Goal: Transaction & Acquisition: Purchase product/service

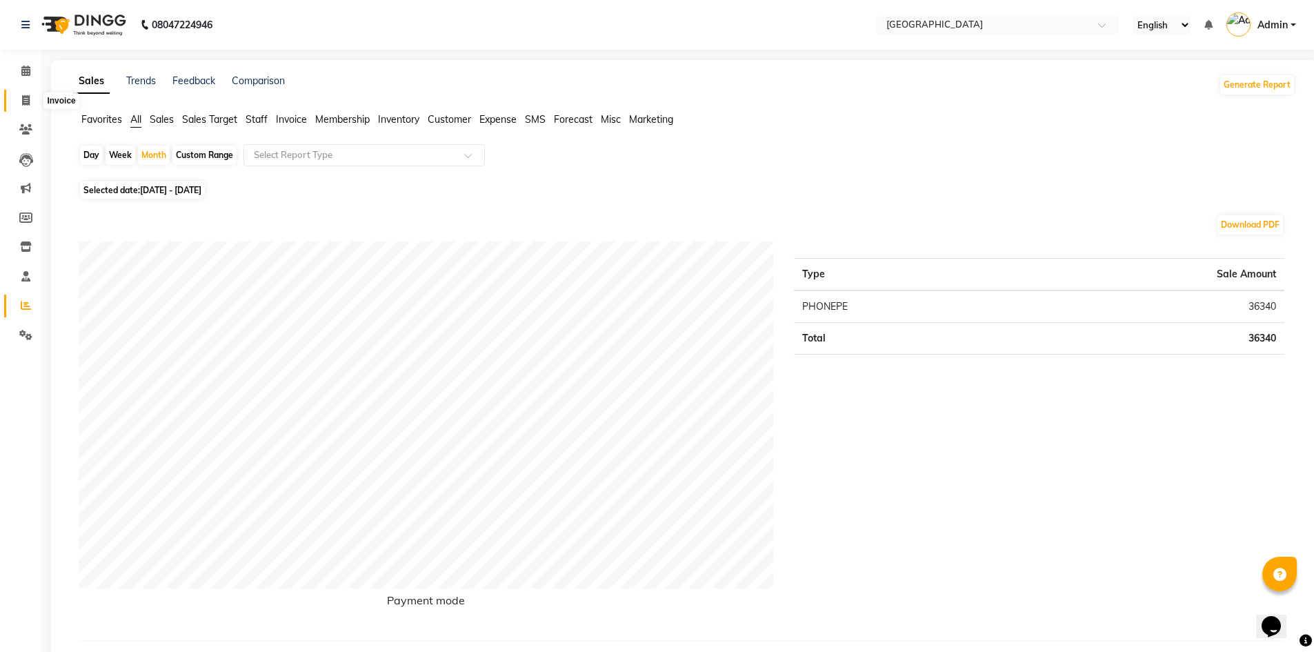
click at [21, 98] on span at bounding box center [26, 101] width 24 height 16
select select "service"
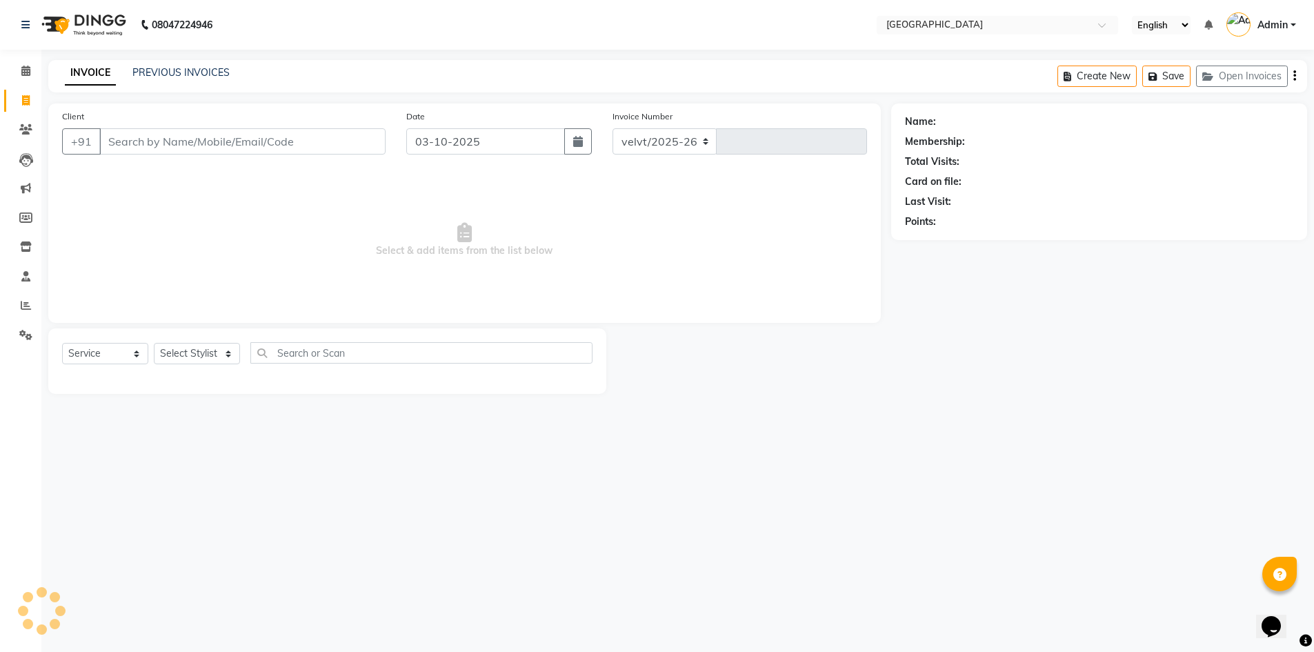
select select "6279"
type input "2103"
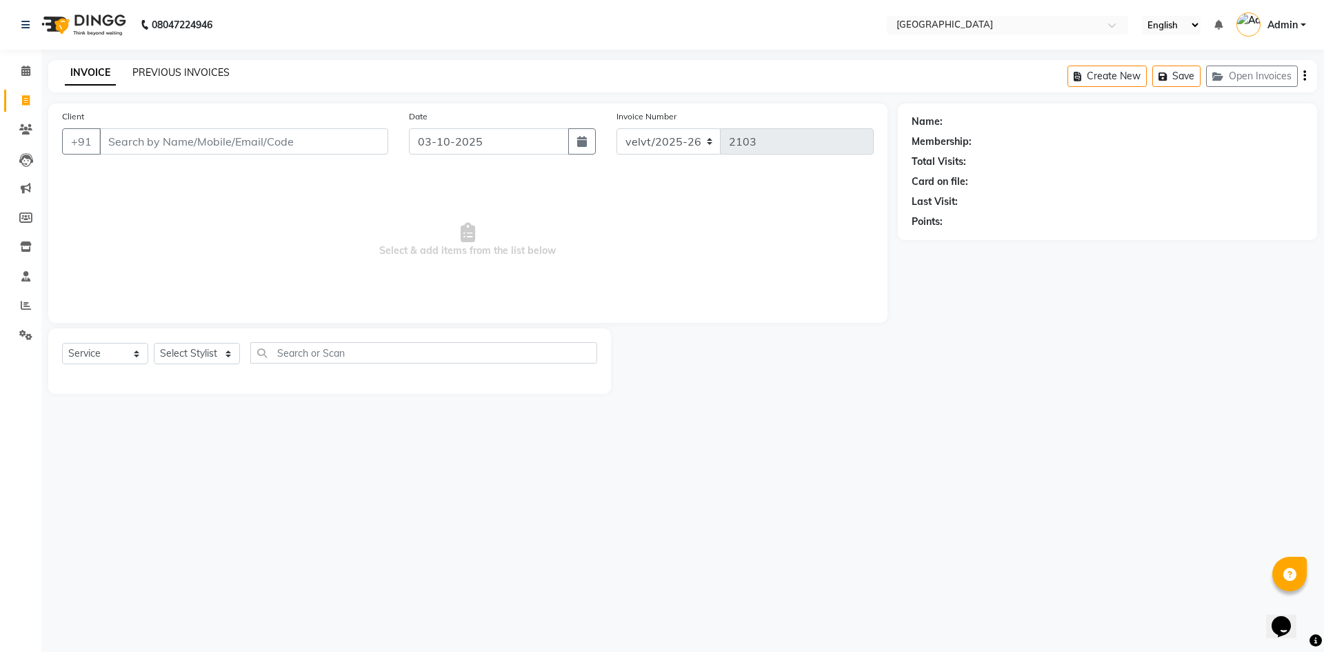
click at [205, 68] on link "PREVIOUS INVOICES" at bounding box center [180, 72] width 97 height 12
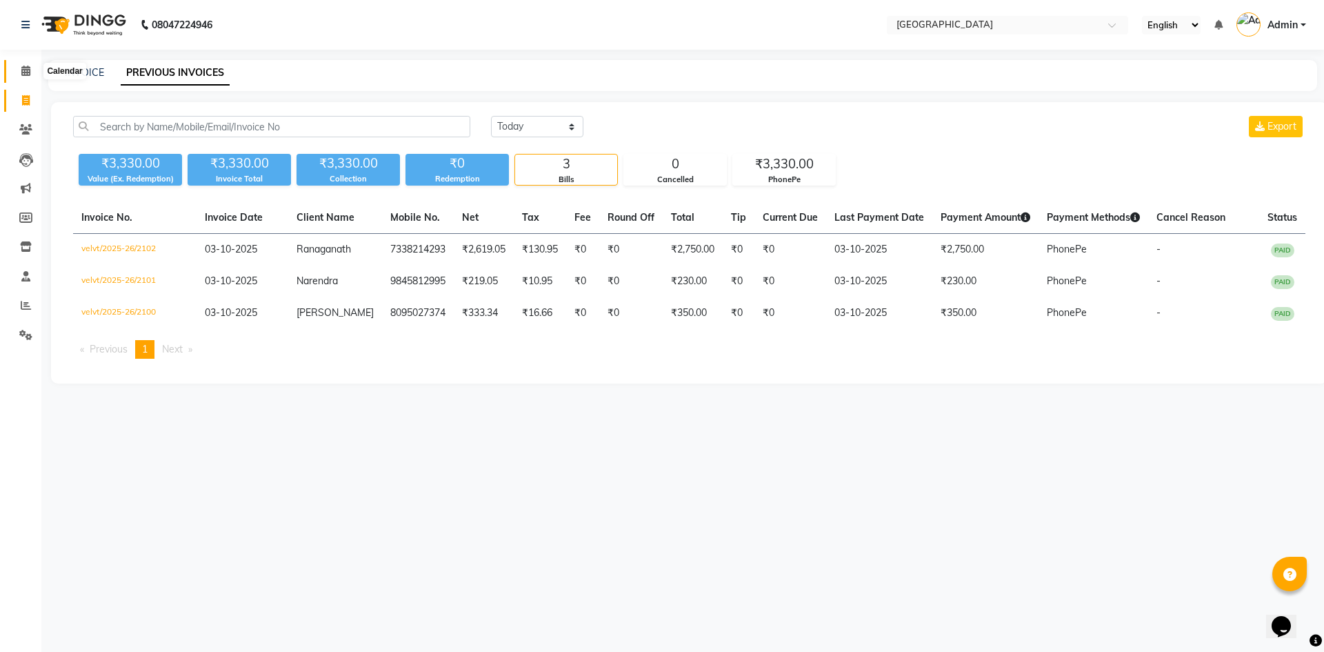
click at [30, 68] on icon at bounding box center [25, 71] width 9 height 10
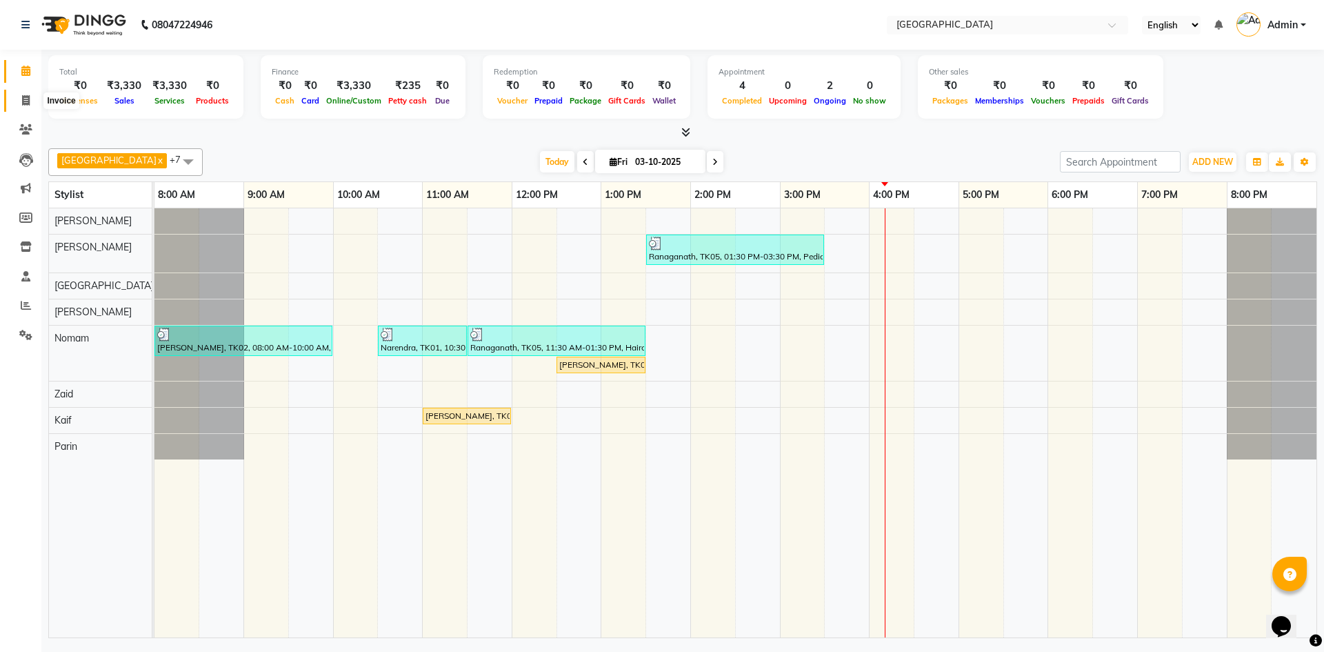
click at [32, 98] on span at bounding box center [26, 101] width 24 height 16
select select "service"
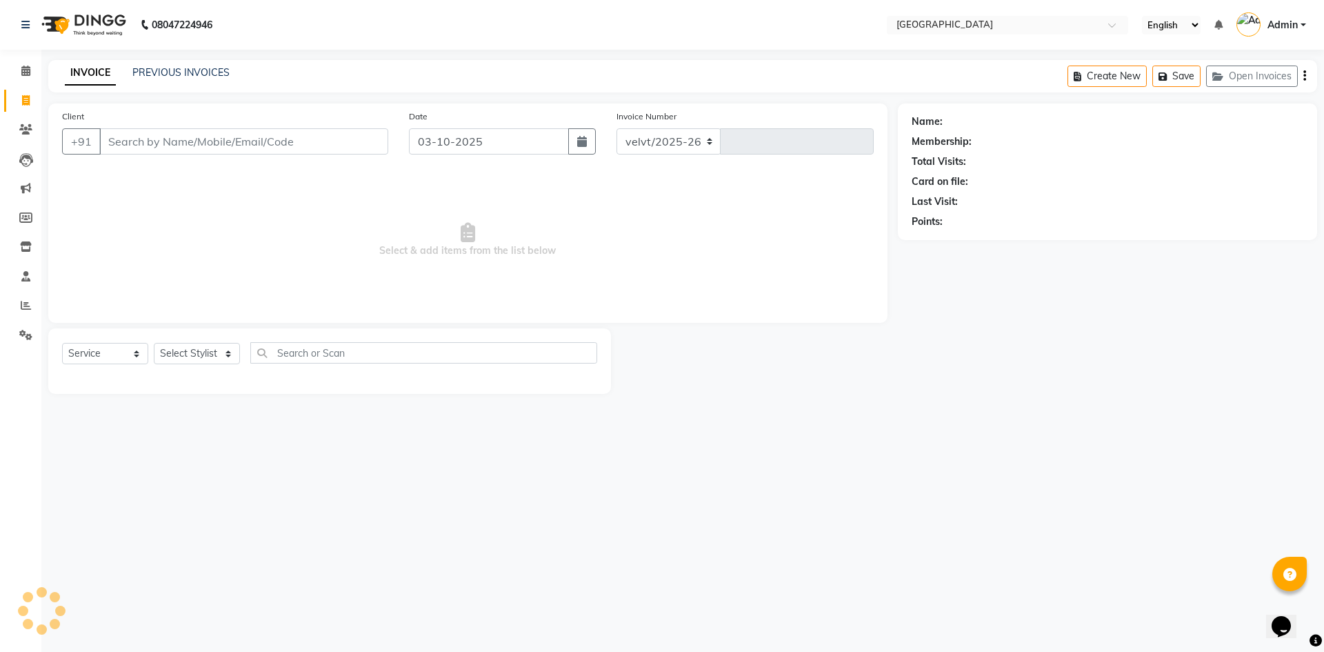
select select "6279"
type input "2103"
click at [122, 144] on input "Client" at bounding box center [243, 141] width 289 height 26
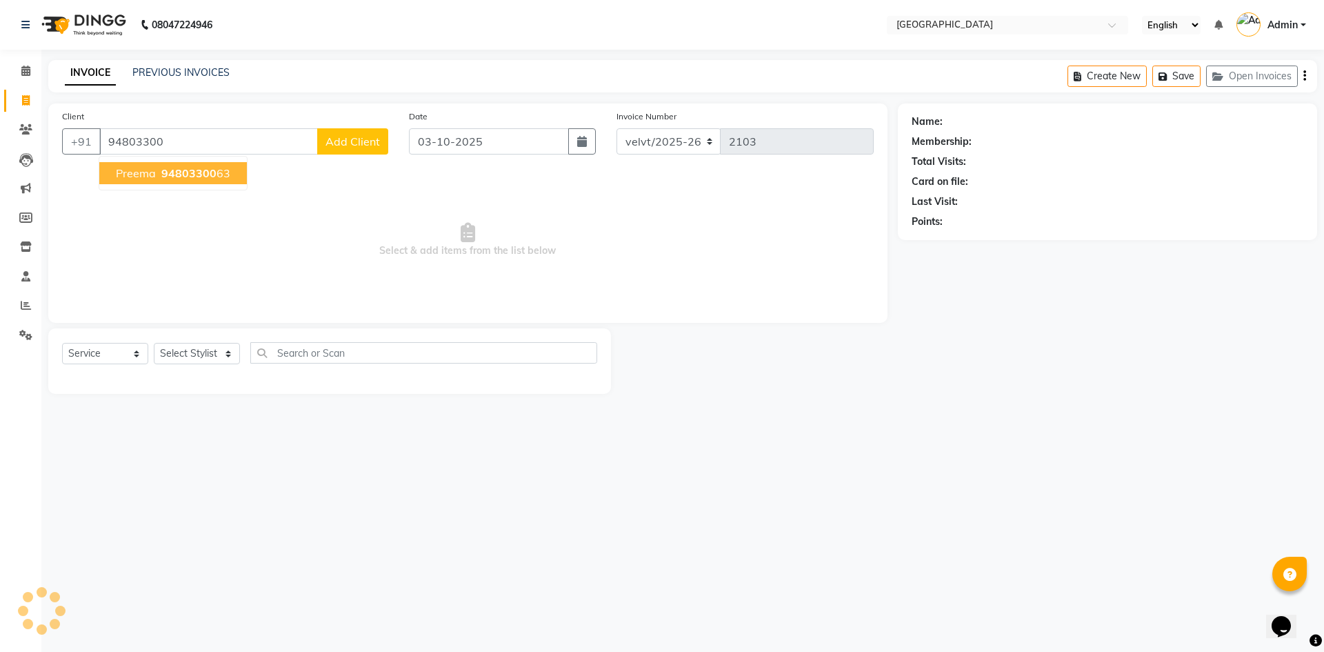
click at [154, 177] on span "Preema" at bounding box center [136, 173] width 40 height 14
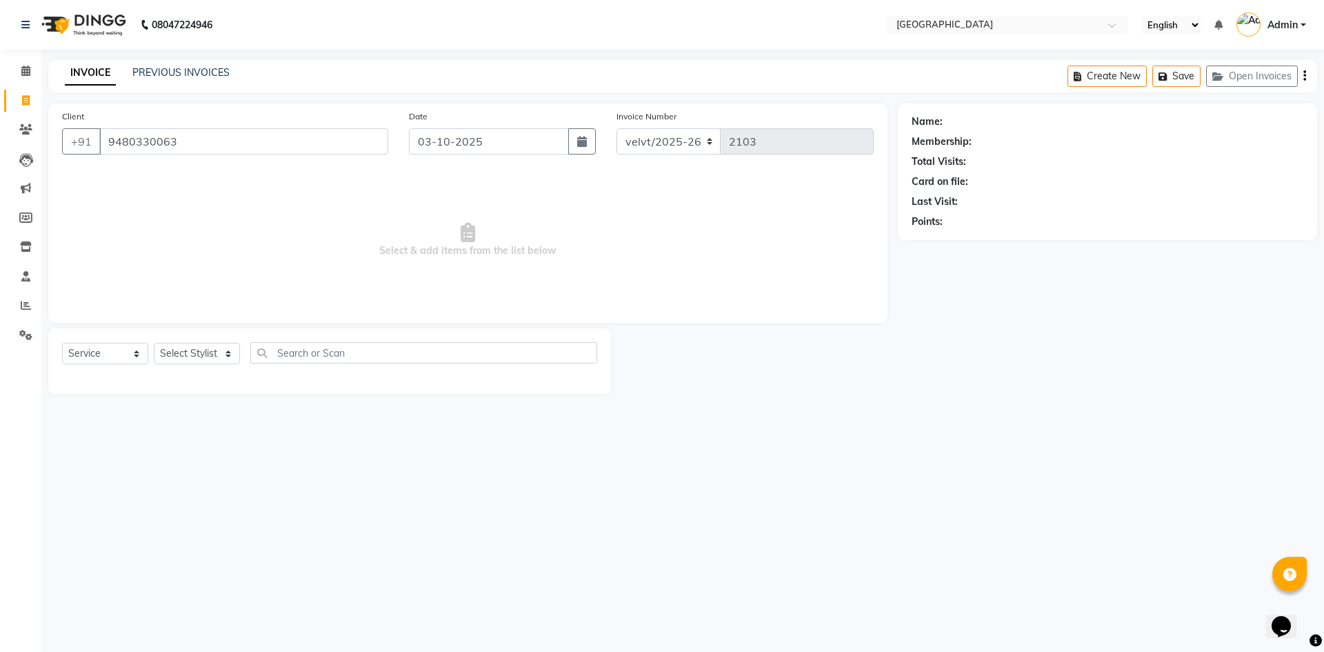
type input "9480330063"
select select "1: Object"
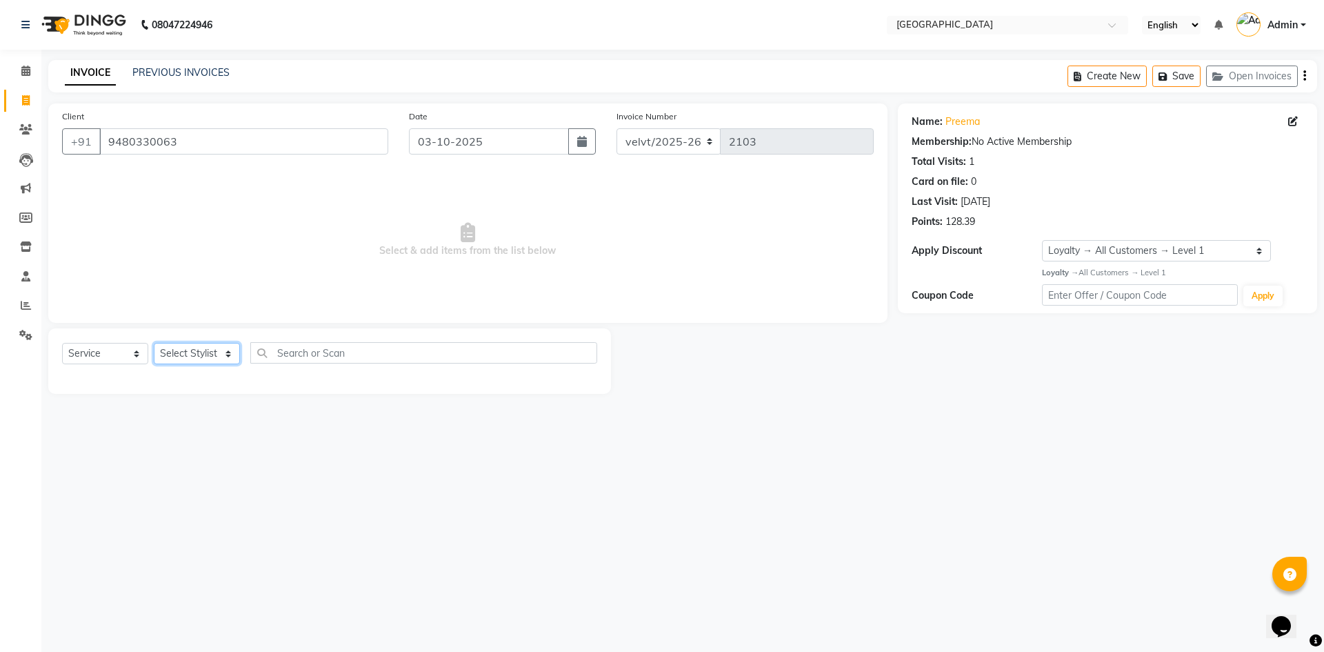
click at [190, 359] on select "Select Stylist [PERSON_NAME] Kaif [PERSON_NAME] [PERSON_NAME] [GEOGRAPHIC_DATA]…" at bounding box center [197, 353] width 86 height 21
click at [198, 355] on select "Select Stylist [PERSON_NAME] Kaif [PERSON_NAME] [PERSON_NAME] [GEOGRAPHIC_DATA]…" at bounding box center [197, 353] width 86 height 21
click at [198, 354] on select "Select Stylist [PERSON_NAME] Kaif [PERSON_NAME] [PERSON_NAME] [GEOGRAPHIC_DATA]…" at bounding box center [197, 353] width 86 height 21
select select "93547"
click at [154, 343] on select "Select Stylist [PERSON_NAME] Kaif [PERSON_NAME] [PERSON_NAME] [GEOGRAPHIC_DATA]…" at bounding box center [197, 353] width 86 height 21
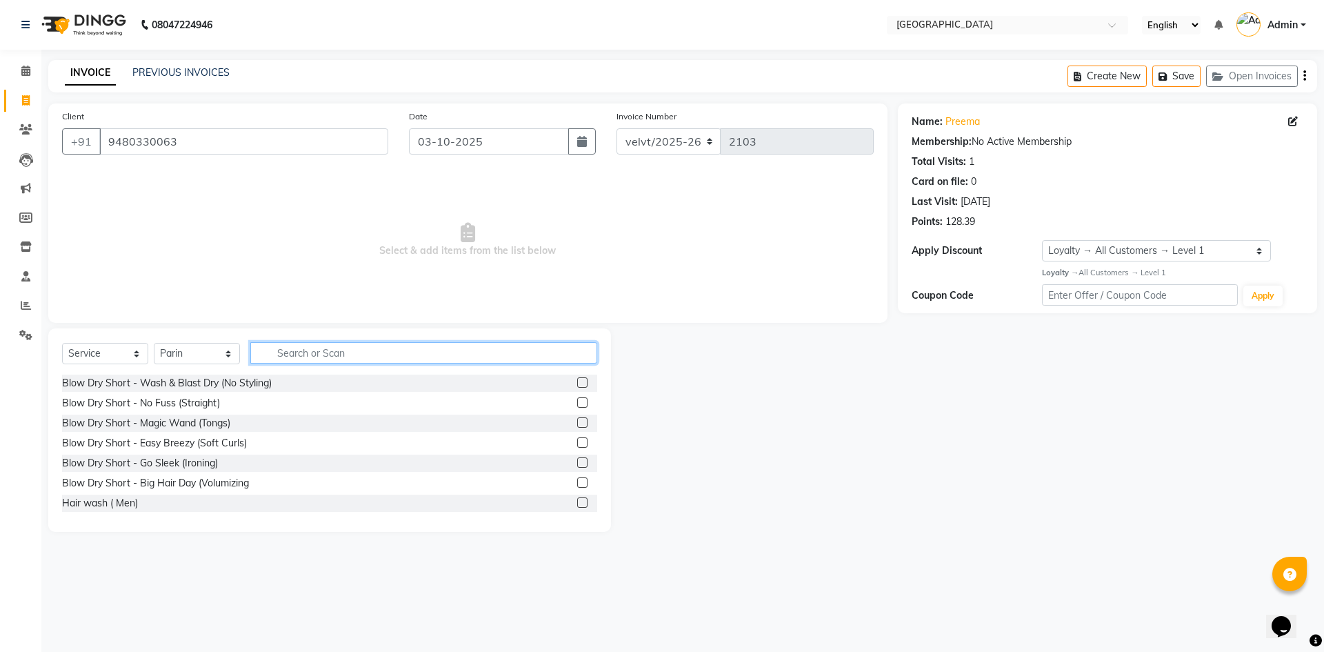
click at [294, 357] on input "text" at bounding box center [423, 352] width 347 height 21
type input "hairc"
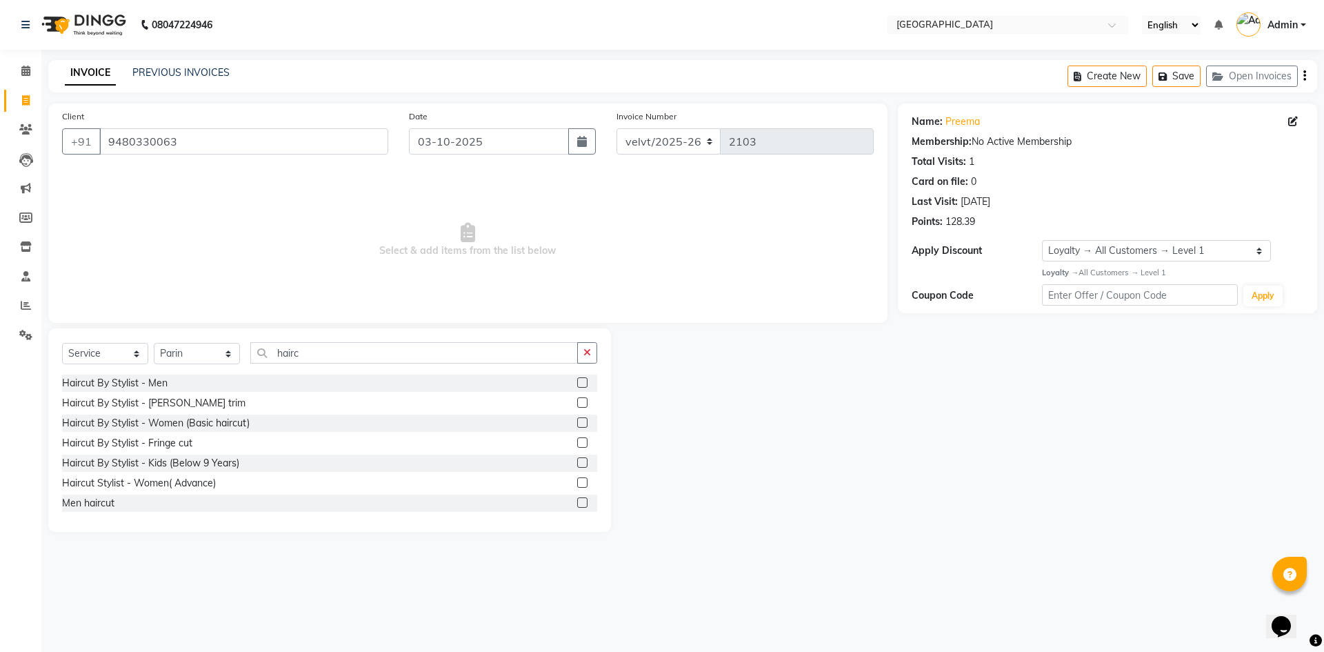
click at [320, 365] on div "Select Service Product Membership Package Voucher Prepaid Gift Card Select Styl…" at bounding box center [329, 358] width 535 height 32
click at [300, 349] on input "hairc" at bounding box center [414, 352] width 328 height 21
click at [187, 141] on input "9480330063" at bounding box center [243, 141] width 289 height 26
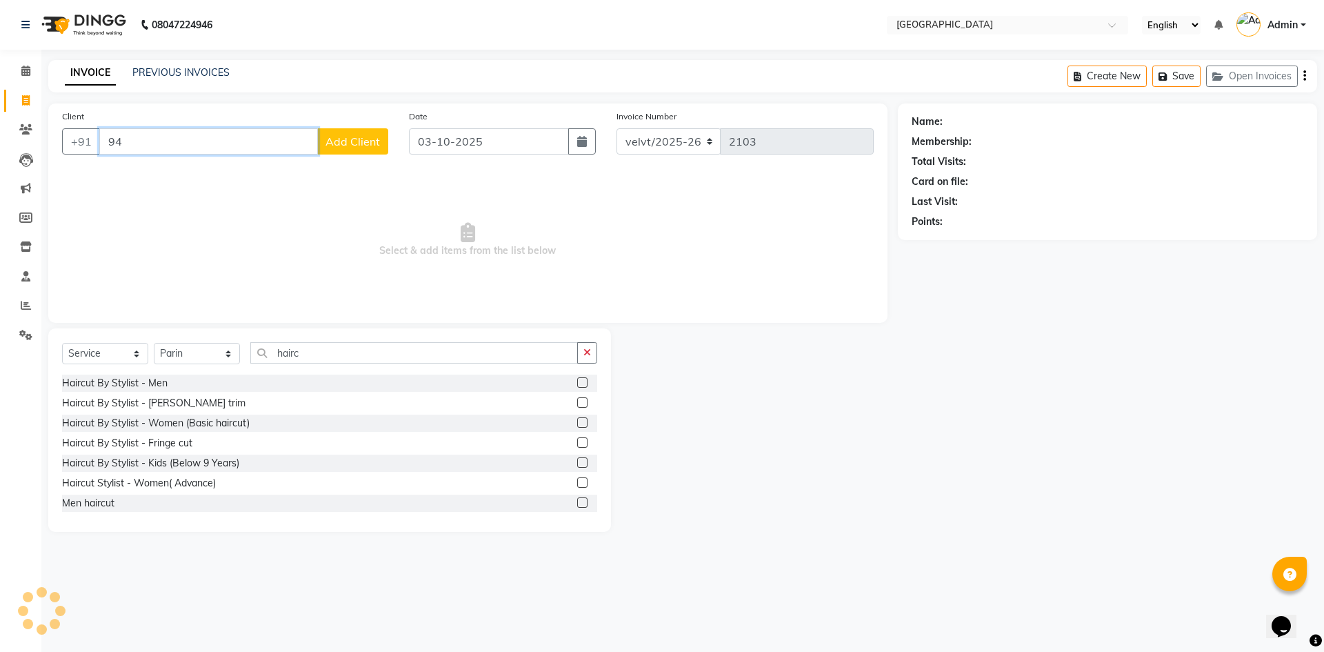
type input "9"
type input "9972082069"
click at [349, 142] on span "Add Client" at bounding box center [352, 141] width 54 height 14
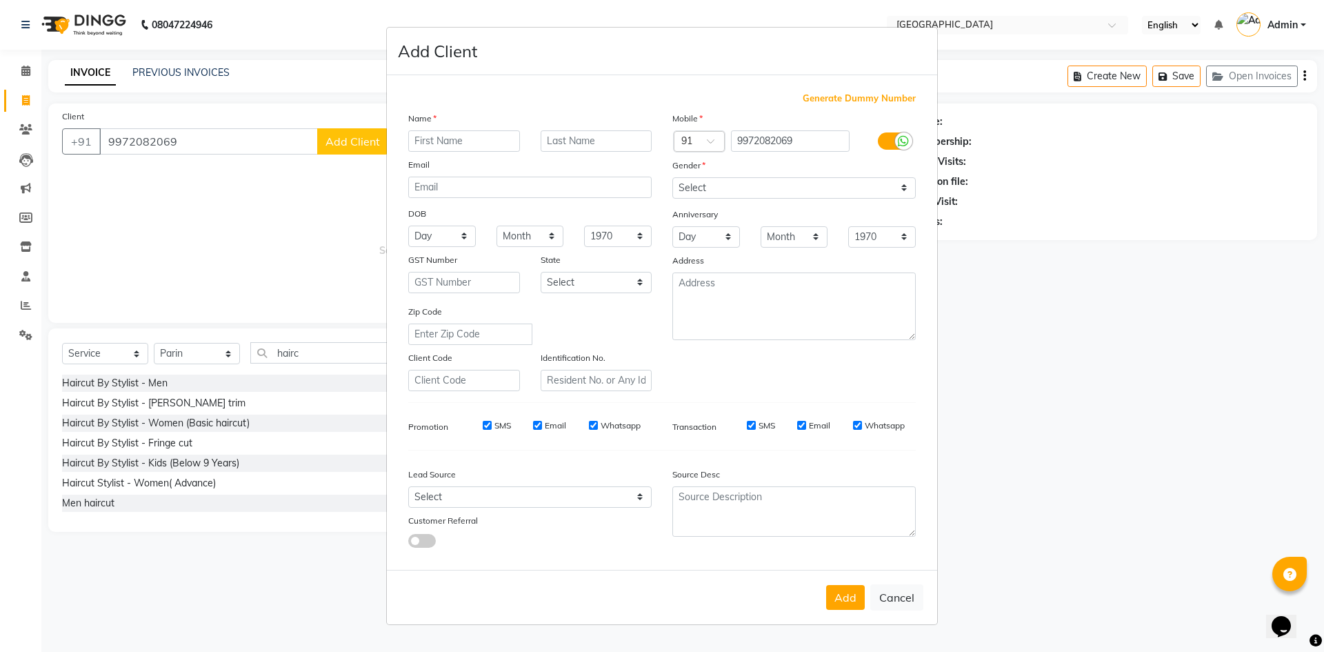
click at [436, 141] on input "text" at bounding box center [464, 140] width 112 height 21
type input "Sannidhi"
click at [708, 187] on select "Select Male Female Other Prefer Not To Say" at bounding box center [793, 187] width 243 height 21
select select "female"
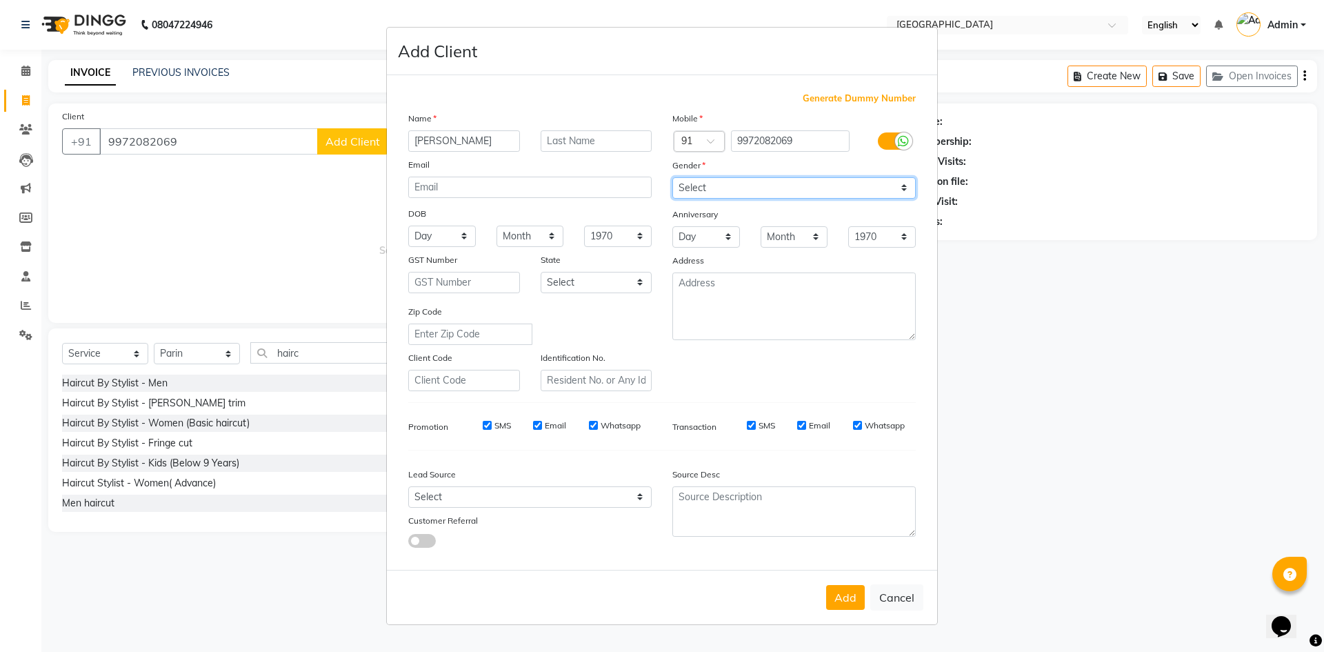
click at [672, 177] on select "Select Male Female Other Prefer Not To Say" at bounding box center [793, 187] width 243 height 21
click at [842, 596] on button "Add" at bounding box center [845, 597] width 39 height 25
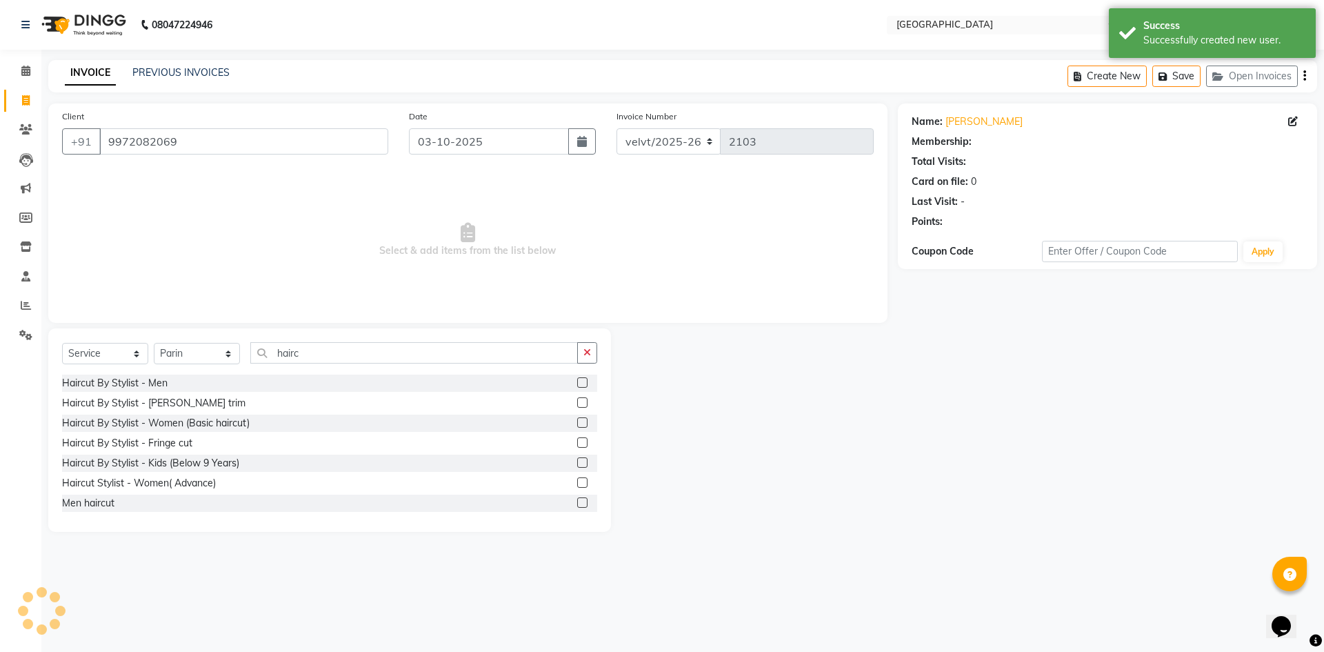
select select "1: Object"
click at [183, 346] on select "Select Stylist [PERSON_NAME] Kaif [PERSON_NAME] [PERSON_NAME] [GEOGRAPHIC_DATA]…" at bounding box center [197, 353] width 86 height 21
select select "68468"
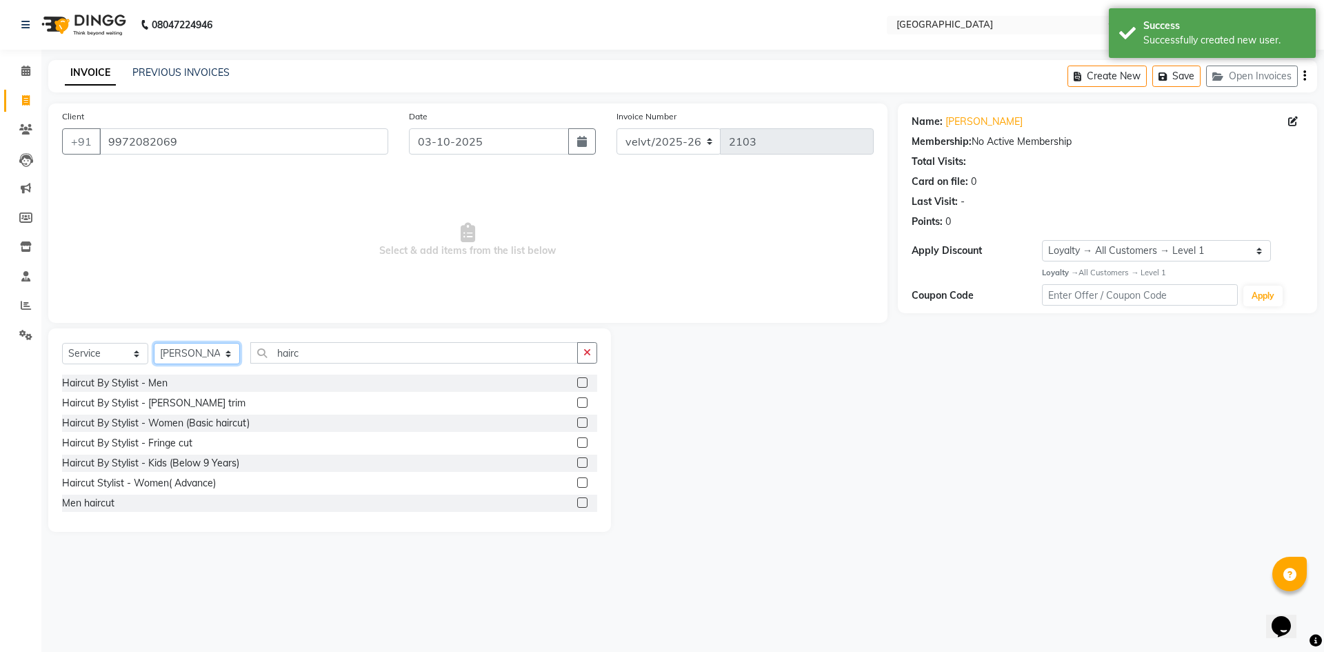
click at [154, 343] on select "Select Stylist [PERSON_NAME] Kaif [PERSON_NAME] [PERSON_NAME] [GEOGRAPHIC_DATA]…" at bounding box center [197, 353] width 86 height 21
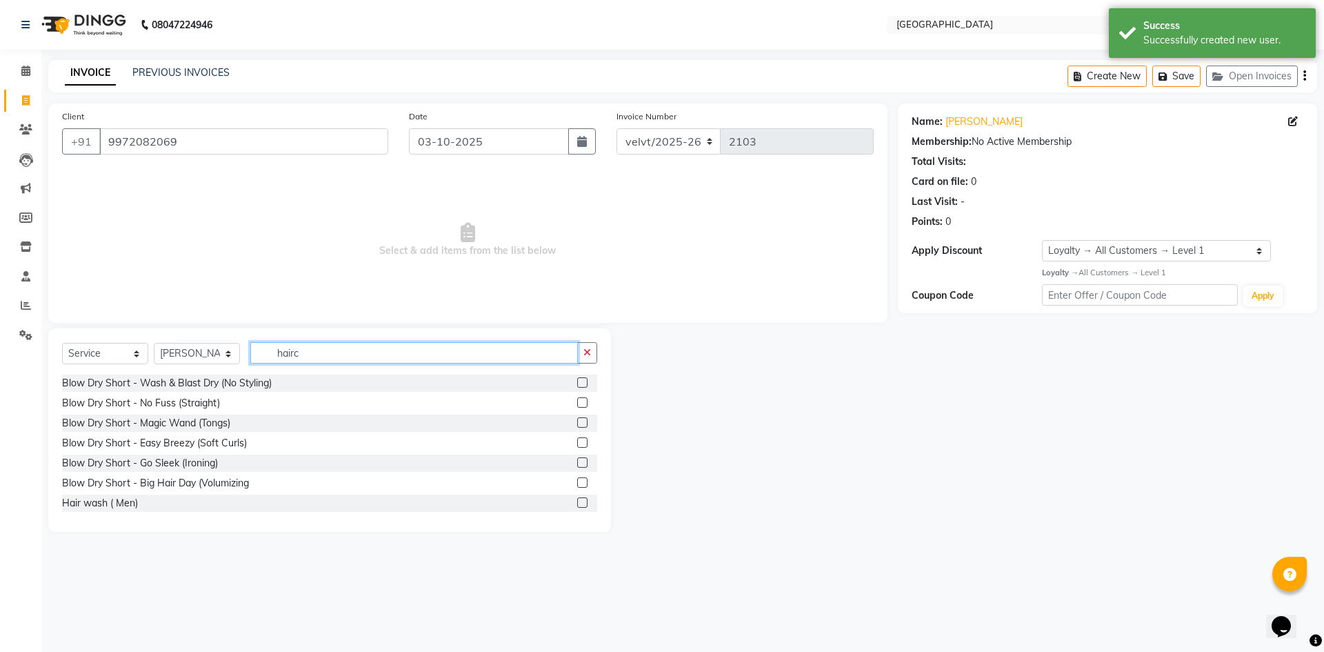
click at [316, 359] on input "hairc" at bounding box center [414, 352] width 328 height 21
type input "h"
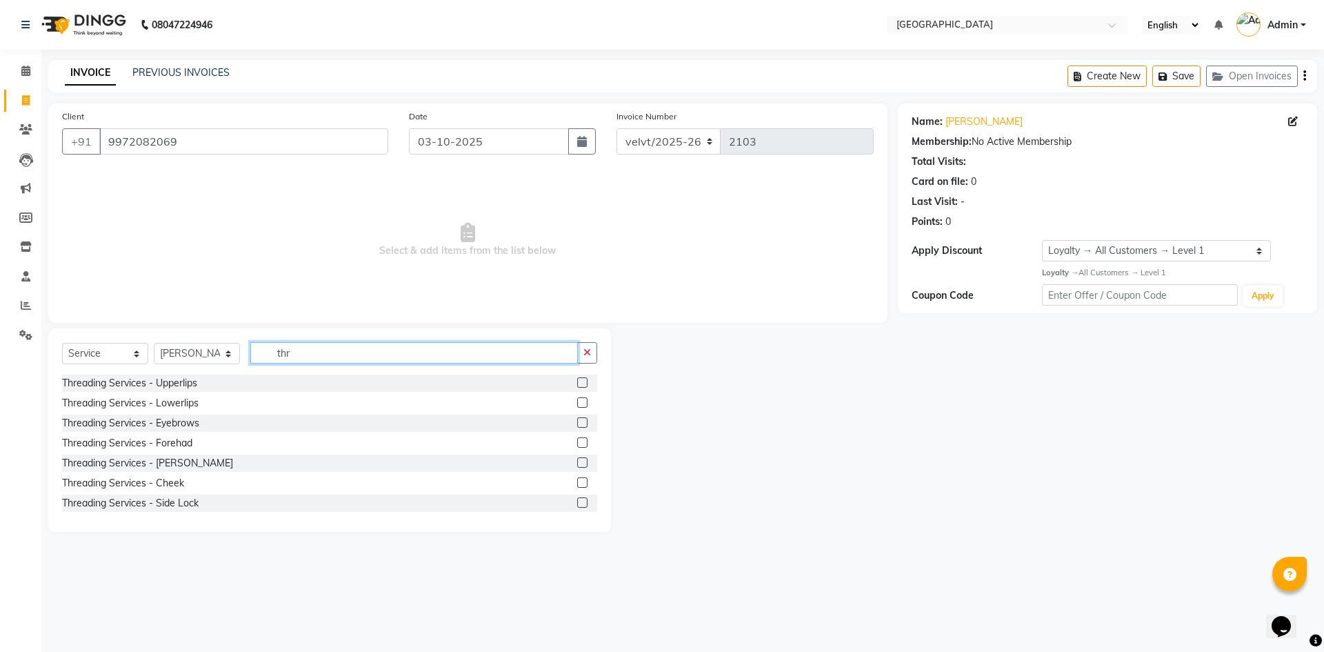
type input "thr"
click at [577, 417] on label at bounding box center [582, 422] width 10 height 10
click at [577, 419] on input "checkbox" at bounding box center [581, 423] width 9 height 9
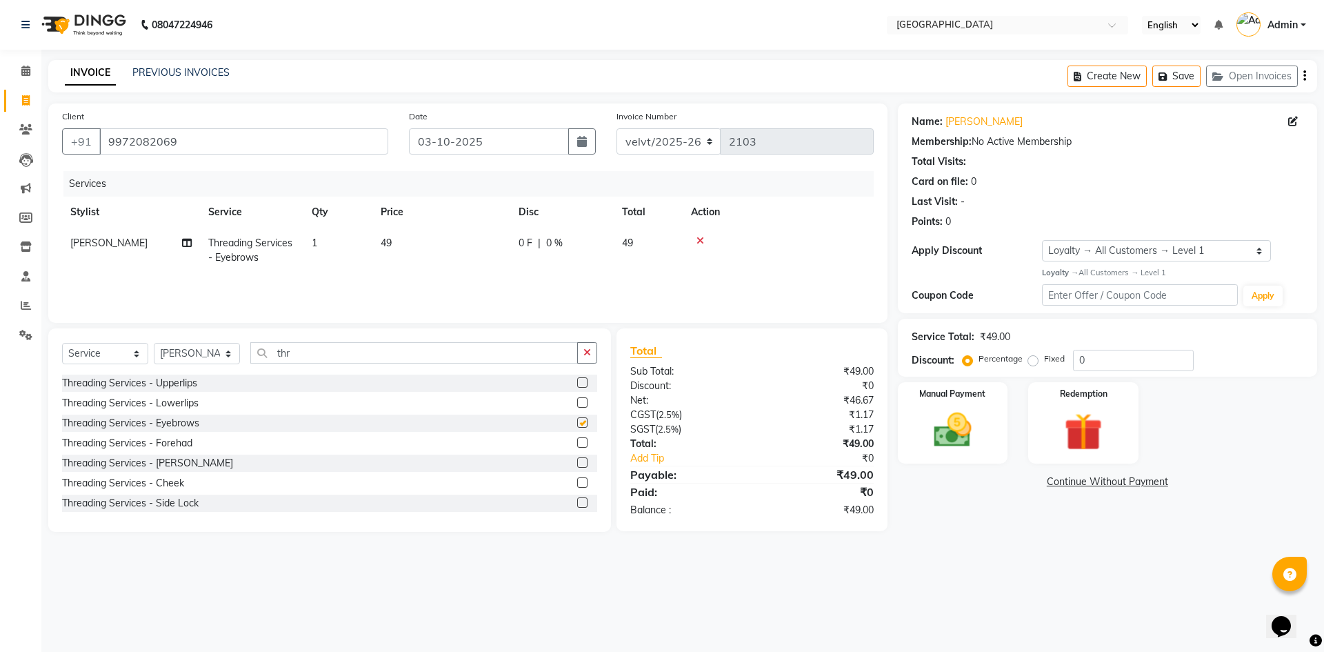
checkbox input "false"
click at [310, 351] on input "thr" at bounding box center [414, 352] width 328 height 21
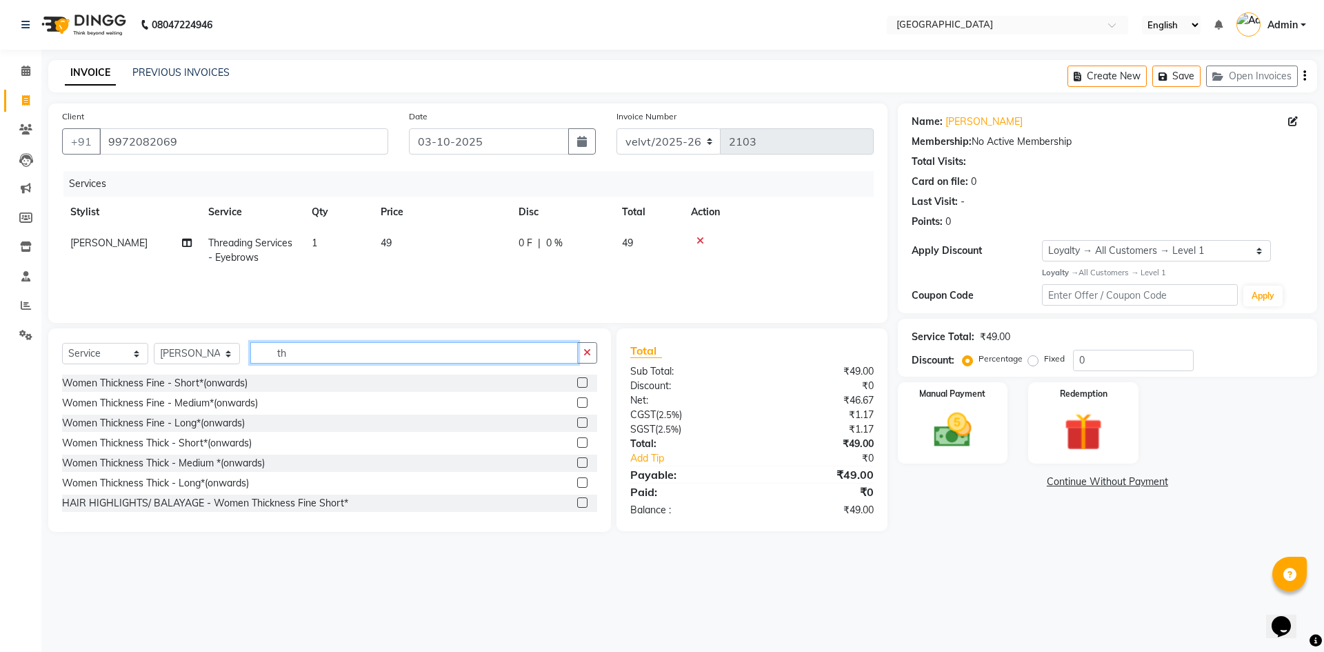
type input "t"
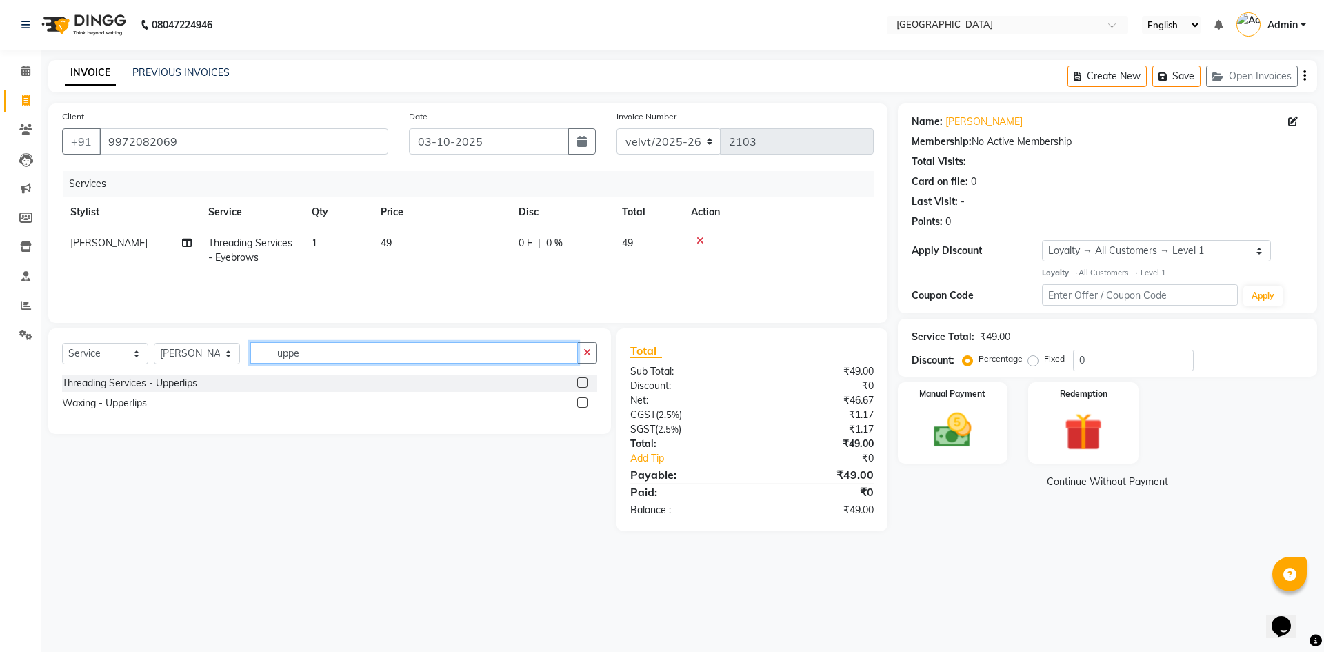
type input "uppe"
click at [578, 401] on label at bounding box center [582, 402] width 10 height 10
click at [578, 401] on input "checkbox" at bounding box center [581, 403] width 9 height 9
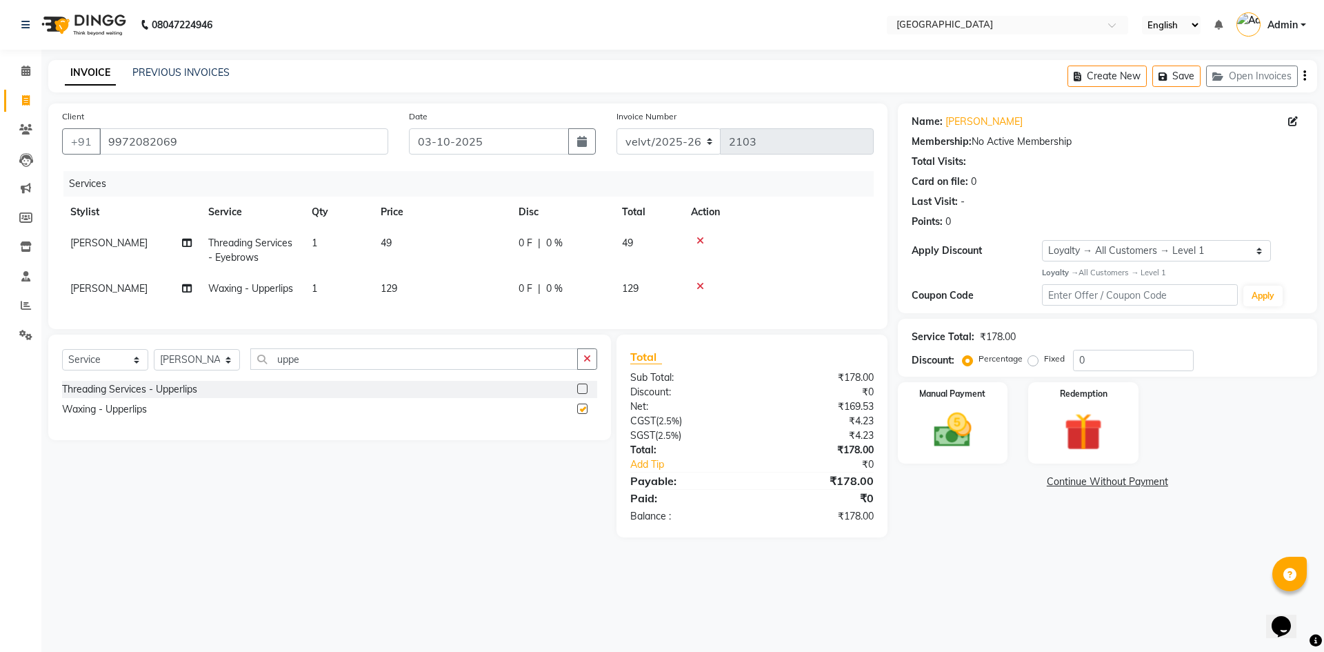
checkbox input "false"
click at [321, 370] on input "uppe" at bounding box center [414, 358] width 328 height 21
type input "u"
type input "chin"
click at [582, 414] on label at bounding box center [582, 408] width 10 height 10
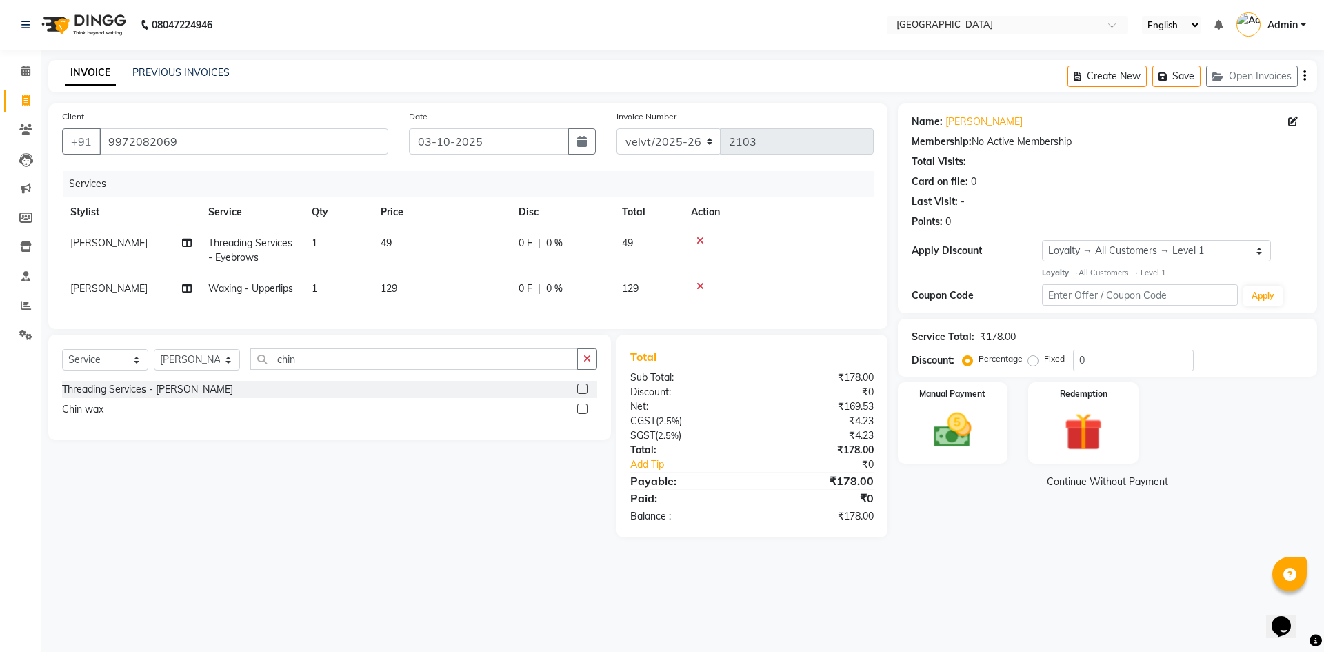
click at [582, 414] on input "checkbox" at bounding box center [581, 409] width 9 height 9
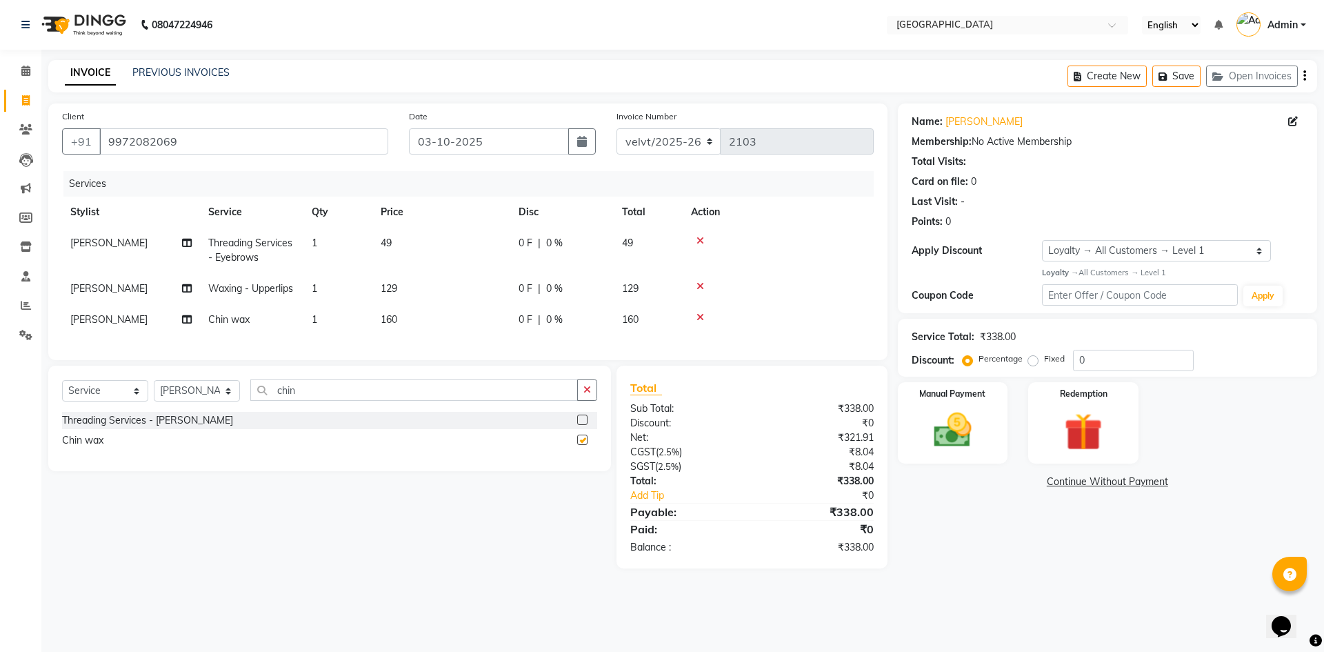
checkbox input "false"
click at [332, 396] on input "chin" at bounding box center [414, 389] width 328 height 21
type input "c"
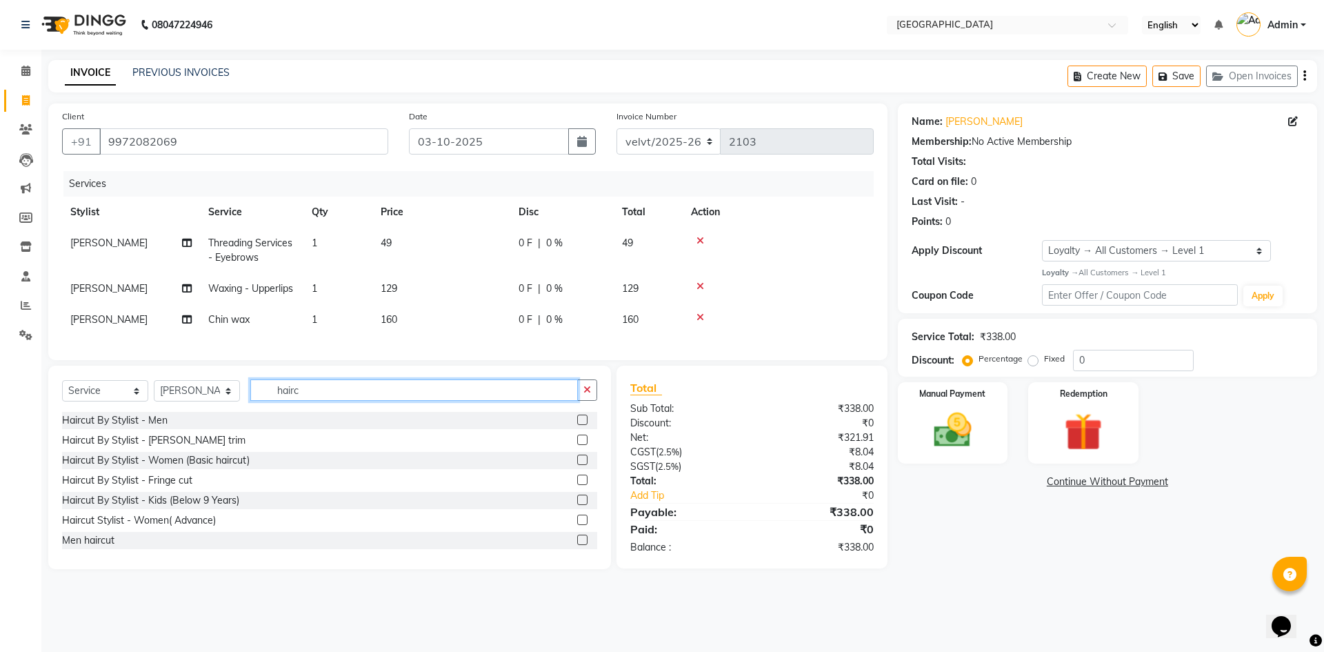
type input "hairc"
click at [577, 465] on label at bounding box center [582, 459] width 10 height 10
click at [577, 465] on input "checkbox" at bounding box center [581, 460] width 9 height 9
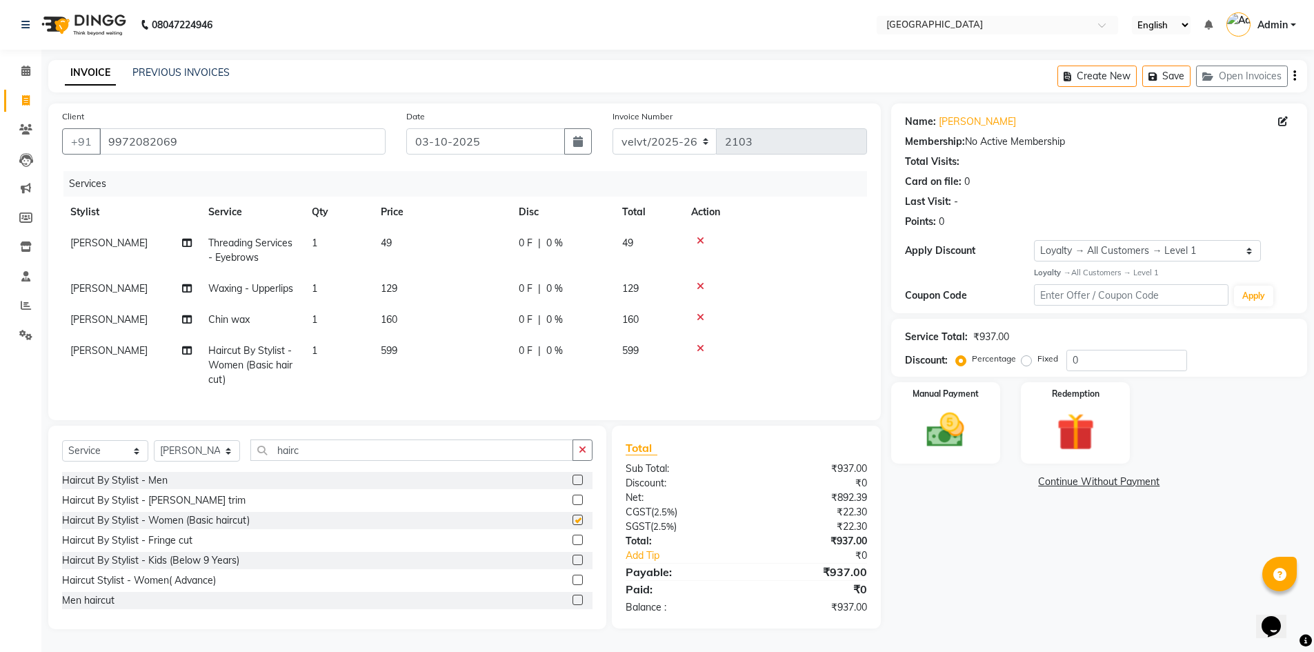
checkbox input "false"
click at [172, 66] on link "PREVIOUS INVOICES" at bounding box center [180, 72] width 97 height 12
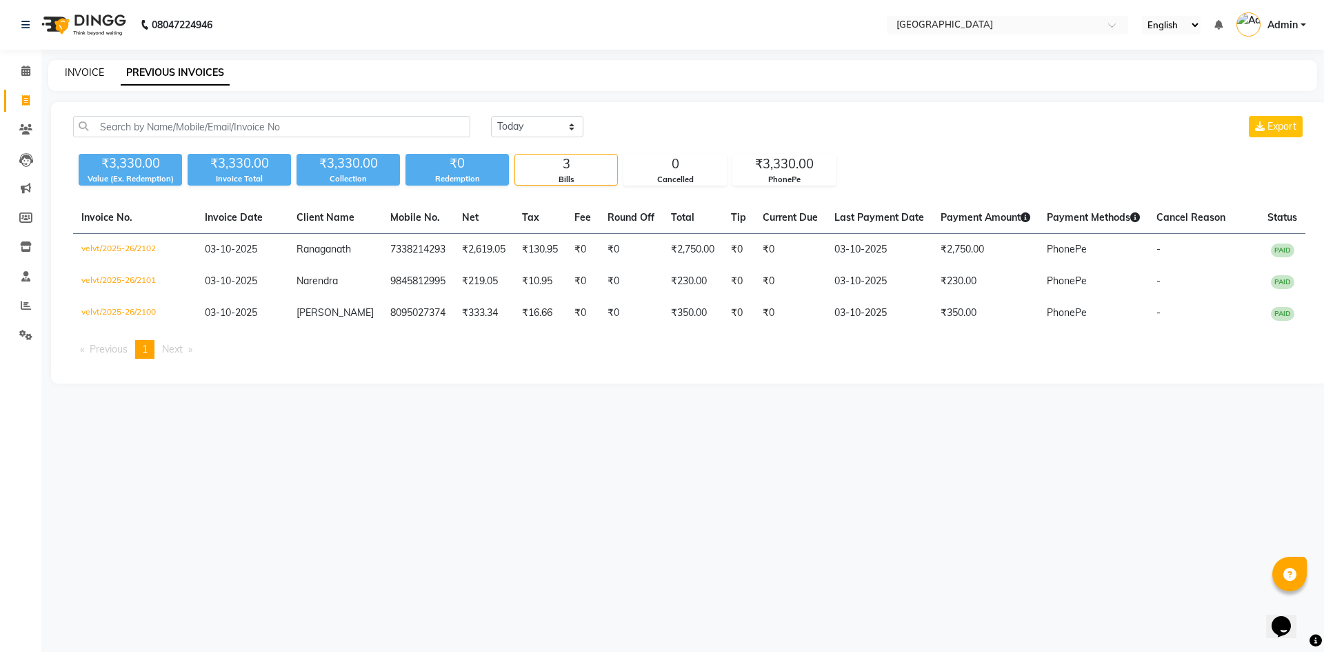
click at [84, 70] on link "INVOICE" at bounding box center [84, 72] width 39 height 12
select select "service"
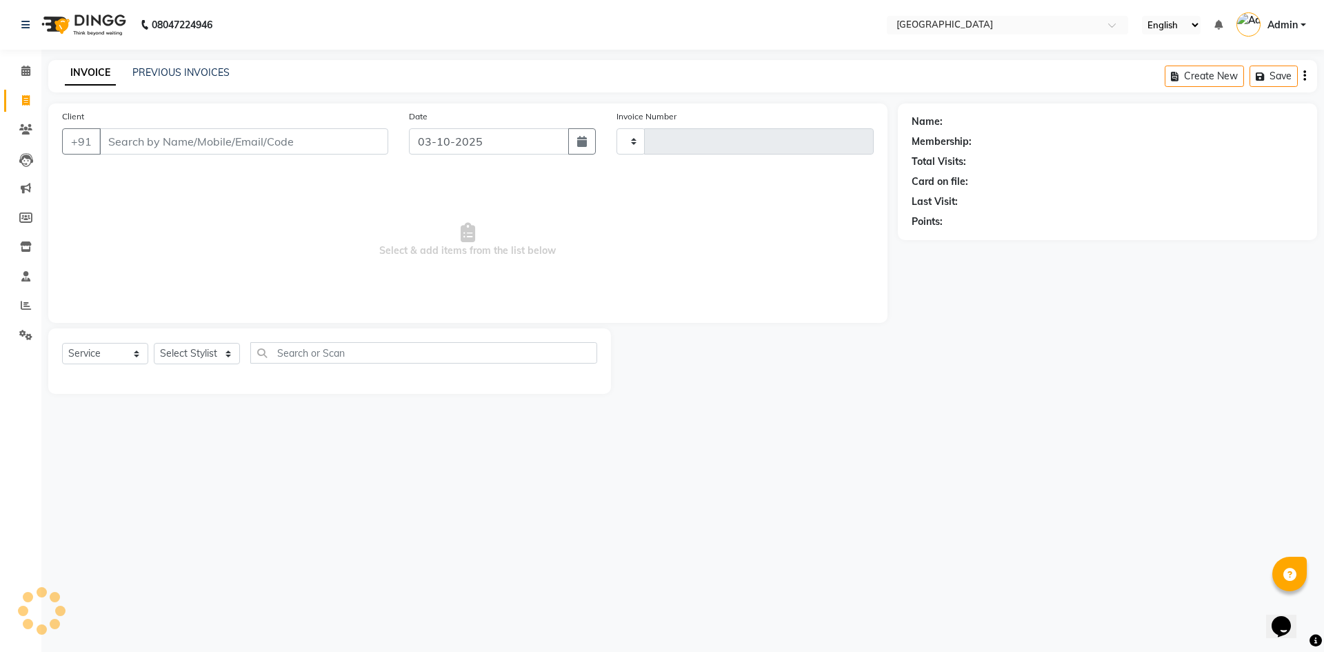
type input "2103"
select select "6279"
click at [188, 348] on select "Select Stylist" at bounding box center [197, 353] width 86 height 21
select select "78264"
click at [154, 343] on select "Select Stylist [PERSON_NAME] Kaif [PERSON_NAME] [PERSON_NAME] [GEOGRAPHIC_DATA]…" at bounding box center [197, 353] width 86 height 21
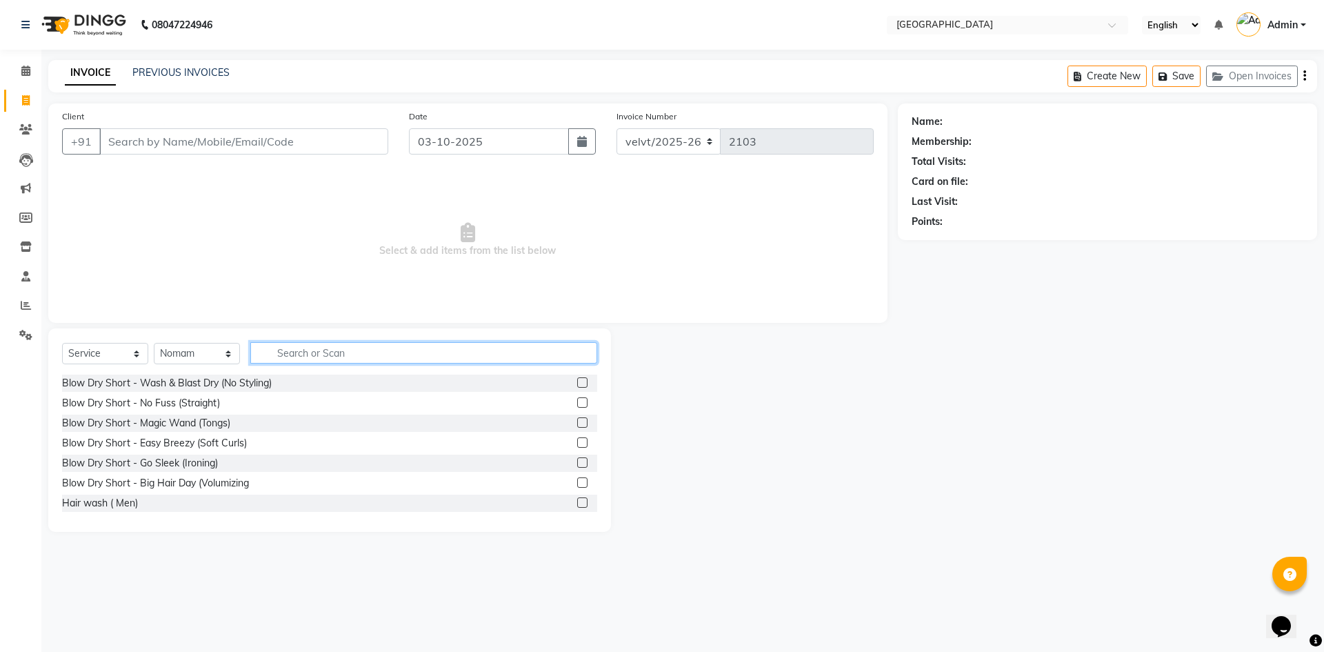
click at [308, 352] on input "text" at bounding box center [423, 352] width 347 height 21
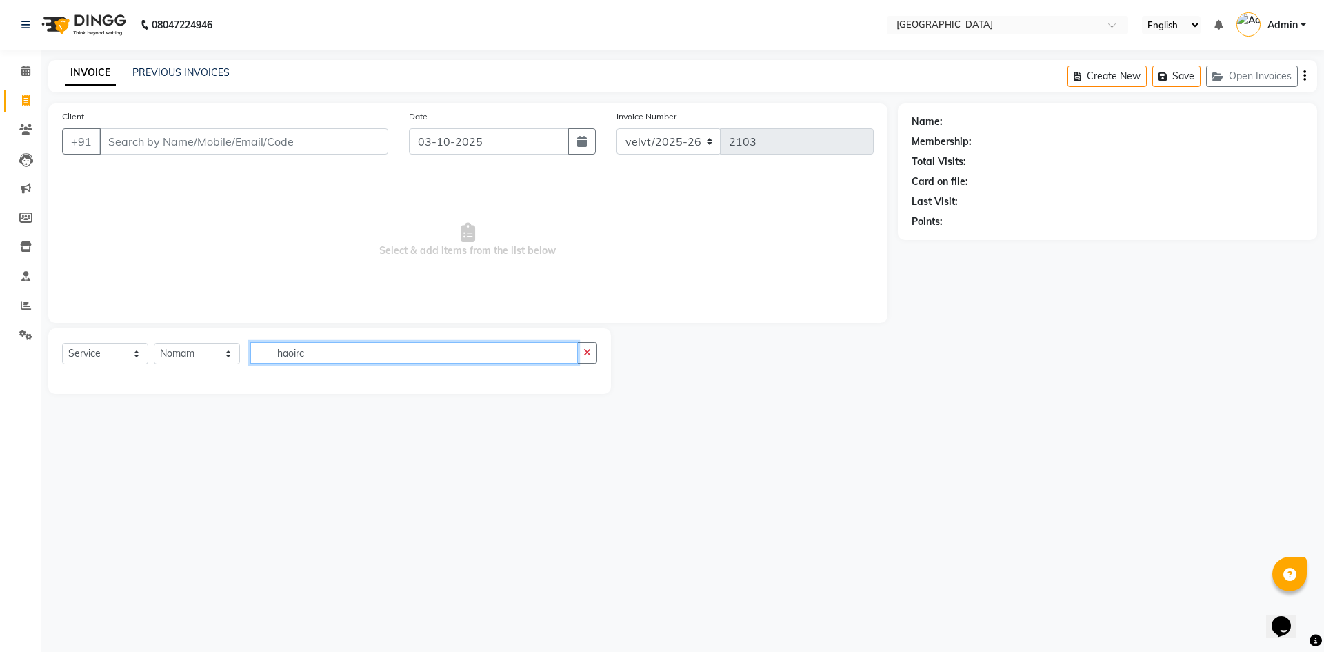
type input "haoirc"
click at [138, 143] on input "Client" at bounding box center [243, 141] width 289 height 26
click at [108, 143] on input "Client" at bounding box center [243, 141] width 289 height 26
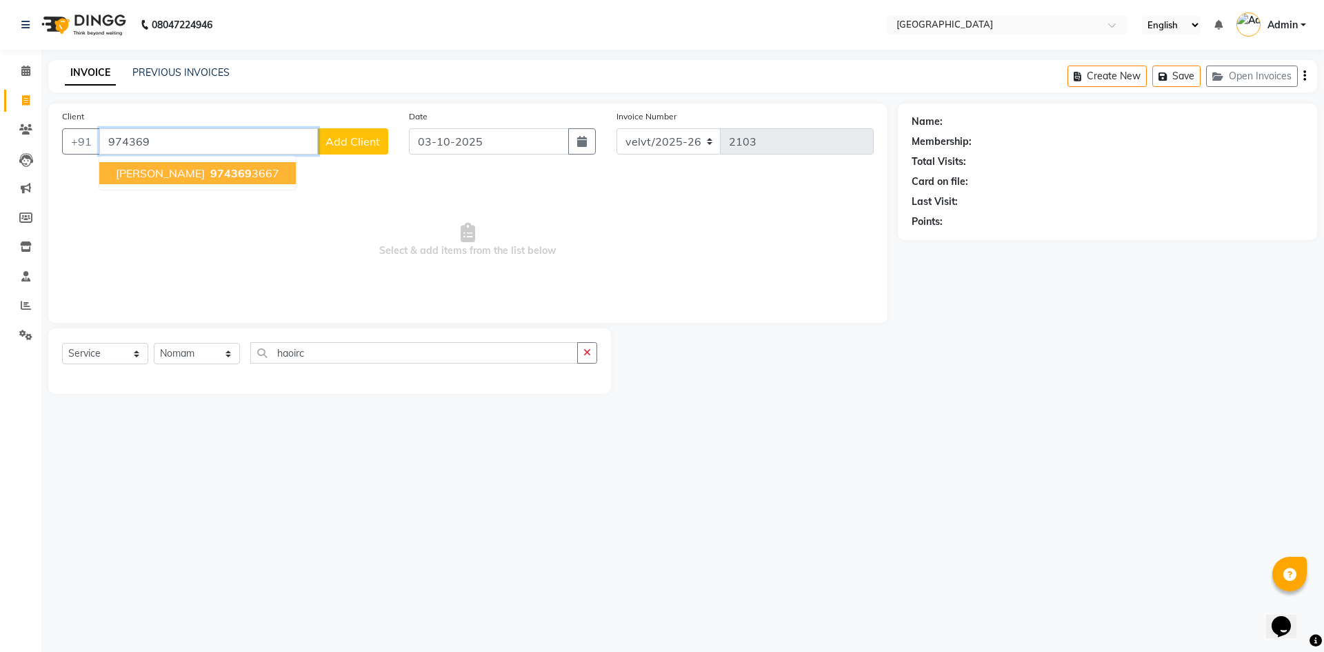
click at [208, 178] on ngb-highlight "974369 3667" at bounding box center [244, 173] width 72 height 14
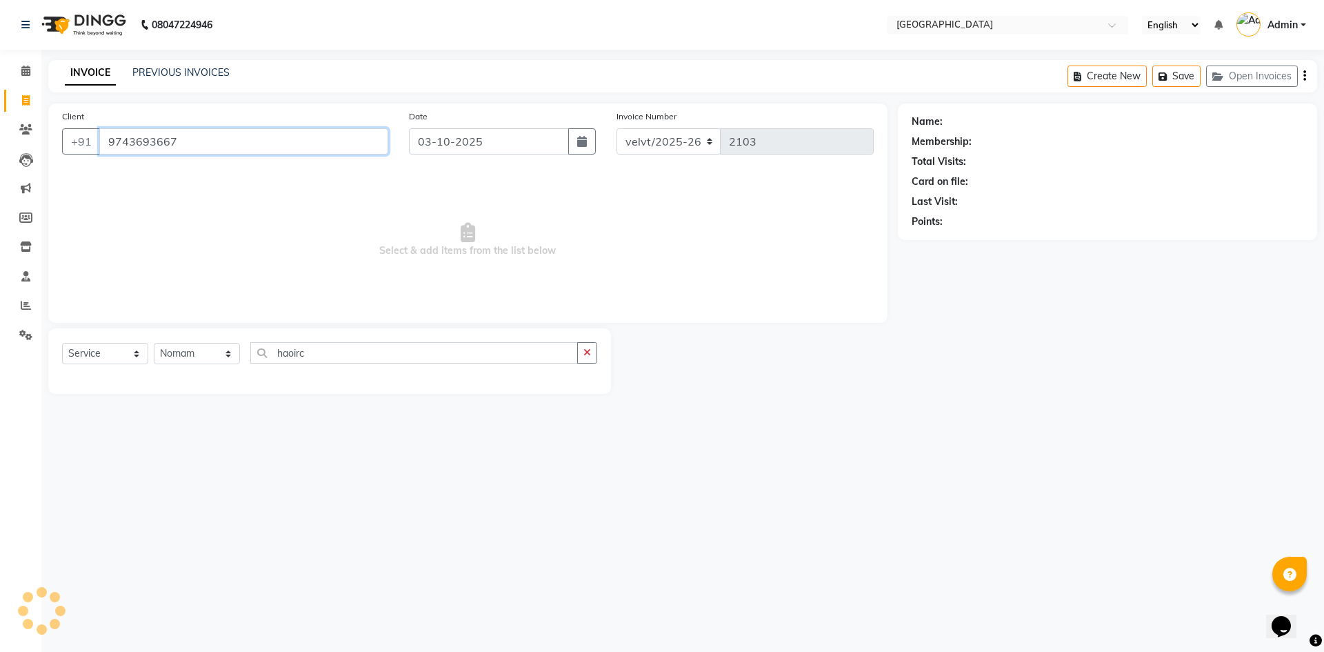
type input "9743693667"
select select "1: Object"
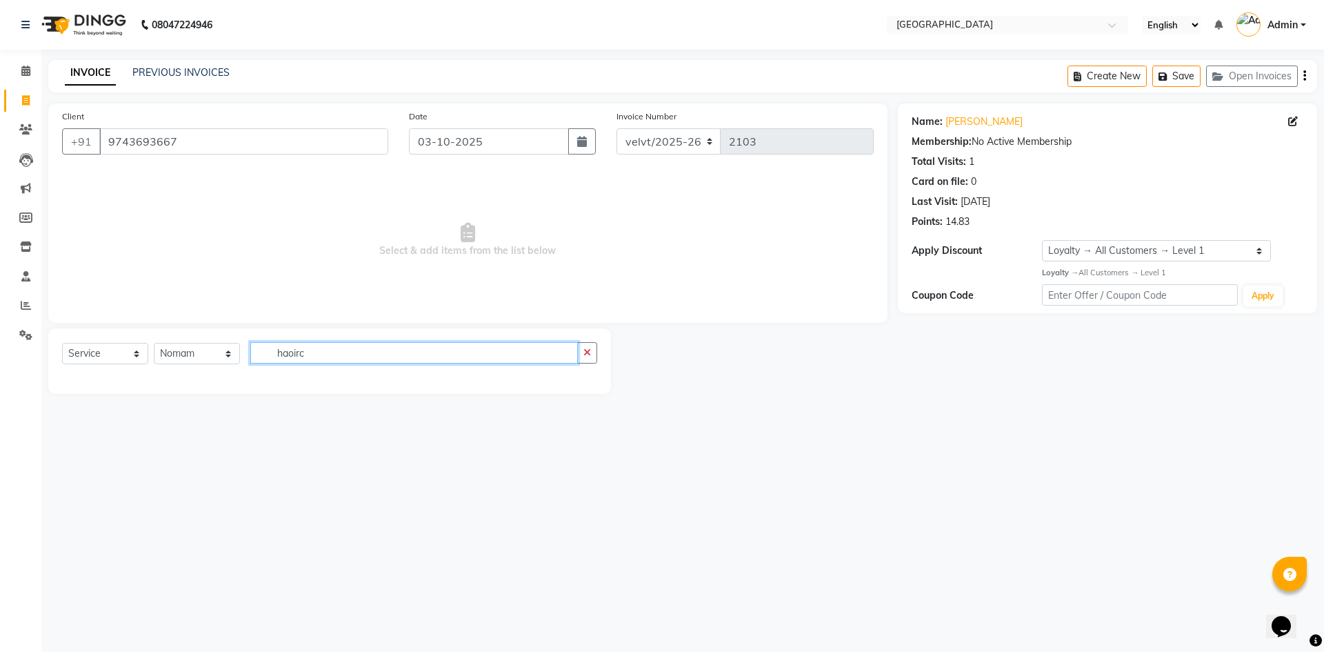
click at [334, 358] on input "haoirc" at bounding box center [414, 352] width 328 height 21
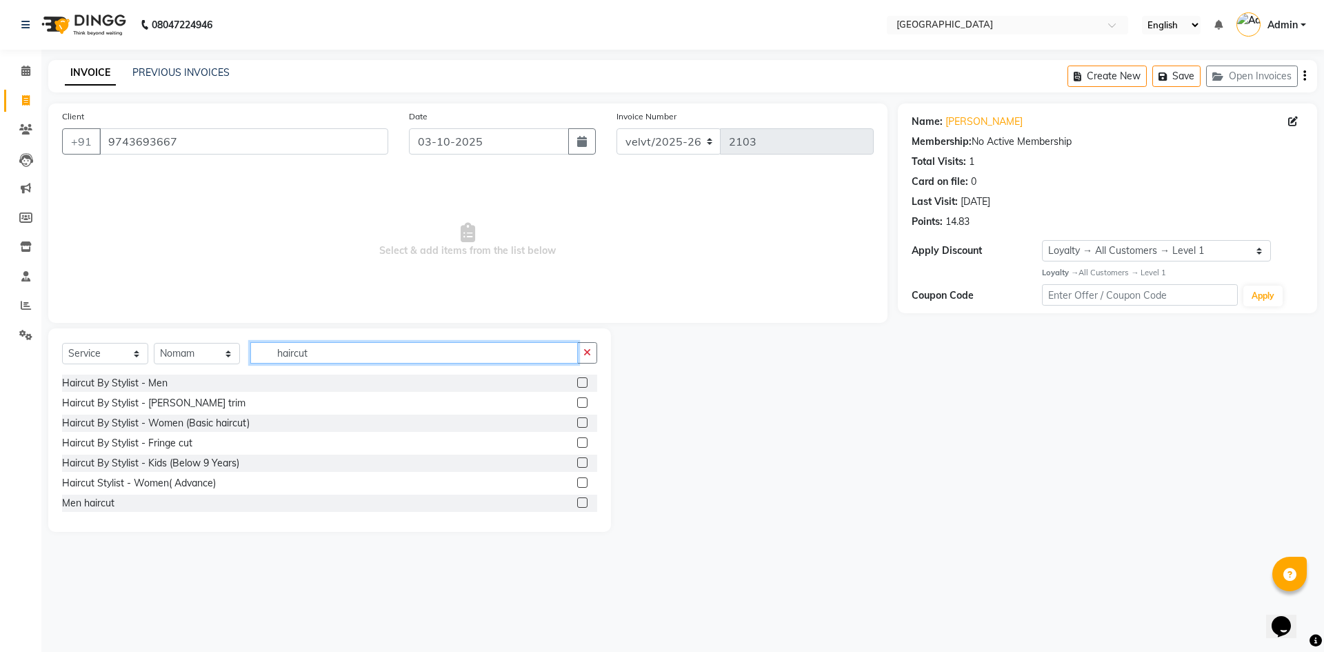
type input "haircut"
click at [577, 382] on label at bounding box center [582, 382] width 10 height 10
click at [577, 382] on input "checkbox" at bounding box center [581, 383] width 9 height 9
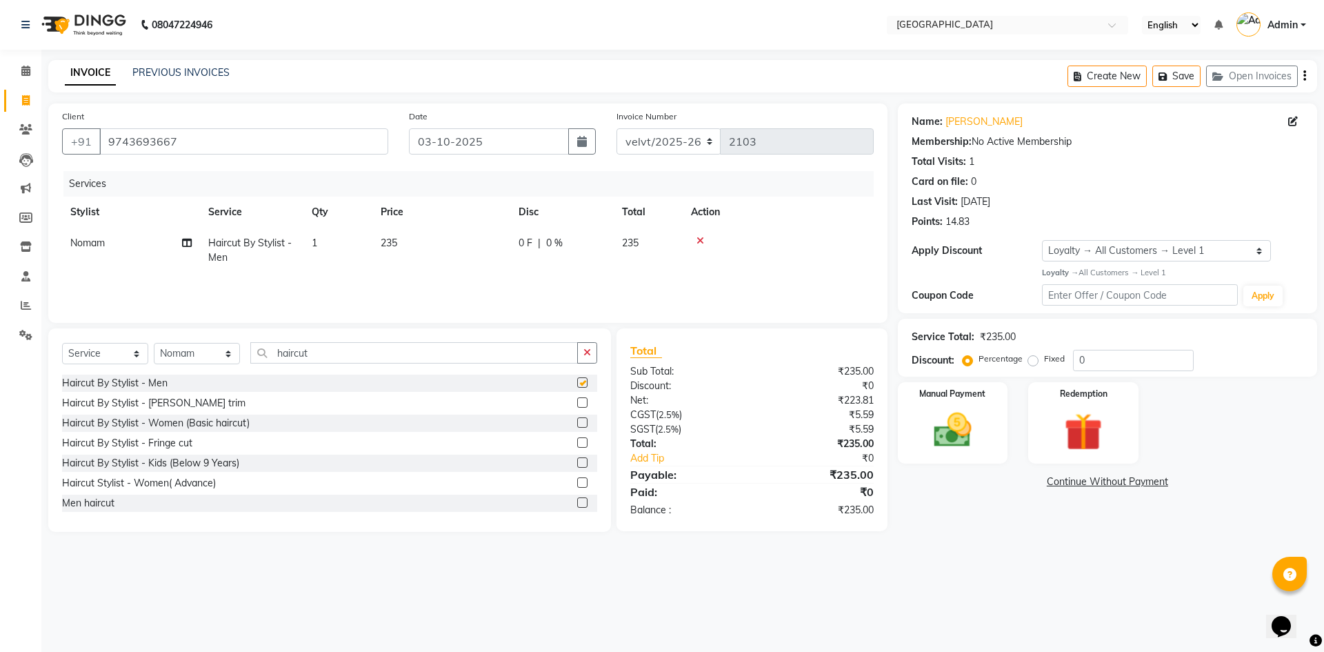
checkbox input "false"
click at [577, 405] on label at bounding box center [582, 402] width 10 height 10
click at [577, 405] on input "checkbox" at bounding box center [581, 403] width 9 height 9
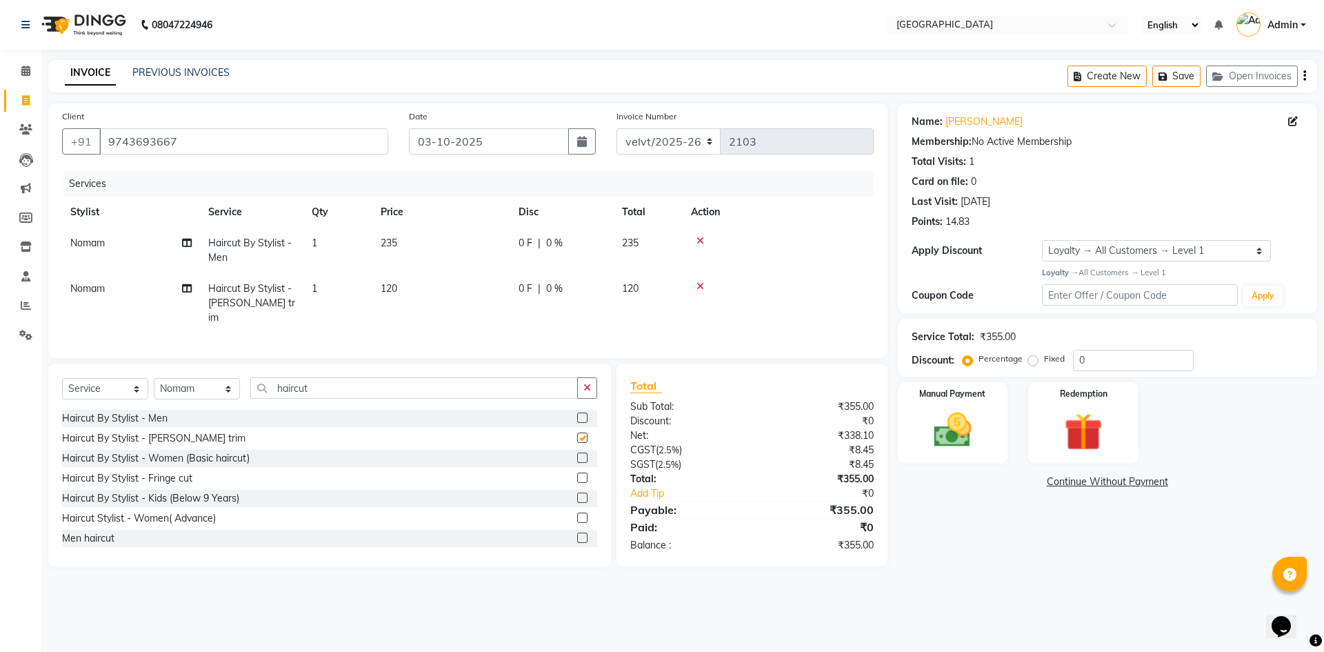
checkbox input "false"
click at [1044, 358] on label "Fixed" at bounding box center [1054, 358] width 21 height 12
click at [1032, 358] on input "Fixed" at bounding box center [1036, 359] width 10 height 10
radio input "true"
click at [1091, 359] on input "0" at bounding box center [1133, 360] width 121 height 21
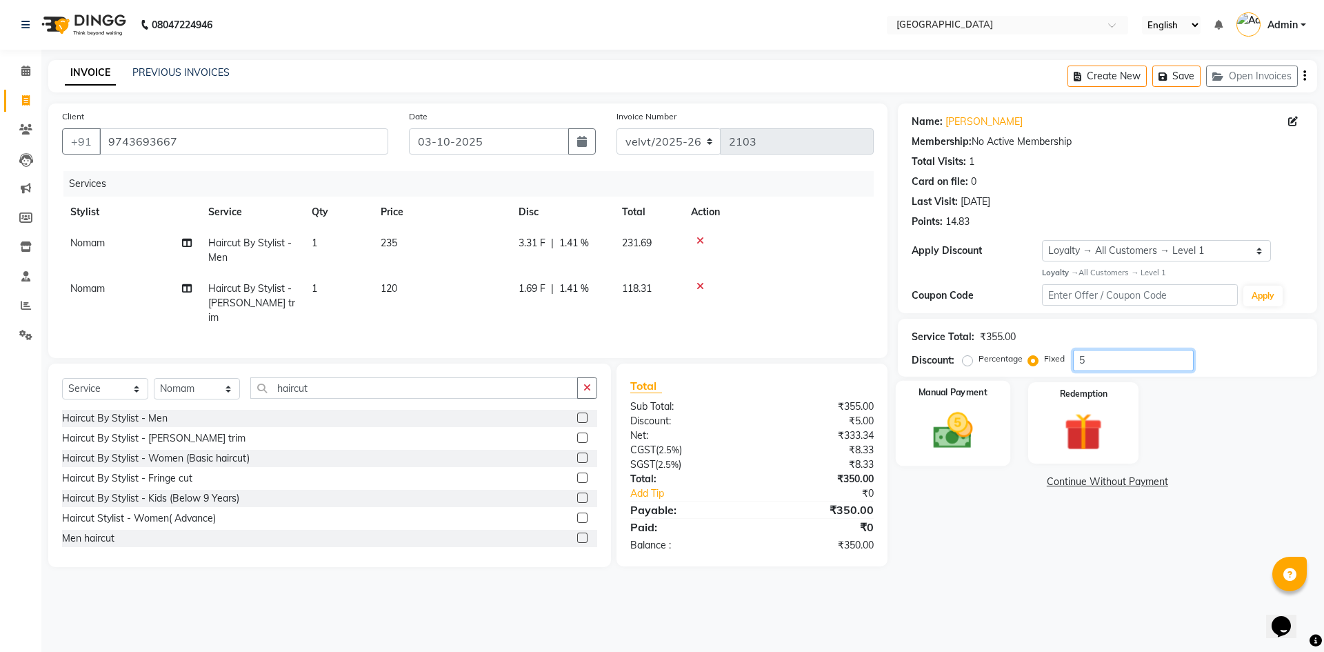
type input "5"
click at [947, 431] on img at bounding box center [953, 431] width 64 height 46
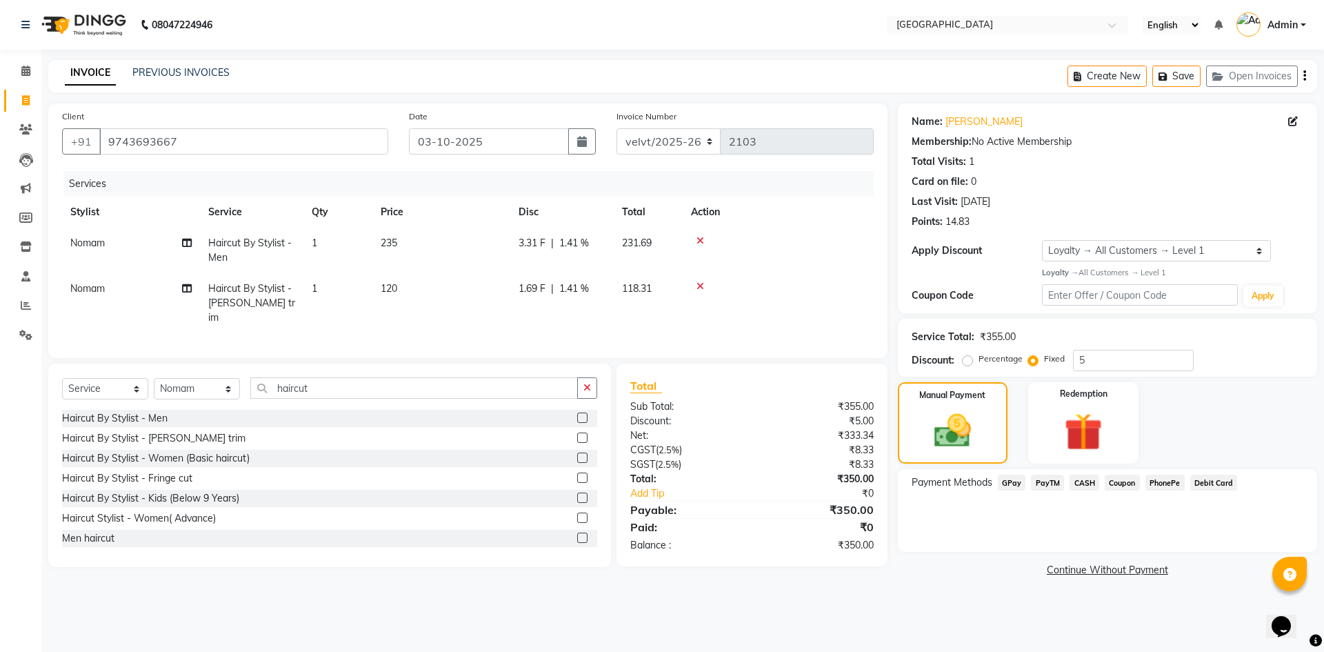
click at [1161, 484] on span "PhonePe" at bounding box center [1164, 482] width 39 height 16
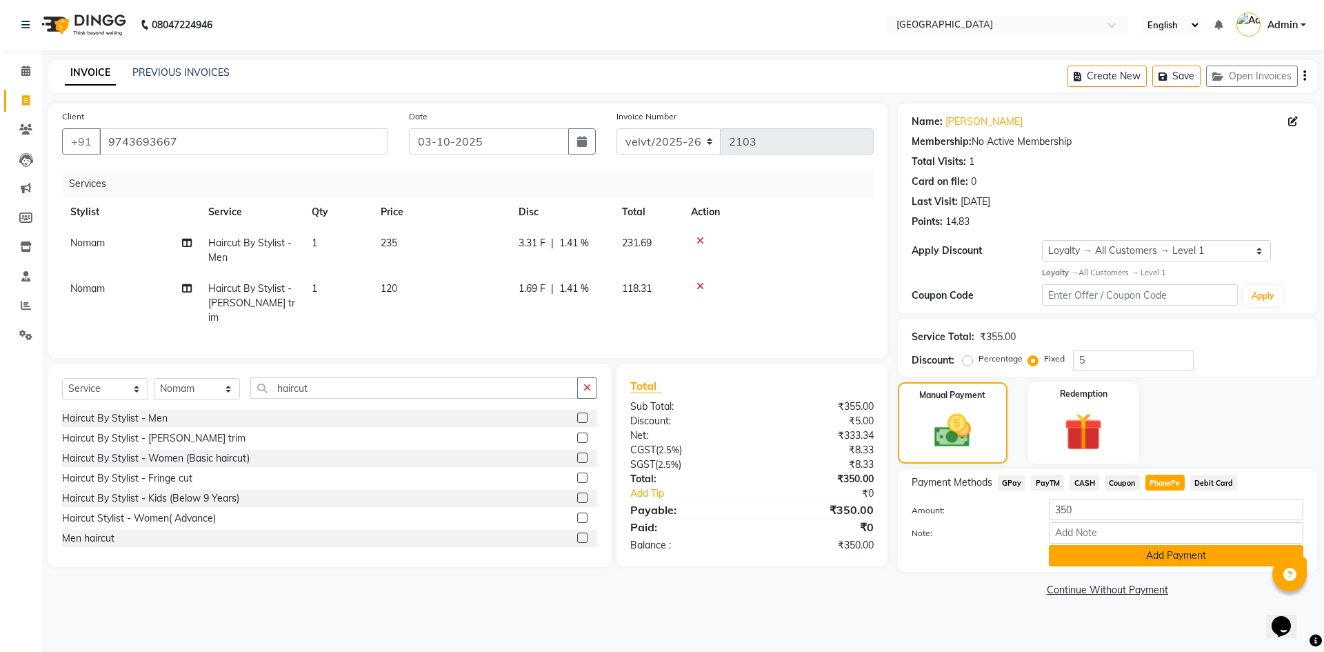
click at [1146, 552] on button "Add Payment" at bounding box center [1176, 555] width 254 height 21
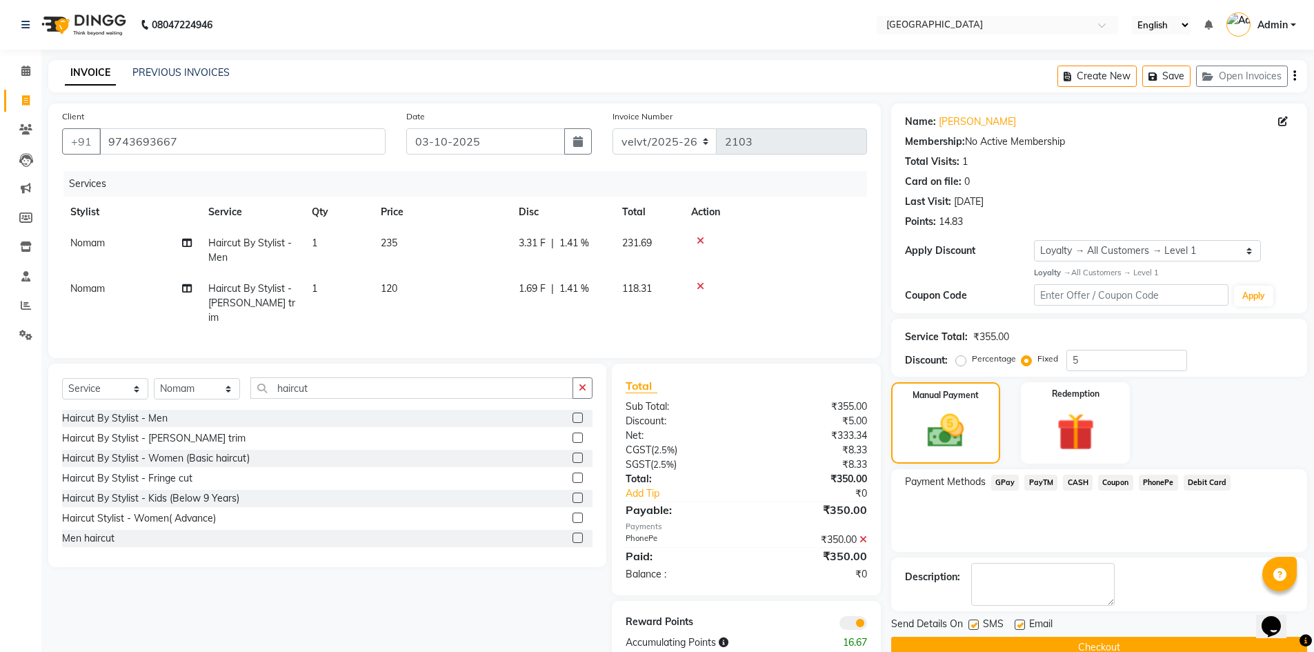
click at [974, 646] on button "Checkout" at bounding box center [1099, 646] width 416 height 21
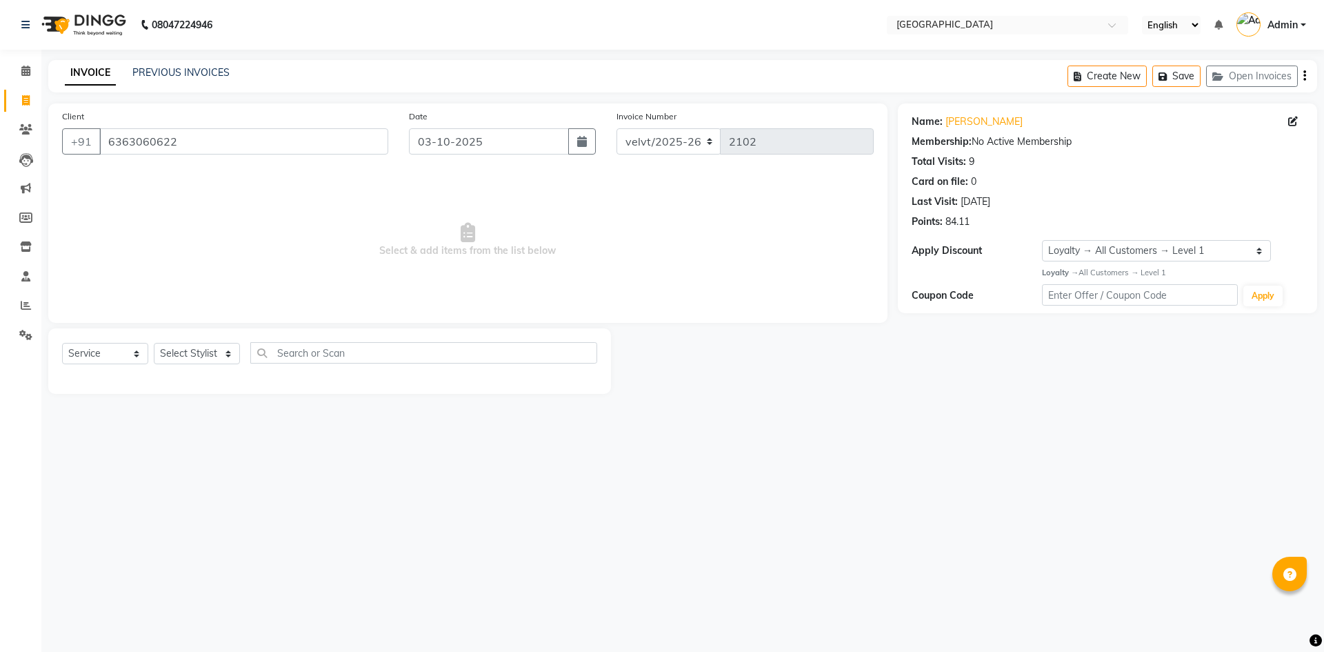
select select "service"
select select "1: Object"
click at [204, 152] on input "6363060622" at bounding box center [243, 141] width 289 height 26
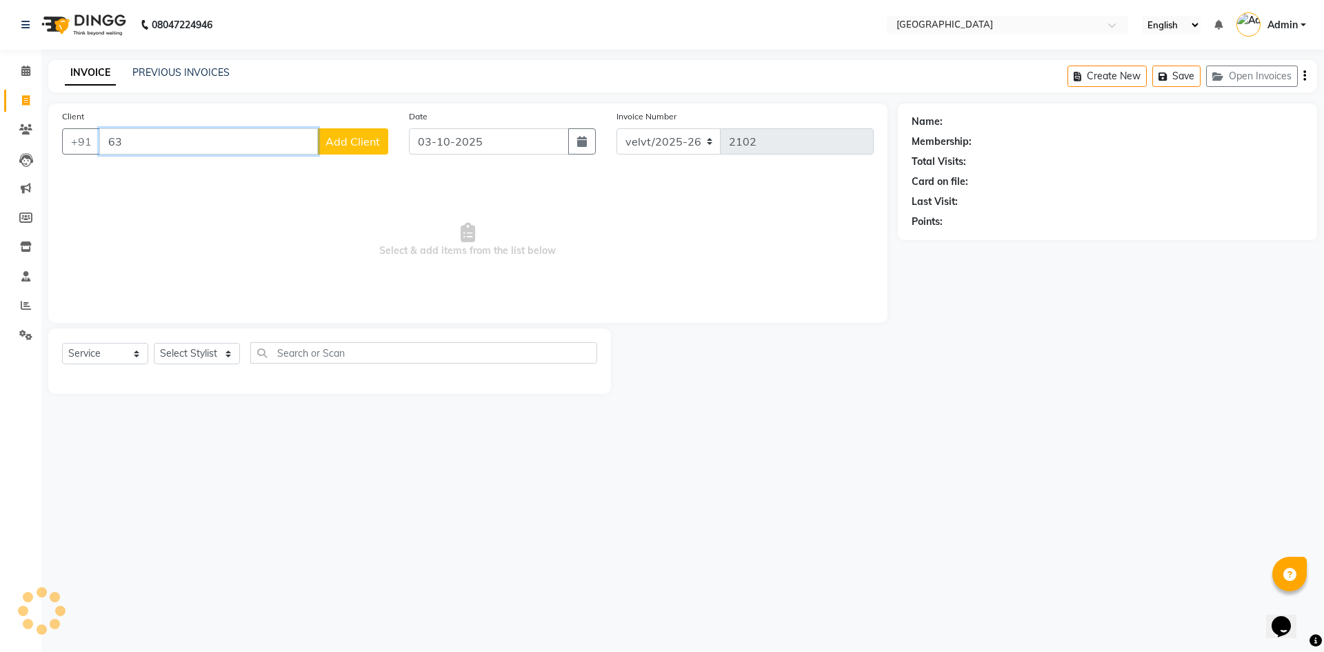
type input "6"
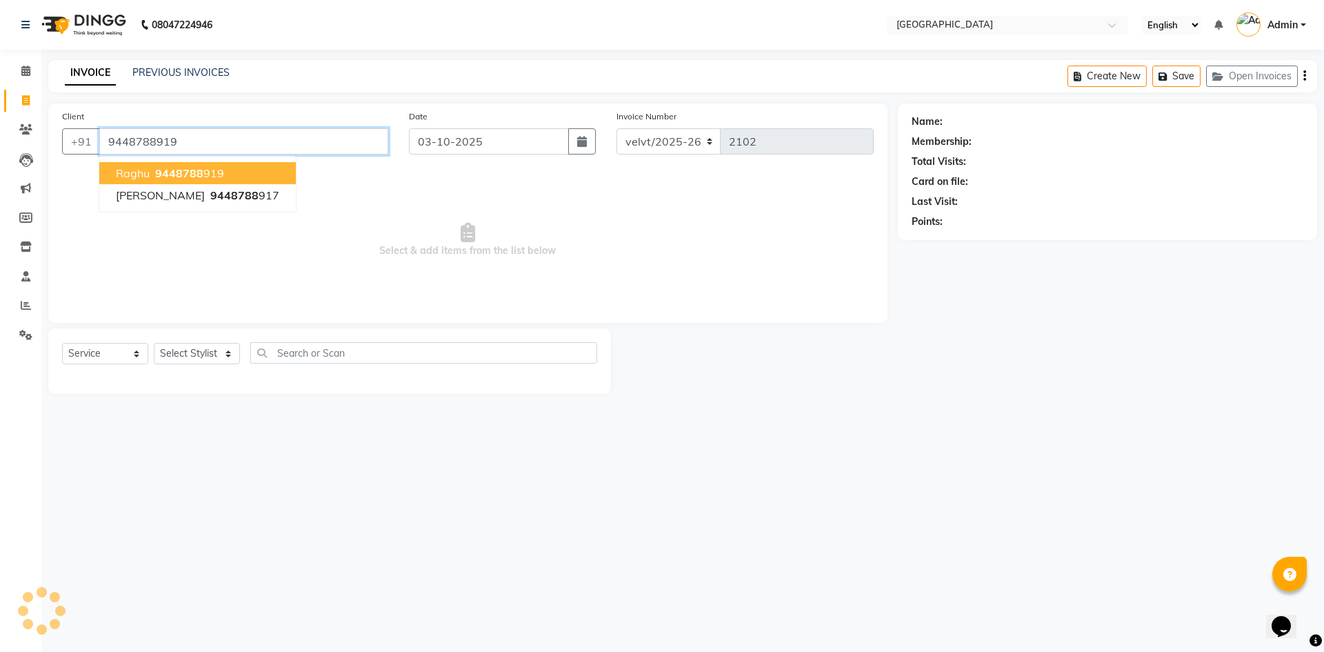
type input "9448788919"
select select "1: Object"
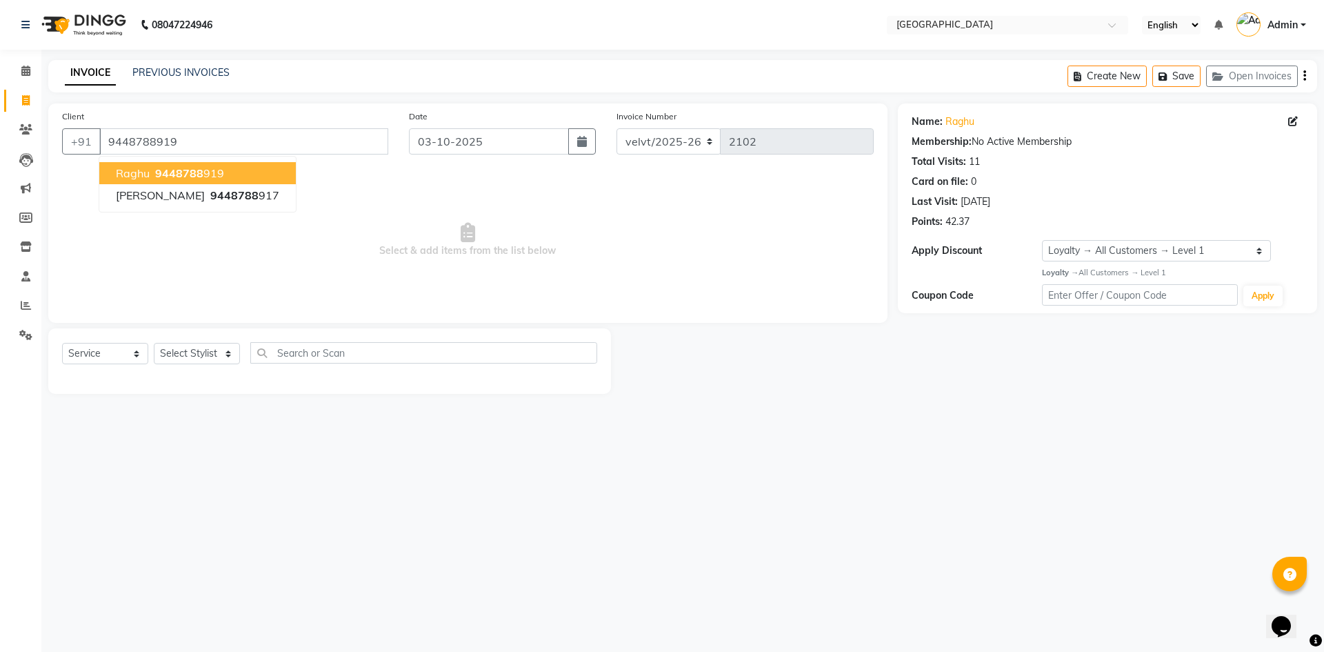
click at [204, 168] on ngb-highlight "9448788 919" at bounding box center [188, 173] width 72 height 14
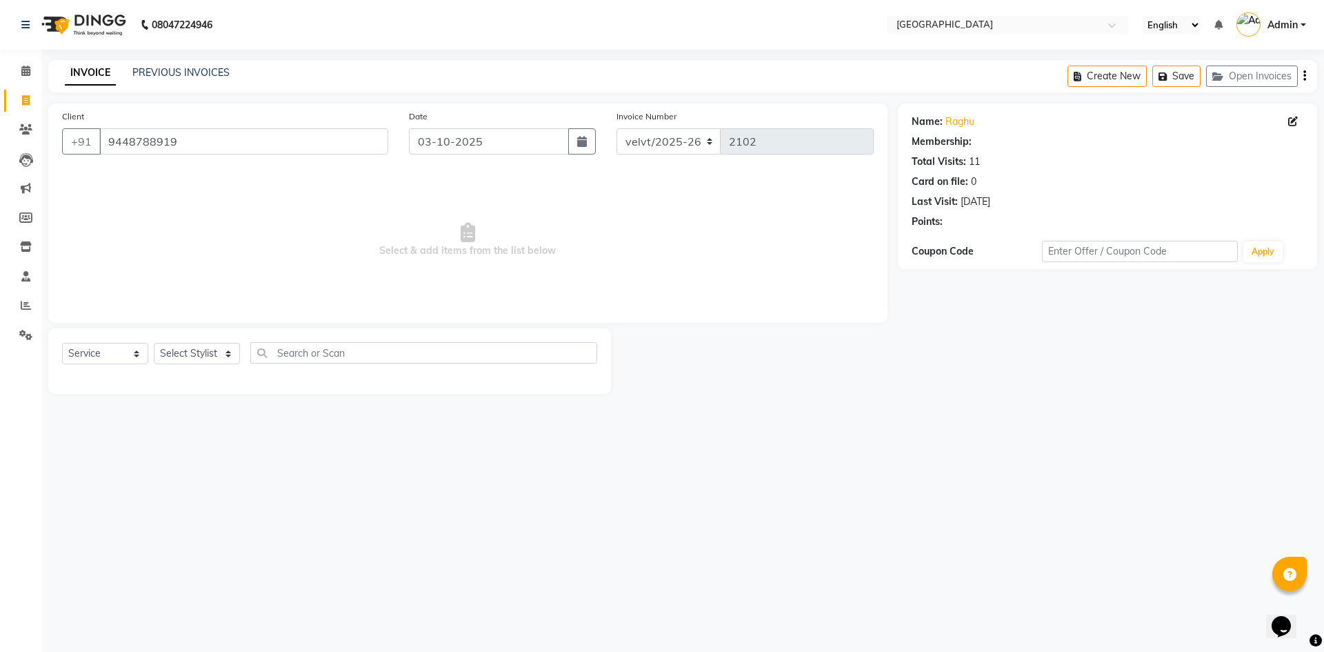
select select "1: Object"
click at [219, 343] on select "Select Stylist [PERSON_NAME] Kaif [PERSON_NAME] [PERSON_NAME] [GEOGRAPHIC_DATA]…" at bounding box center [197, 353] width 86 height 21
select select "68468"
click at [154, 343] on select "Select Stylist [PERSON_NAME] Kaif [PERSON_NAME] [PERSON_NAME] [GEOGRAPHIC_DATA]…" at bounding box center [197, 353] width 86 height 21
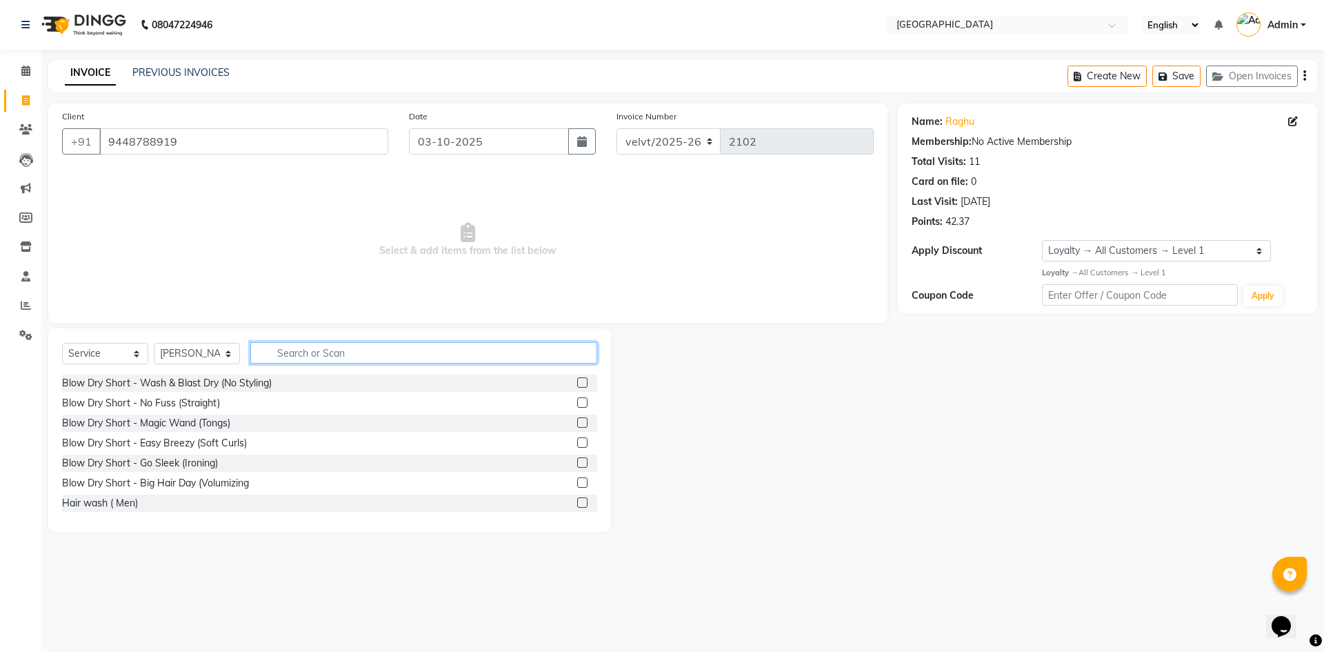
click at [301, 352] on input "text" at bounding box center [423, 352] width 347 height 21
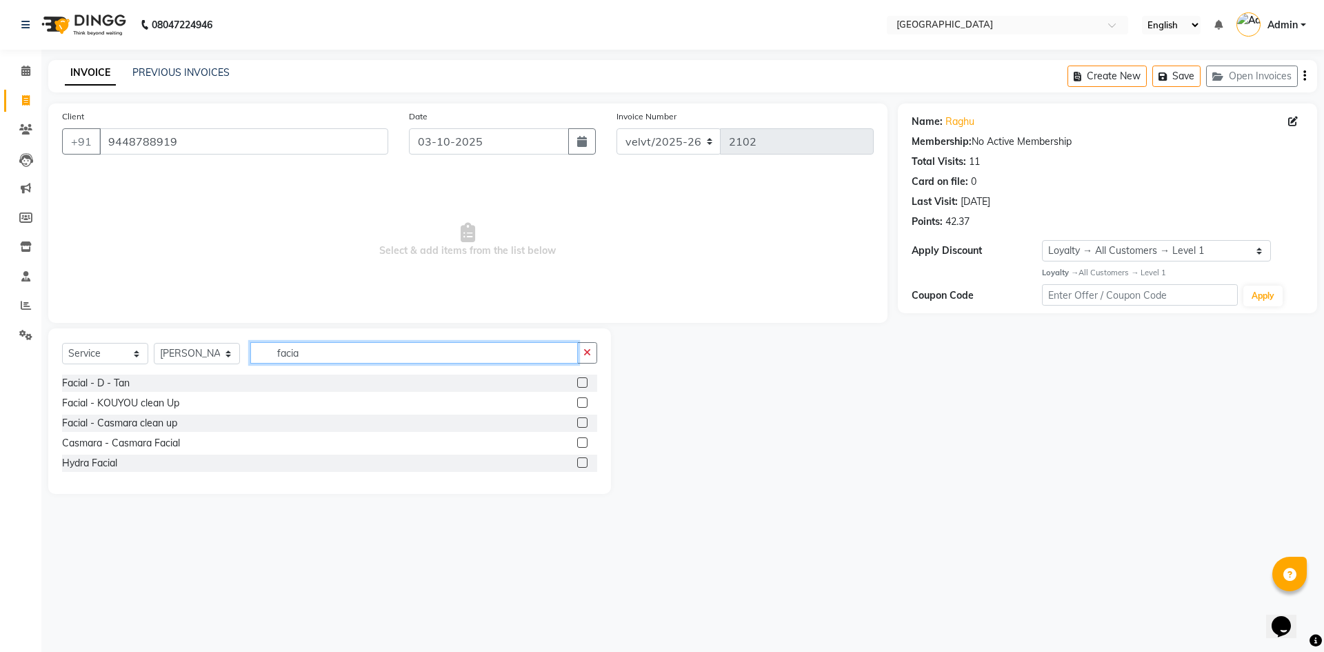
type input "facia"
click at [579, 382] on label at bounding box center [582, 382] width 10 height 10
click at [579, 382] on input "checkbox" at bounding box center [581, 383] width 9 height 9
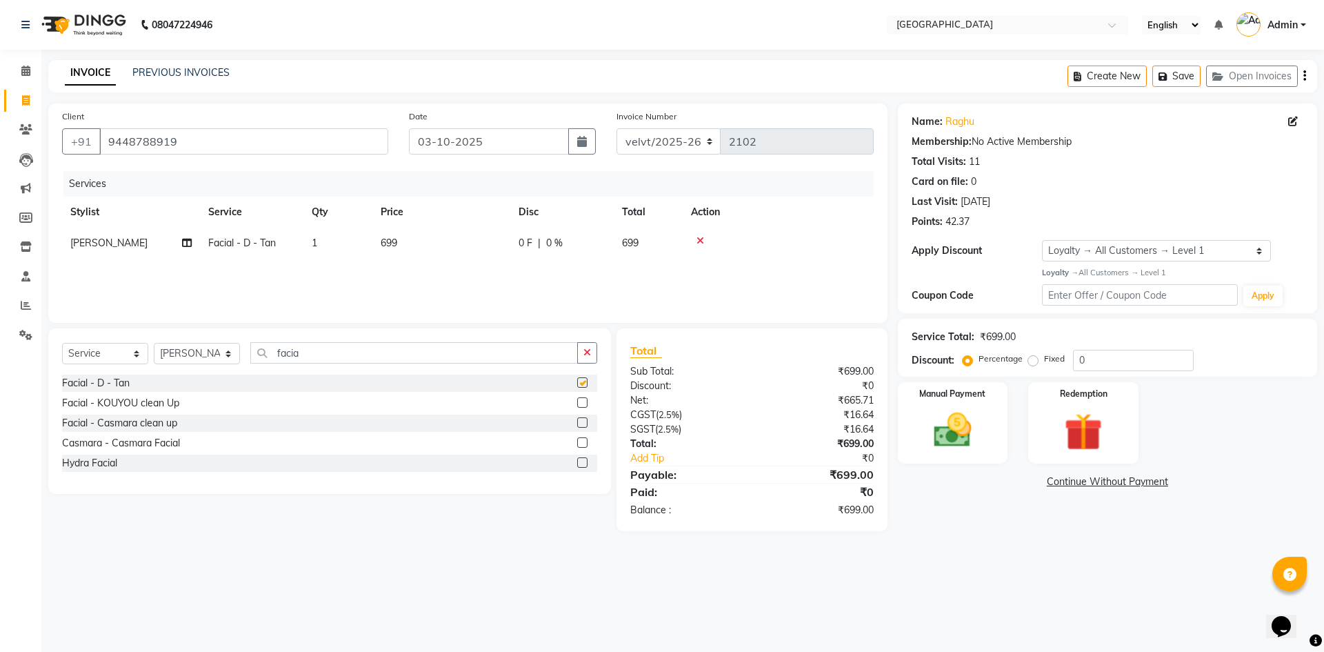
checkbox input "false"
click at [320, 357] on input "facia" at bounding box center [414, 352] width 328 height 21
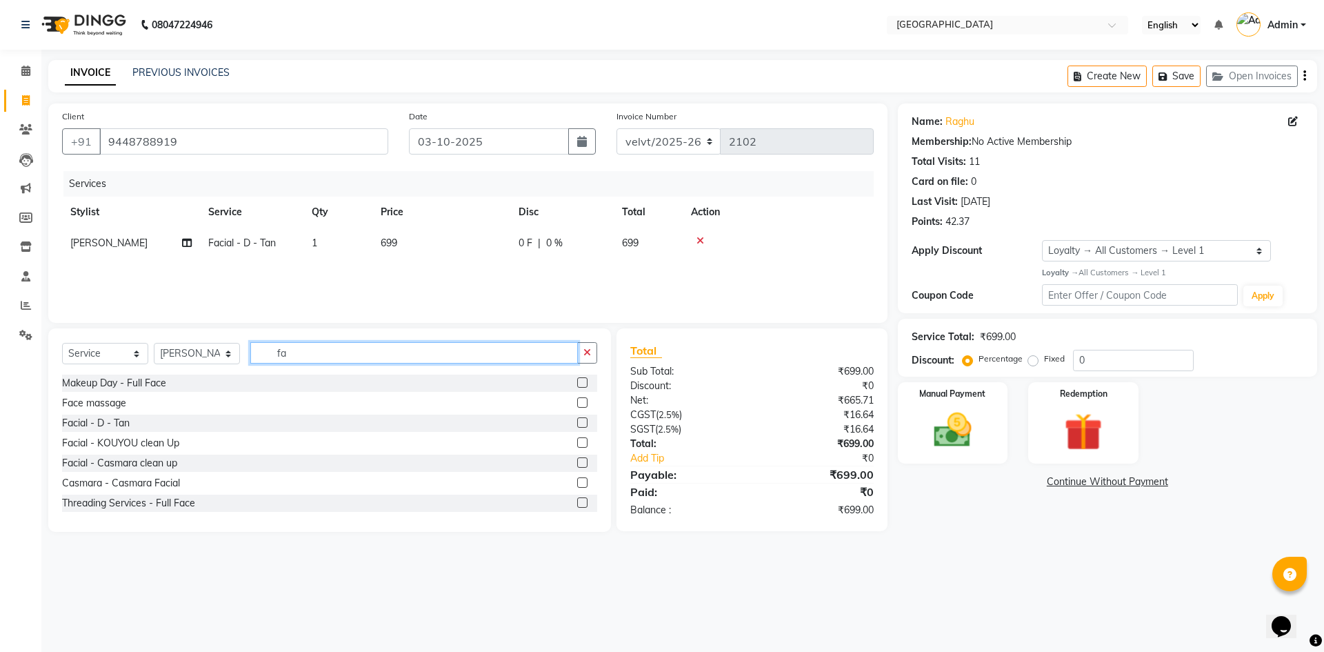
type input "f"
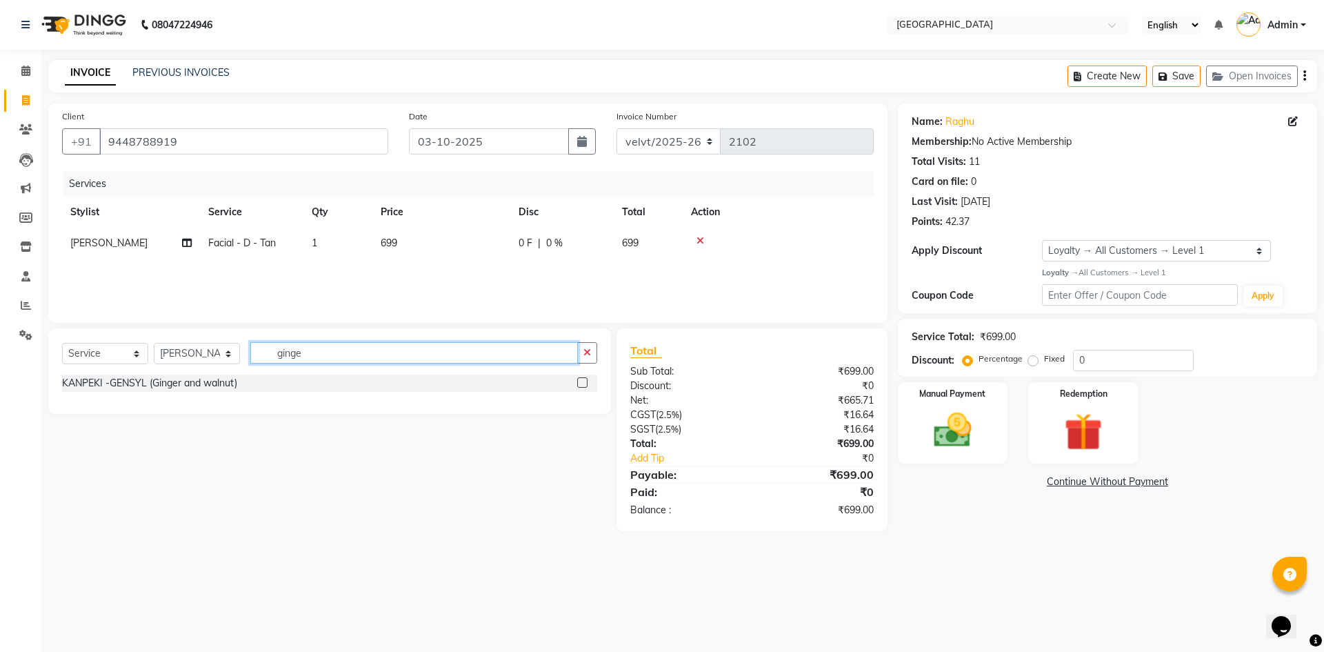
type input "ginge"
click at [583, 382] on label at bounding box center [582, 382] width 10 height 10
click at [583, 382] on input "checkbox" at bounding box center [581, 383] width 9 height 9
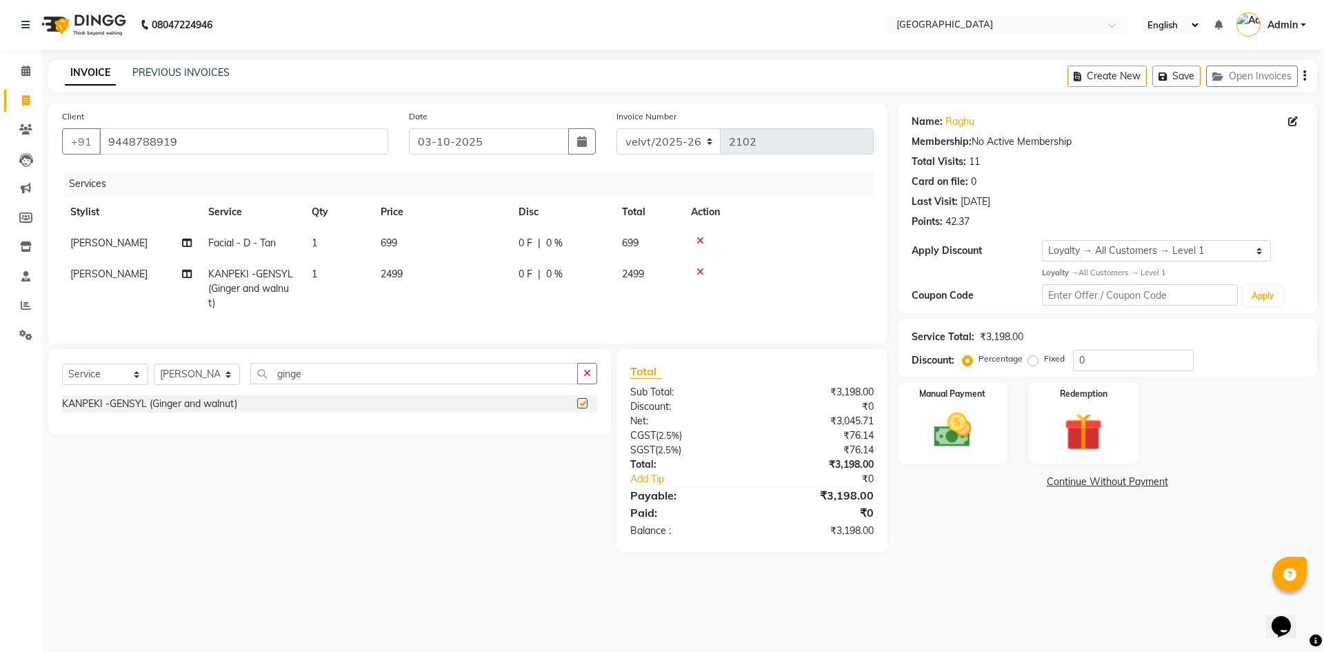
checkbox input "false"
click at [392, 271] on span "2499" at bounding box center [392, 274] width 22 height 12
select select "68468"
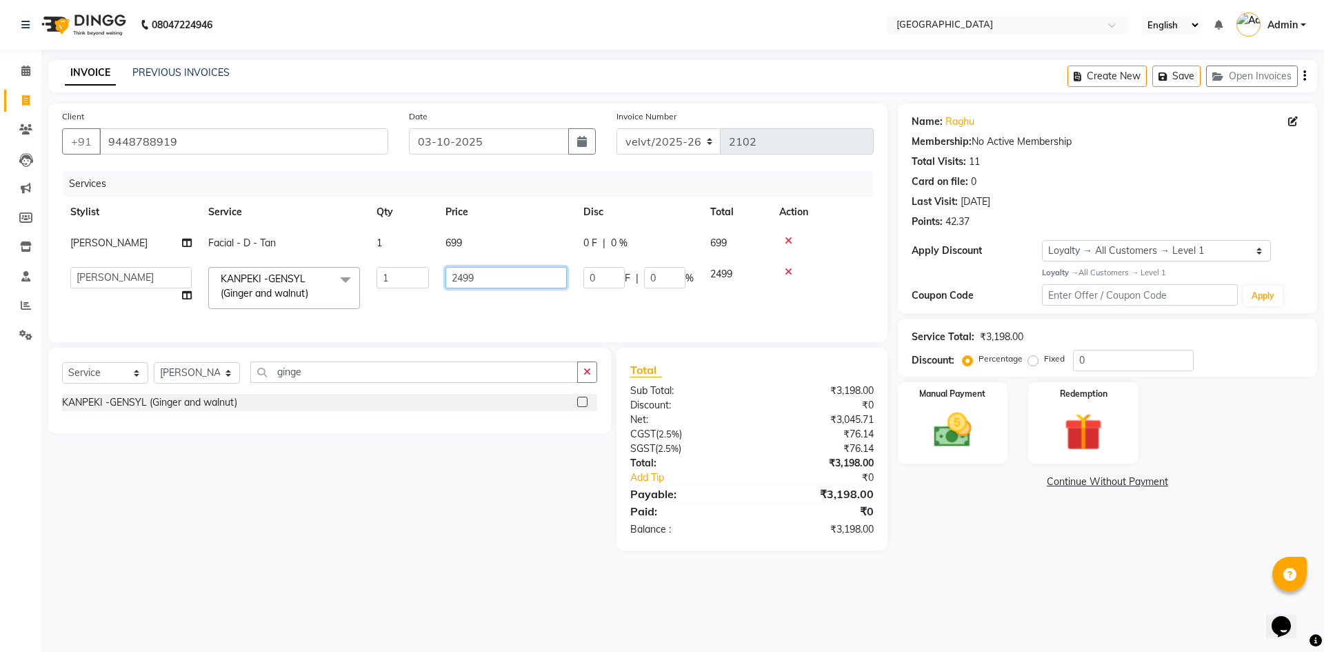
click at [492, 279] on input "2499" at bounding box center [505, 277] width 121 height 21
type input "2500"
click at [314, 376] on input "ginge" at bounding box center [414, 371] width 328 height 21
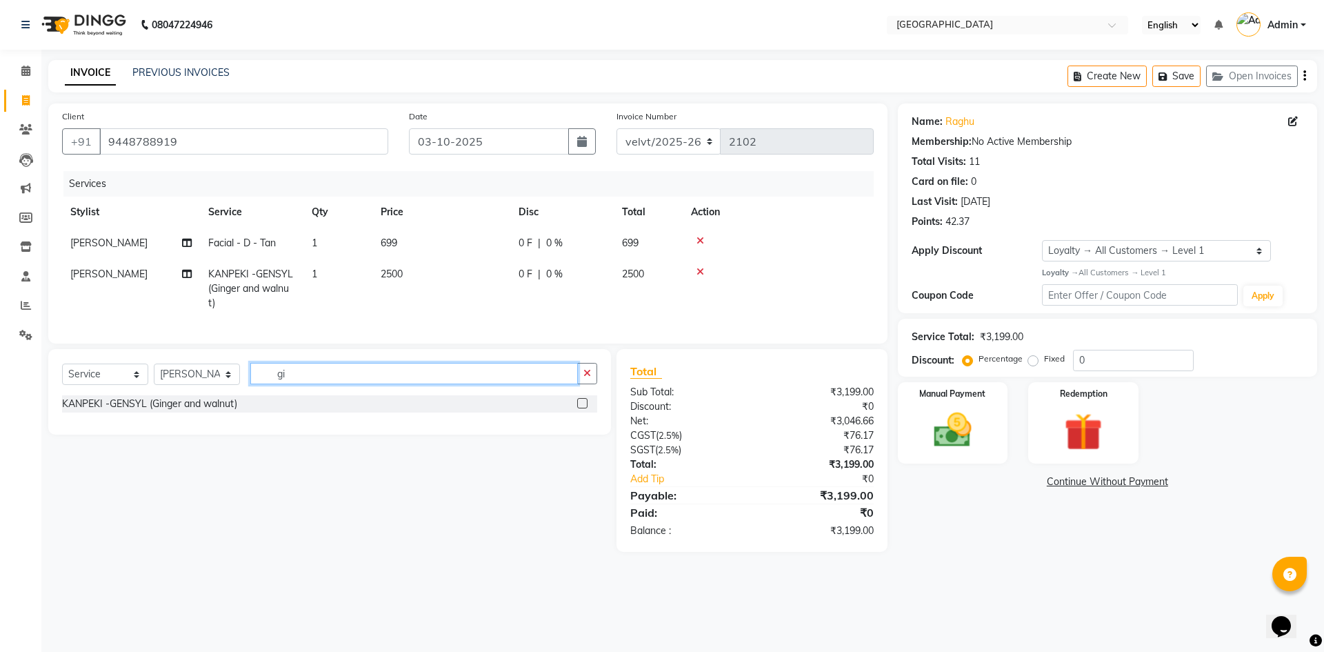
type input "g"
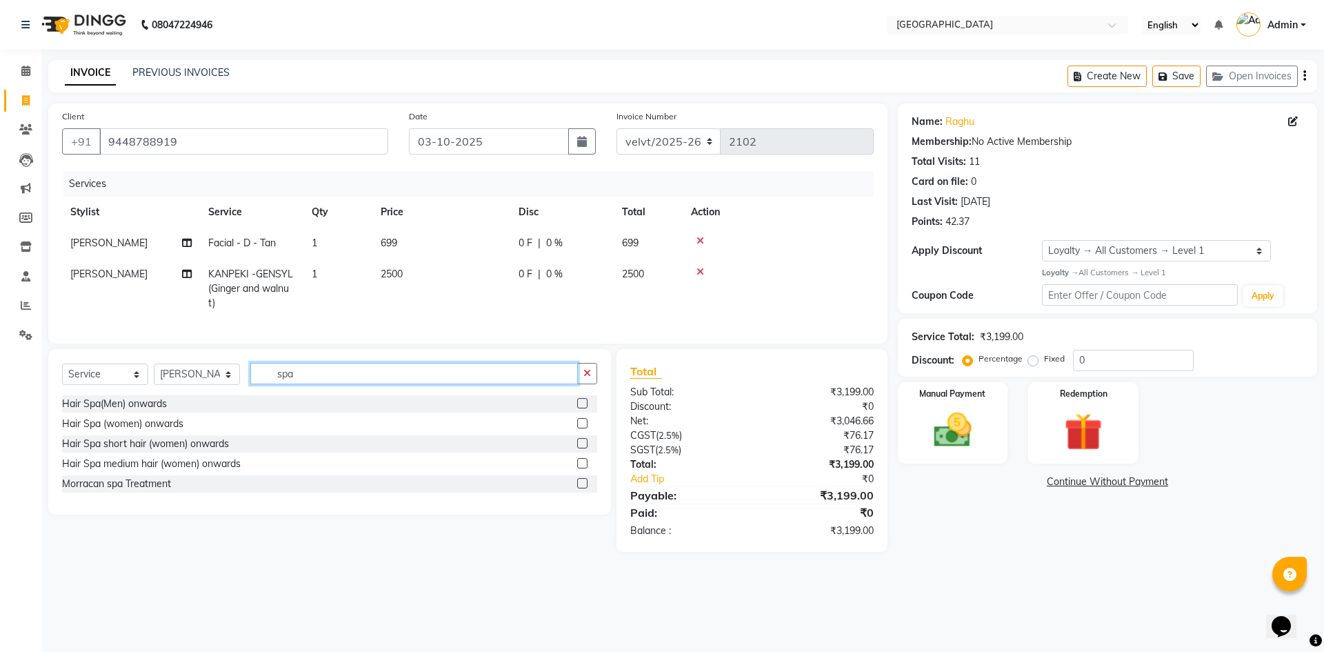
type input "spa"
click at [581, 408] on label at bounding box center [582, 403] width 10 height 10
click at [581, 408] on input "checkbox" at bounding box center [581, 403] width 9 height 9
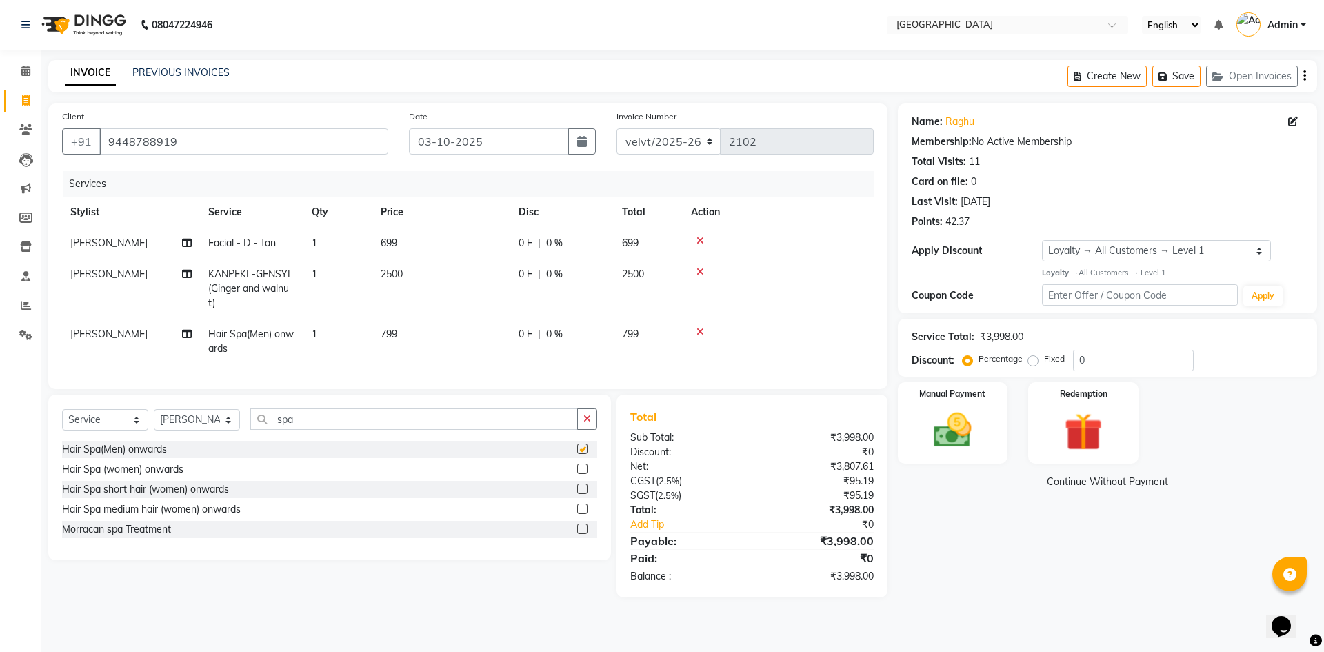
checkbox input "false"
click at [392, 335] on span "799" at bounding box center [389, 334] width 17 height 12
select select "68468"
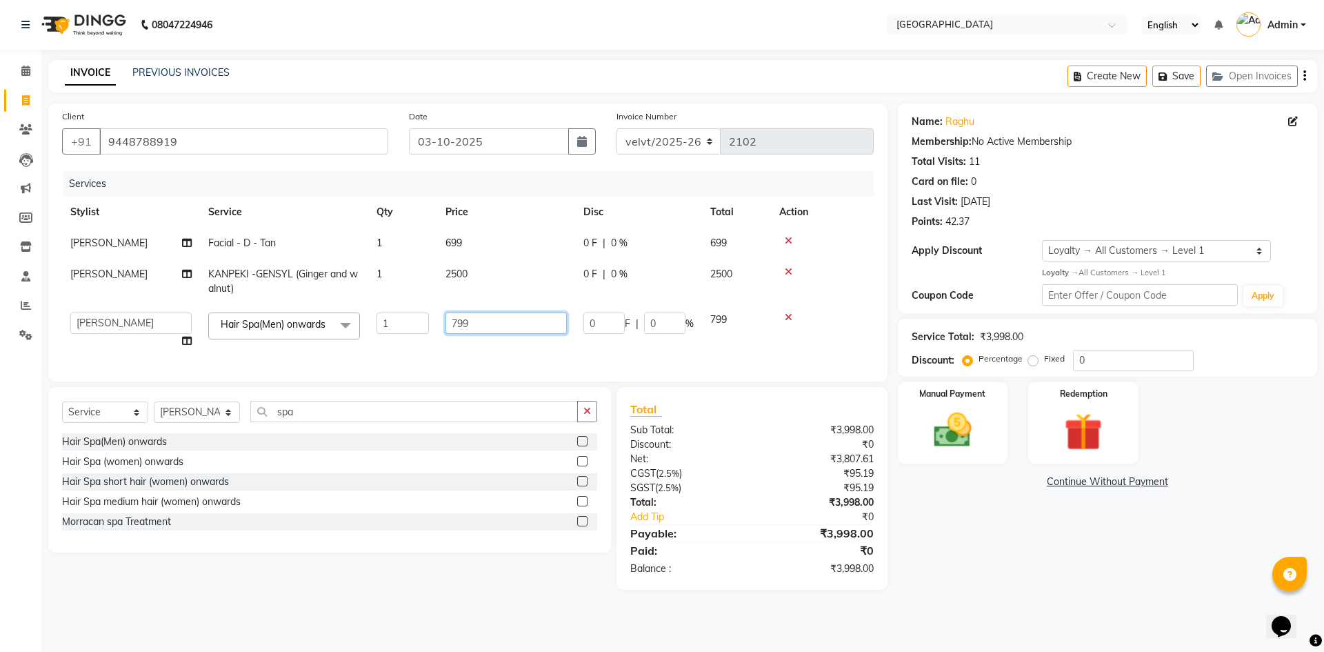
click at [485, 323] on input "799" at bounding box center [505, 322] width 121 height 21
type input "7"
type input "1000"
click at [1233, 546] on div "Name: Raghu Membership: No Active Membership Total Visits: 11 Card on file: 0 L…" at bounding box center [1113, 346] width 430 height 486
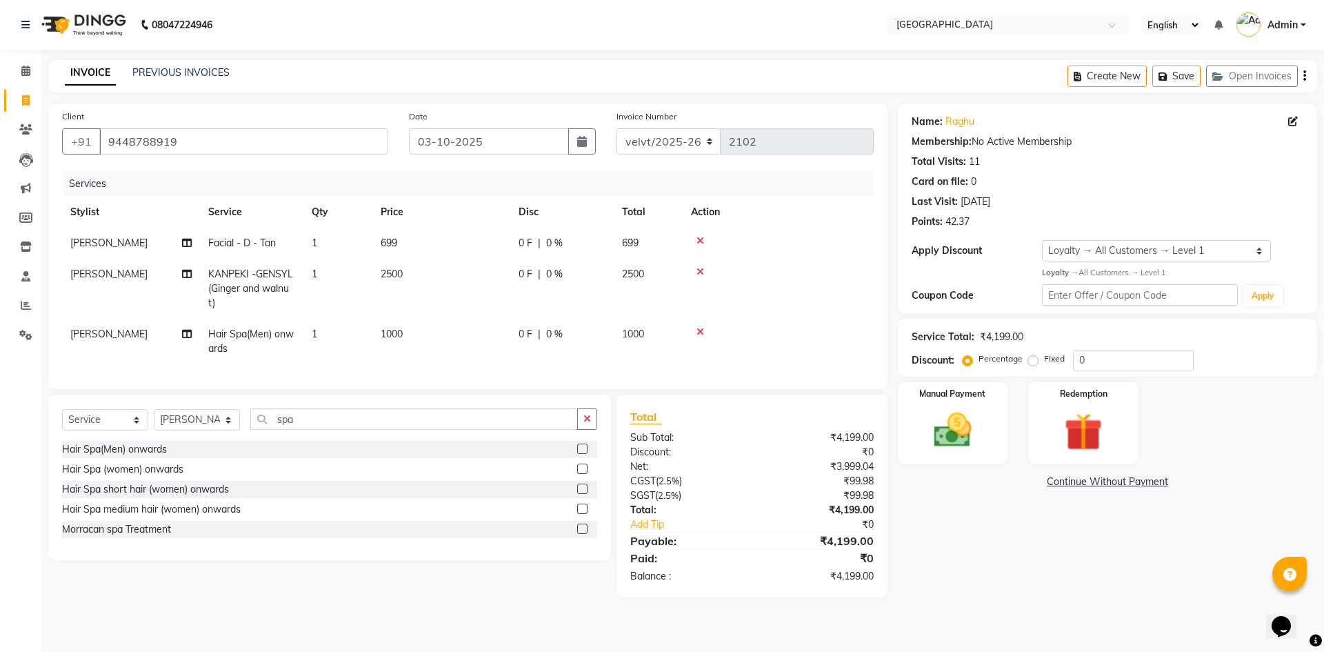
click at [1044, 361] on label "Fixed" at bounding box center [1054, 358] width 21 height 12
click at [1033, 361] on input "Fixed" at bounding box center [1036, 359] width 10 height 10
radio input "true"
click at [978, 359] on label "Percentage" at bounding box center [1000, 358] width 44 height 12
click at [970, 359] on input "Percentage" at bounding box center [970, 359] width 10 height 10
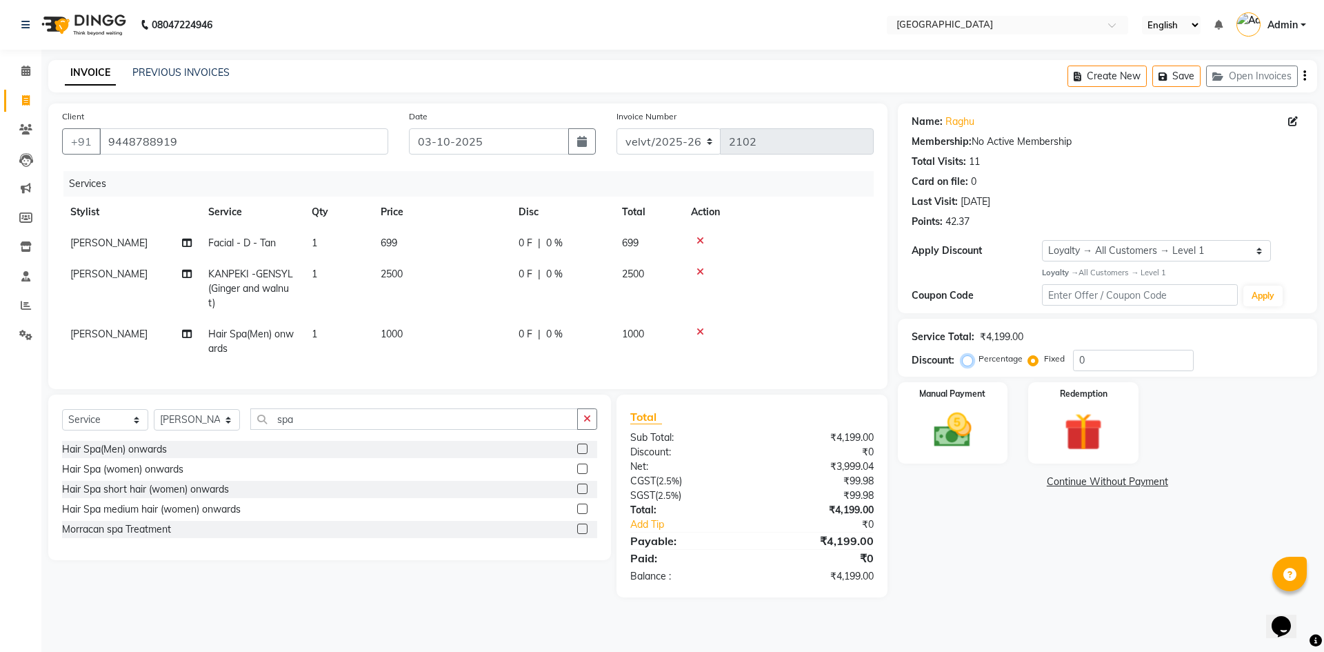
radio input "true"
click at [1090, 360] on input "0" at bounding box center [1133, 360] width 121 height 21
type input "1"
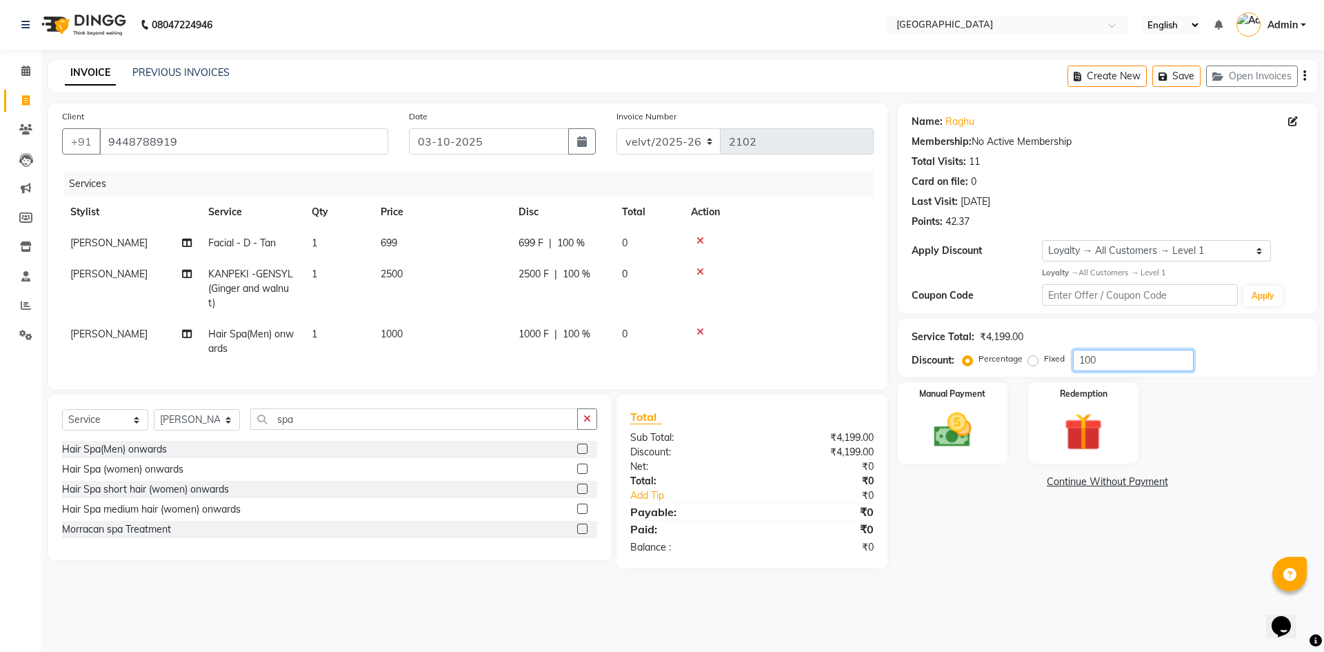
type input "100"
click at [1044, 361] on label "Fixed" at bounding box center [1054, 358] width 21 height 12
click at [1032, 361] on input "Fixed" at bounding box center [1036, 359] width 10 height 10
radio input "true"
click at [1084, 357] on input "100" at bounding box center [1133, 360] width 121 height 21
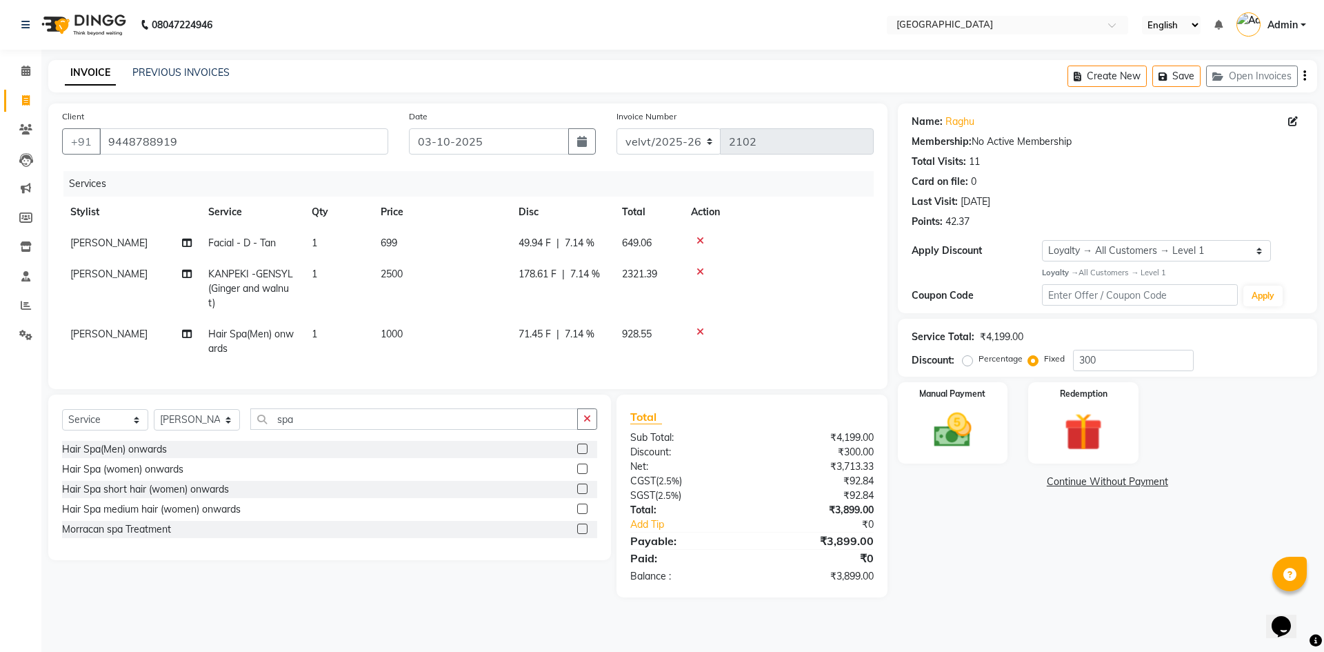
click at [1001, 595] on div "Name: Raghu Membership: No Active Membership Total Visits: 11 Card on file: 0 L…" at bounding box center [1113, 350] width 430 height 494
click at [1083, 356] on input "300" at bounding box center [1133, 360] width 121 height 21
type input "400"
click at [1102, 521] on div "Name: Raghu Membership: No Active Membership Total Visits: 11 Card on file: 0 L…" at bounding box center [1113, 350] width 430 height 494
click at [404, 240] on td "699" at bounding box center [441, 243] width 138 height 31
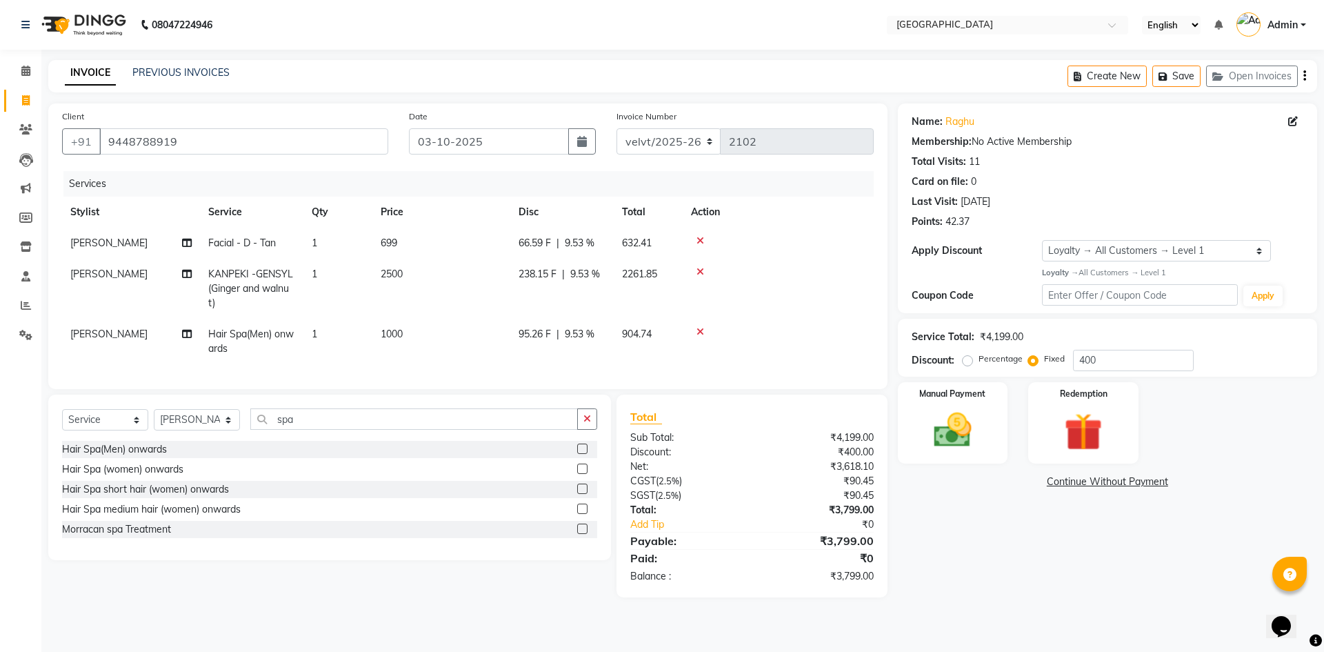
select select "68468"
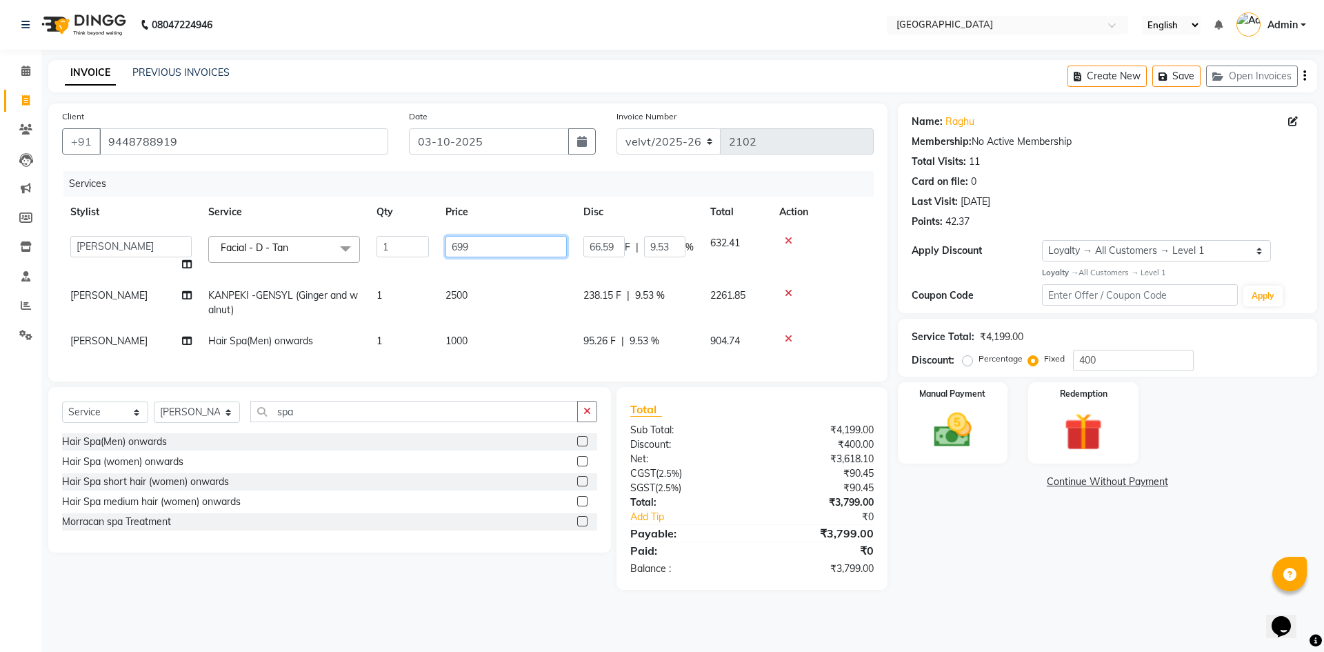
click at [476, 245] on input "699" at bounding box center [505, 246] width 121 height 21
type input "6"
type input "700"
click at [1075, 568] on div "Name: Raghu Membership: No Active Membership Total Visits: 11 Card on file: 0 L…" at bounding box center [1113, 346] width 430 height 486
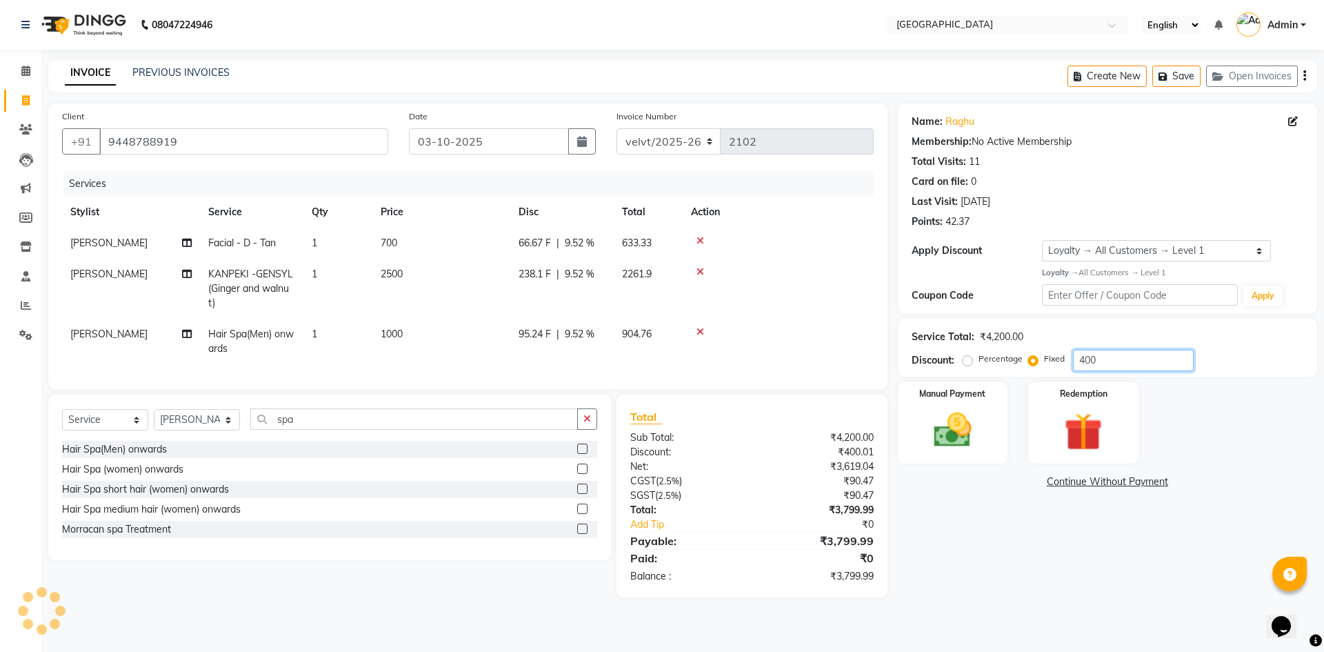
click at [1084, 360] on input "400" at bounding box center [1133, 360] width 121 height 21
click at [1017, 501] on div "Name: Raghu Membership: No Active Membership Total Visits: 11 Card on file: 0 L…" at bounding box center [1113, 350] width 430 height 494
click at [931, 431] on img at bounding box center [953, 431] width 64 height 46
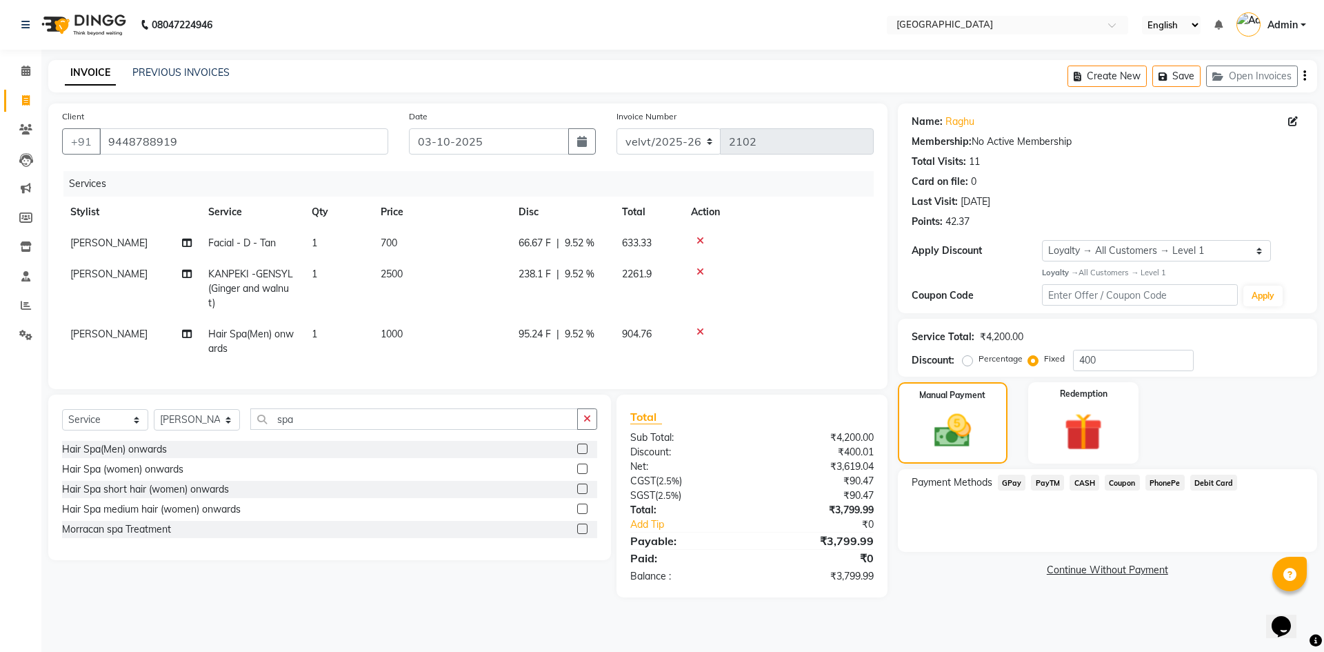
click at [1156, 483] on span "PhonePe" at bounding box center [1164, 482] width 39 height 16
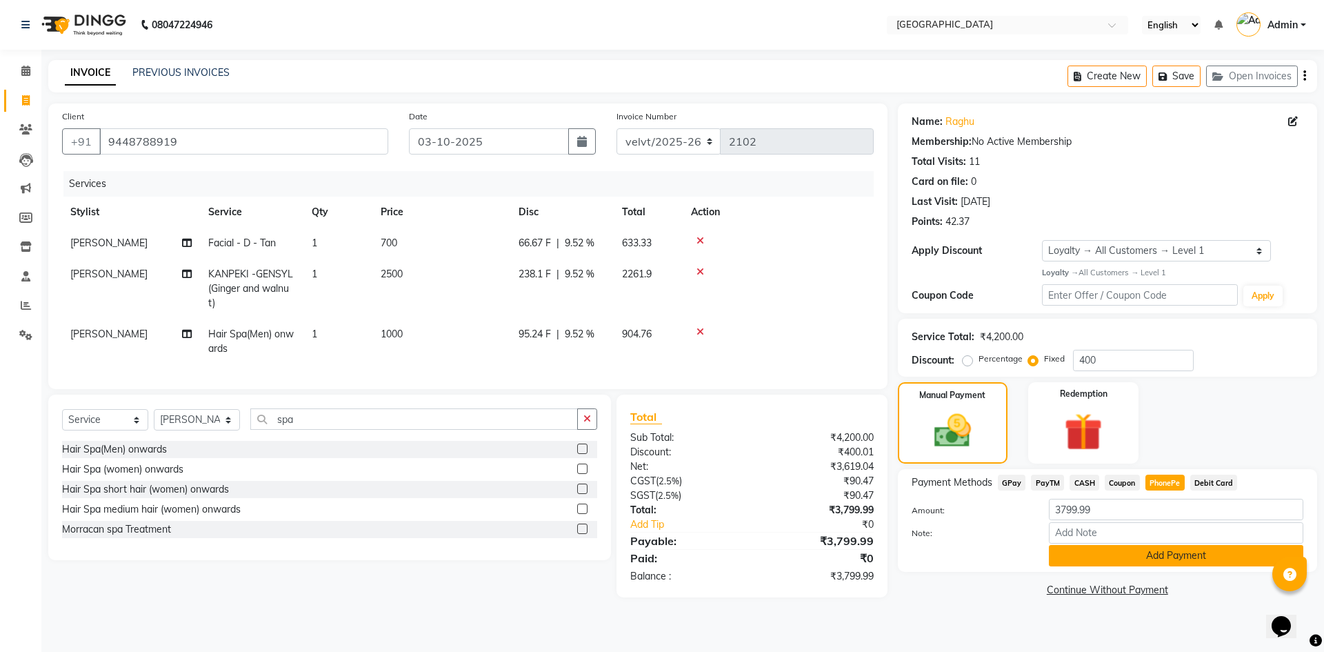
click at [1103, 557] on button "Add Payment" at bounding box center [1176, 555] width 254 height 21
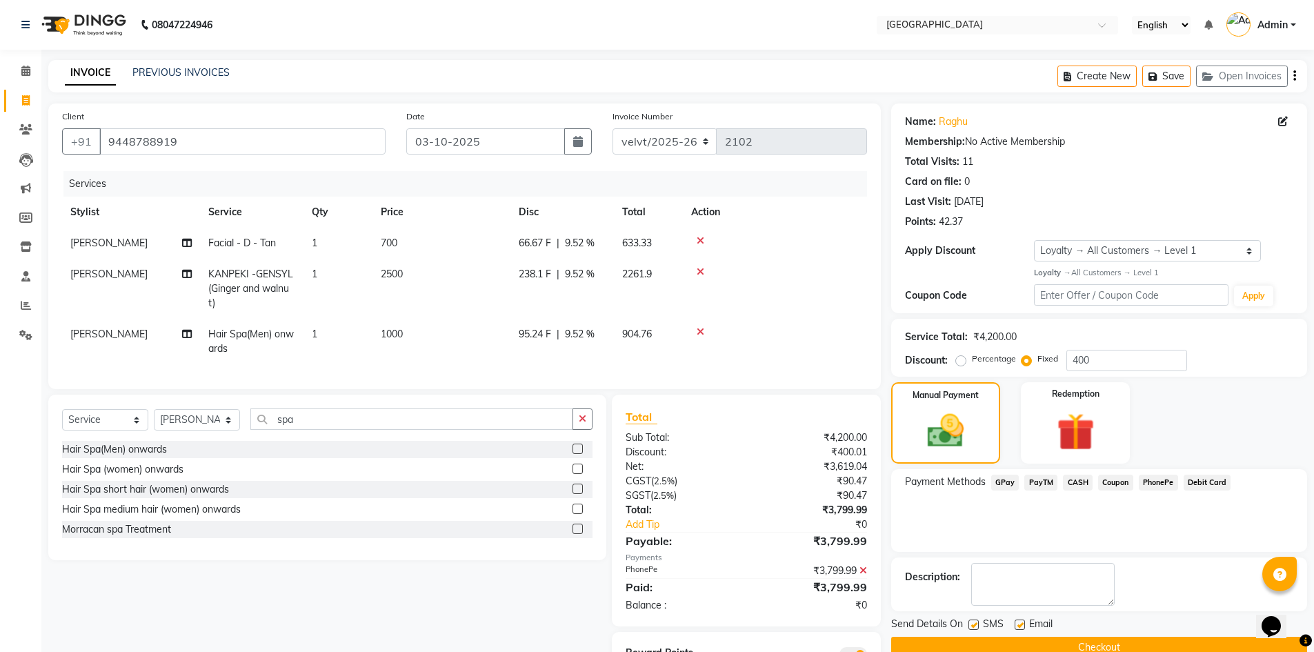
click at [970, 622] on label at bounding box center [973, 624] width 10 height 10
click at [970, 622] on input "checkbox" at bounding box center [972, 625] width 9 height 9
checkbox input "false"
click at [1021, 623] on label at bounding box center [1019, 624] width 10 height 10
click at [1021, 623] on input "checkbox" at bounding box center [1018, 625] width 9 height 9
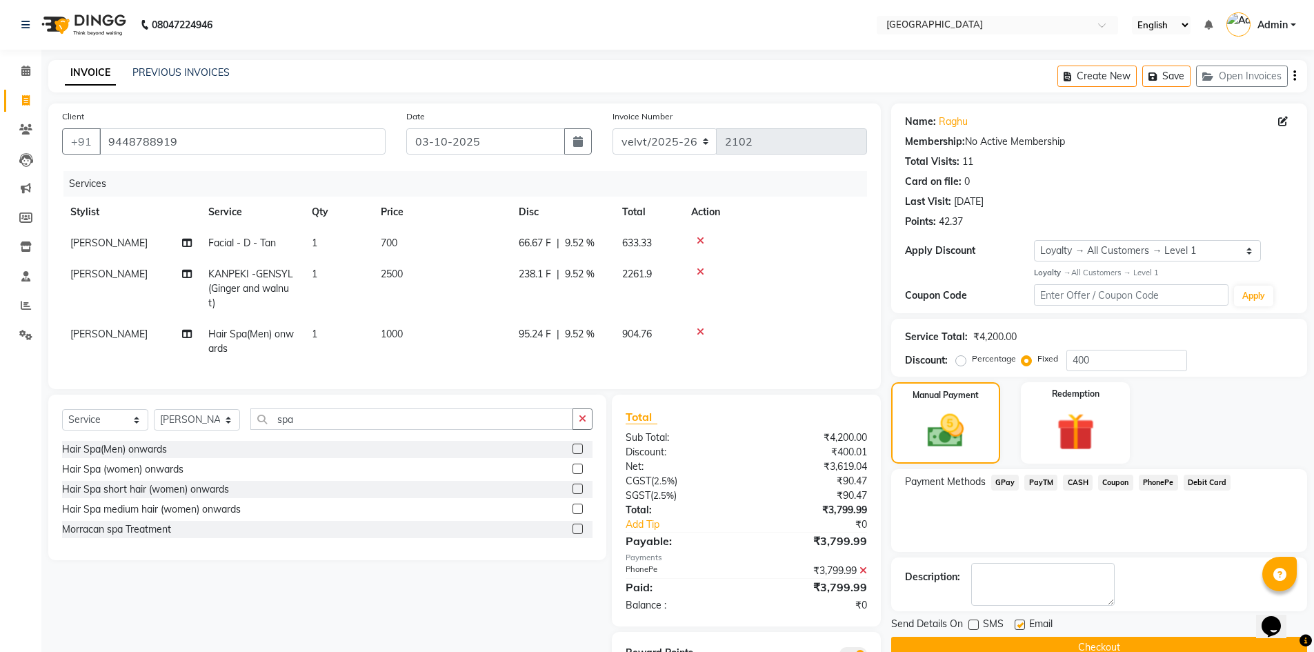
checkbox input "false"
click at [1021, 640] on button "Checkout" at bounding box center [1099, 646] width 416 height 21
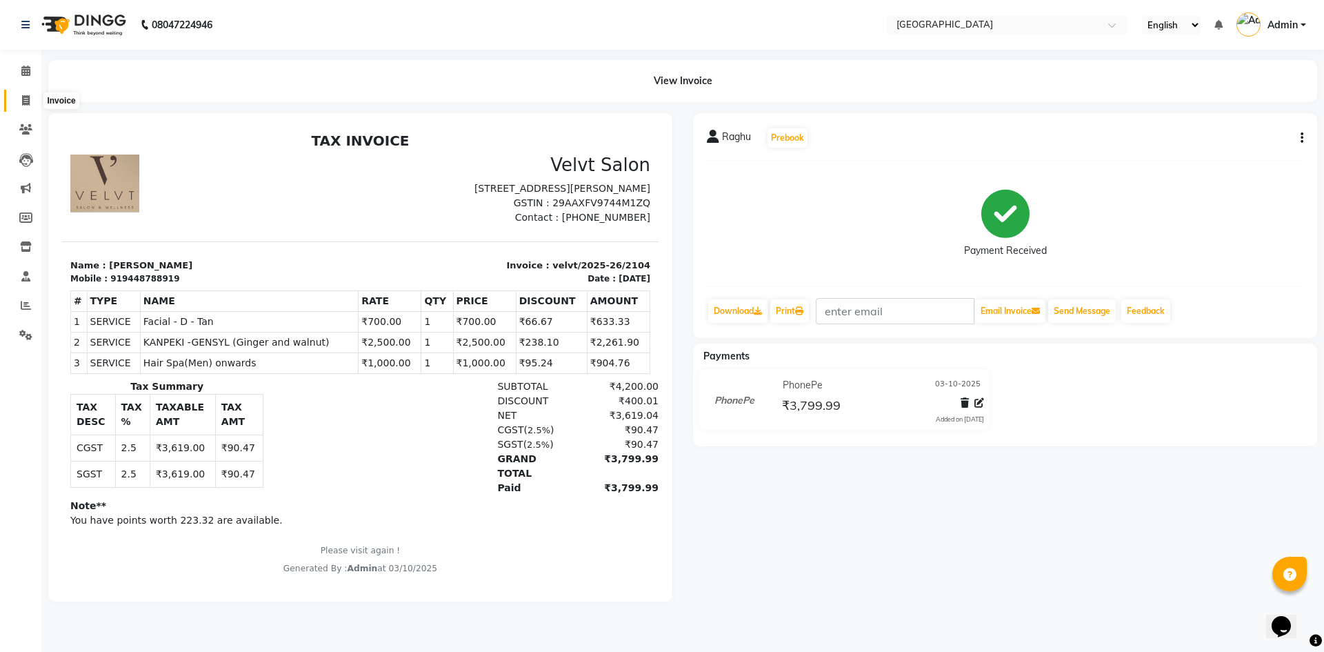
click at [23, 93] on span at bounding box center [26, 101] width 24 height 16
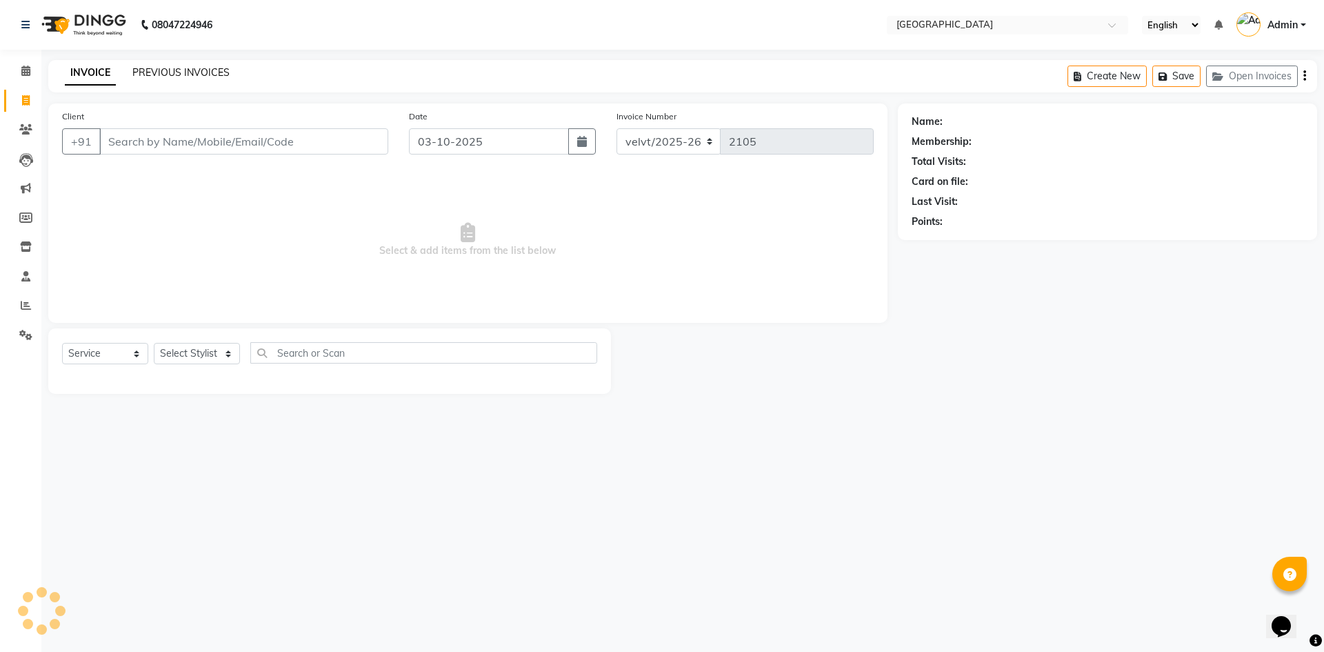
click at [180, 74] on link "PREVIOUS INVOICES" at bounding box center [180, 72] width 97 height 12
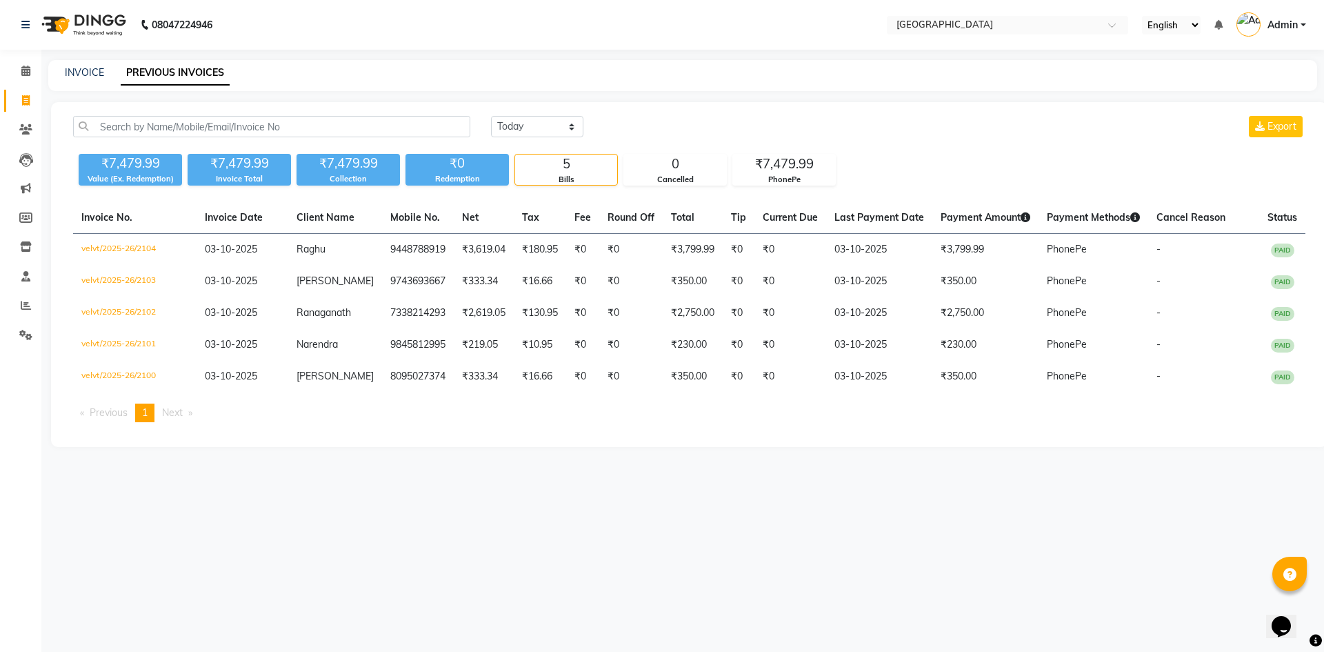
click at [532, 185] on div "Bills" at bounding box center [566, 180] width 102 height 12
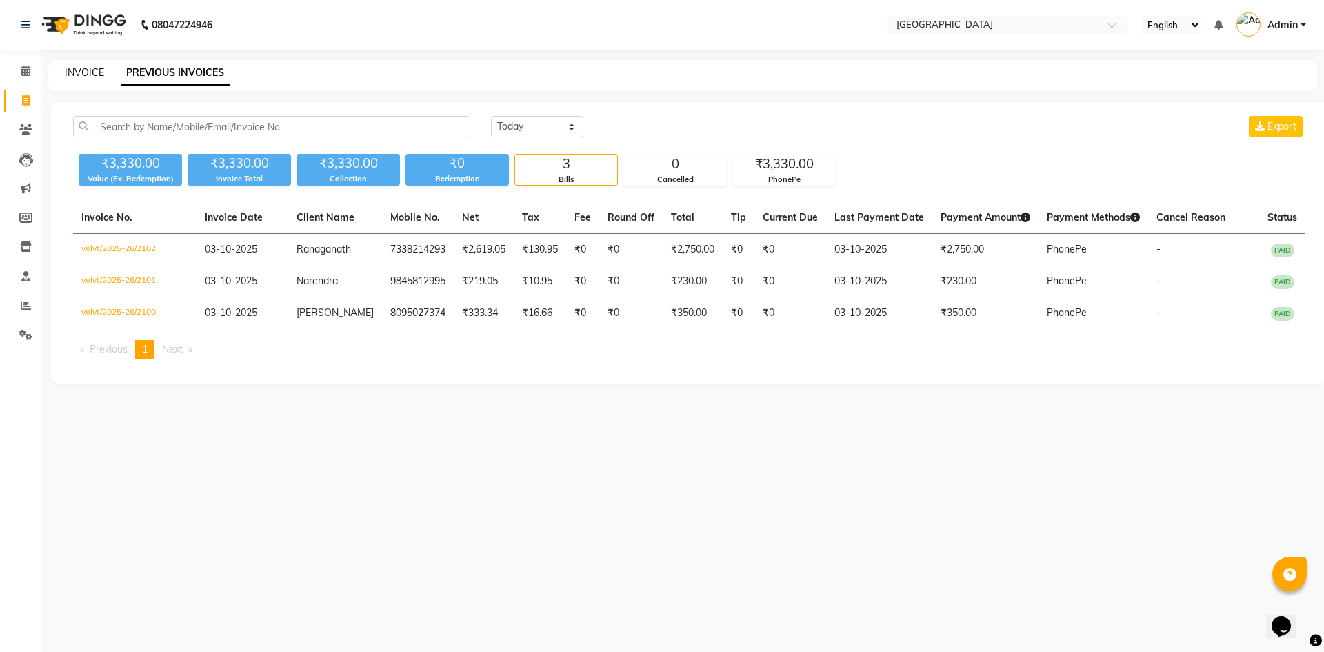
click at [87, 71] on link "INVOICE" at bounding box center [84, 72] width 39 height 12
select select "service"
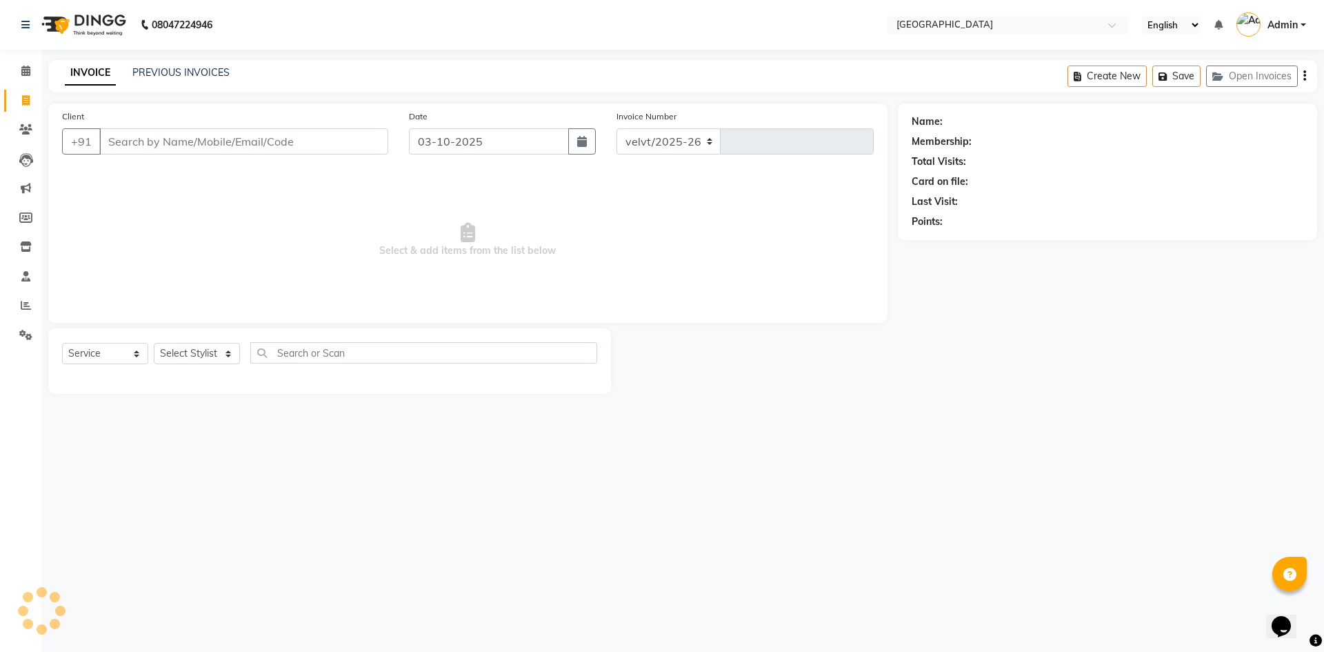
select select "6279"
type input "2104"
click at [145, 143] on input "Client" at bounding box center [243, 141] width 289 height 26
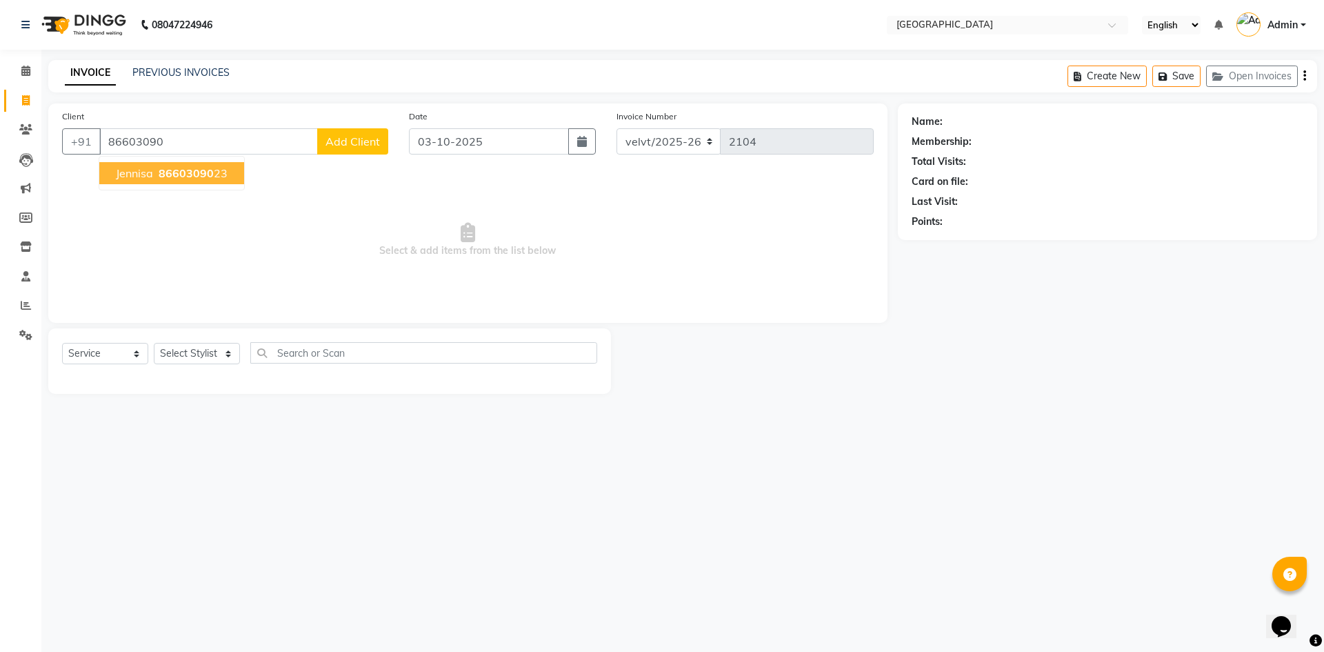
click at [187, 170] on span "86603090" at bounding box center [186, 173] width 55 height 14
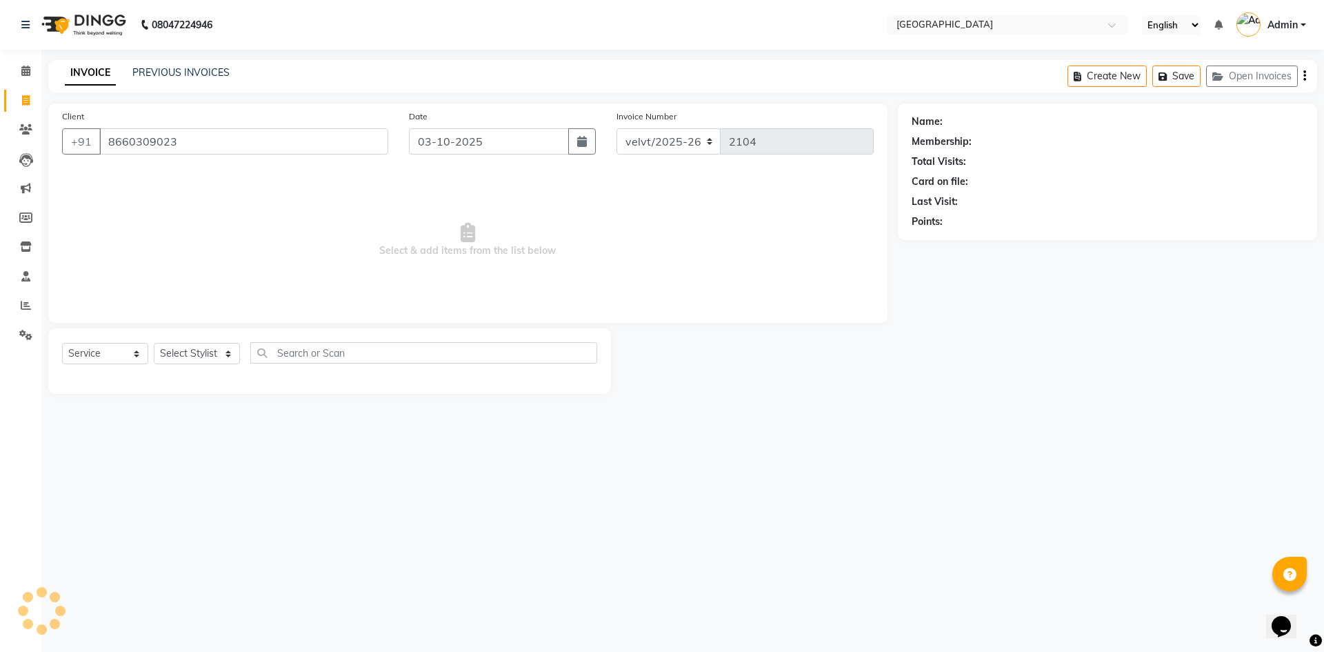
type input "8660309023"
select select "1: Object"
click at [175, 352] on select "Select Stylist [PERSON_NAME] Kaif [PERSON_NAME] [PERSON_NAME] [GEOGRAPHIC_DATA]…" at bounding box center [197, 353] width 86 height 21
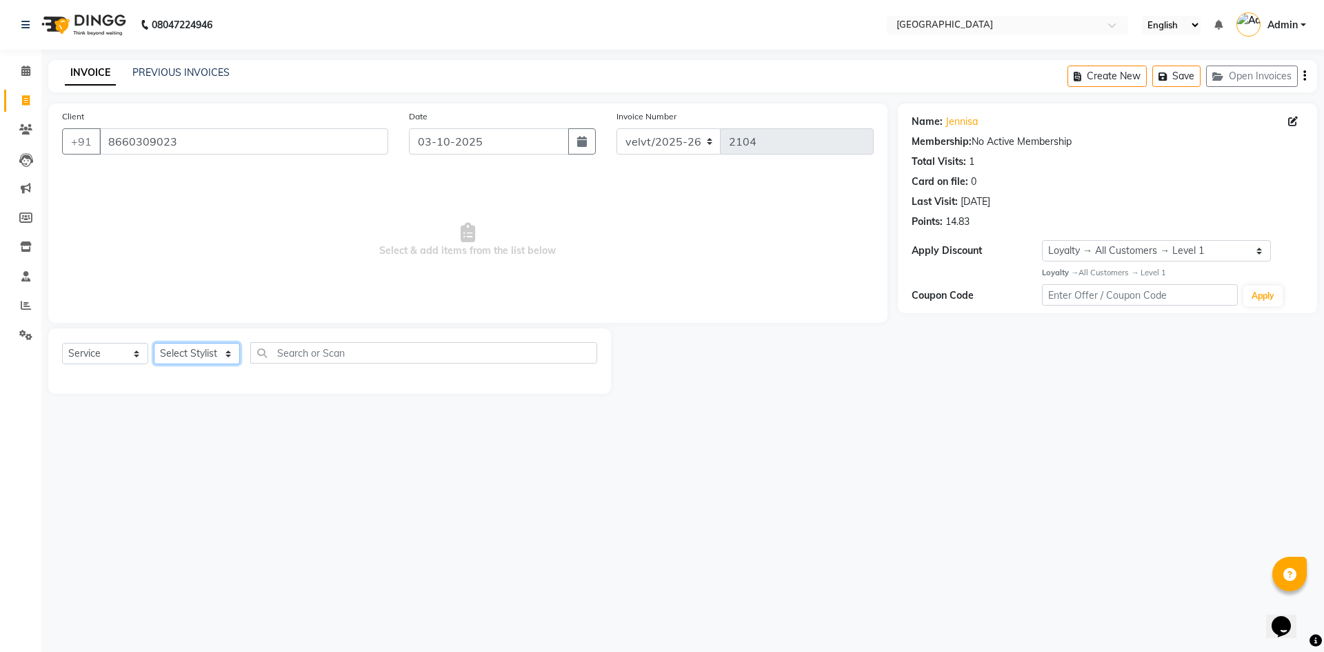
click at [190, 345] on select "Select Stylist [PERSON_NAME] Kaif [PERSON_NAME] [PERSON_NAME] [GEOGRAPHIC_DATA]…" at bounding box center [197, 353] width 86 height 21
select select "93547"
click at [154, 343] on select "Select Stylist [PERSON_NAME] Kaif [PERSON_NAME] [PERSON_NAME] [GEOGRAPHIC_DATA]…" at bounding box center [197, 353] width 86 height 21
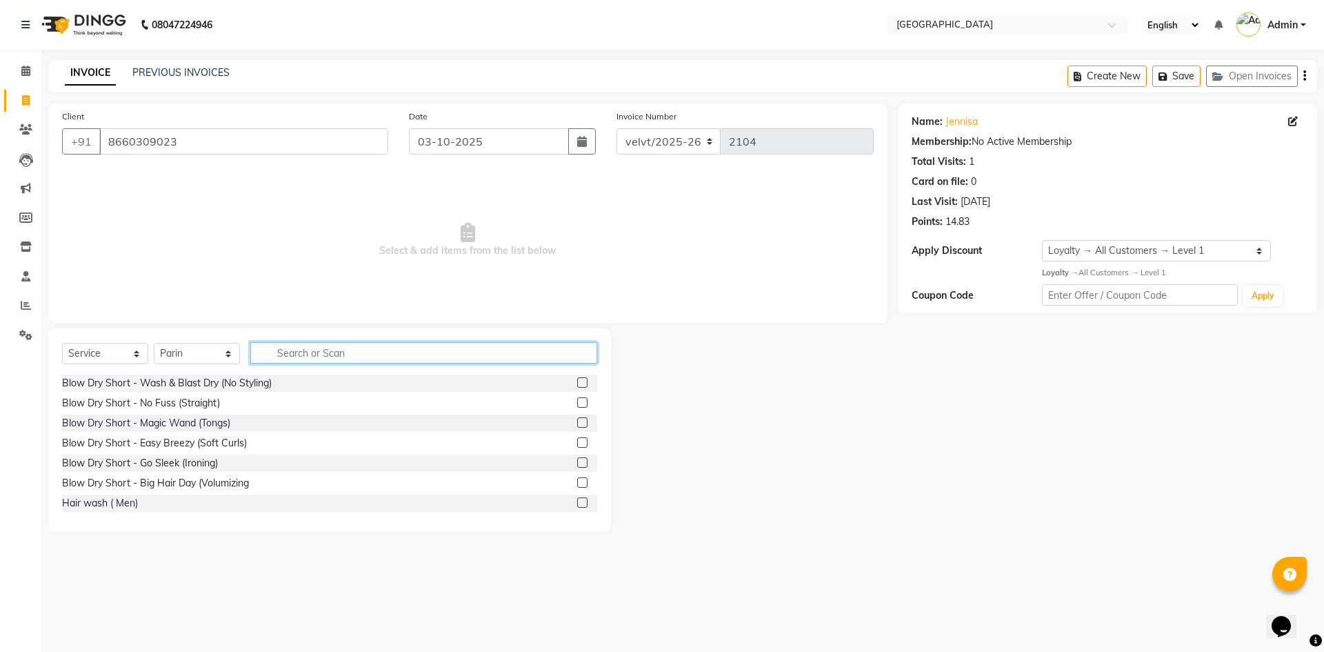
click at [309, 344] on input "text" at bounding box center [423, 352] width 347 height 21
click at [312, 350] on input "text" at bounding box center [423, 352] width 347 height 21
type input "hairc"
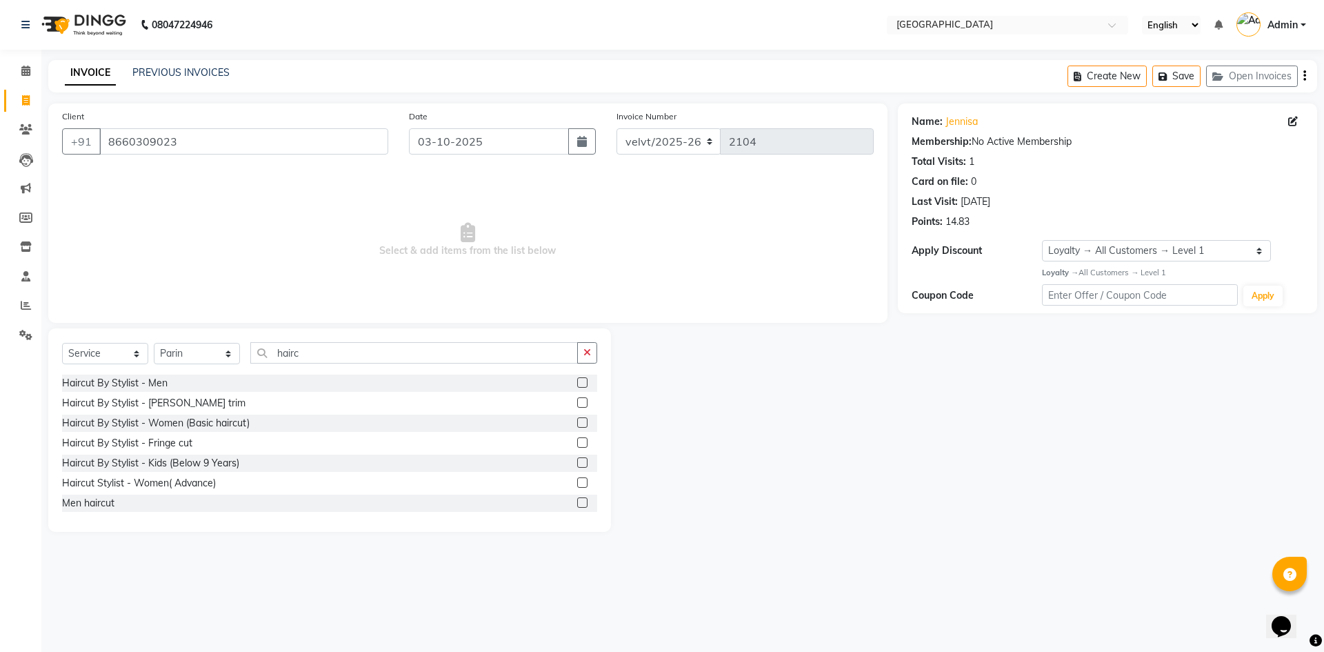
click at [577, 481] on label at bounding box center [582, 482] width 10 height 10
click at [577, 481] on input "checkbox" at bounding box center [581, 483] width 9 height 9
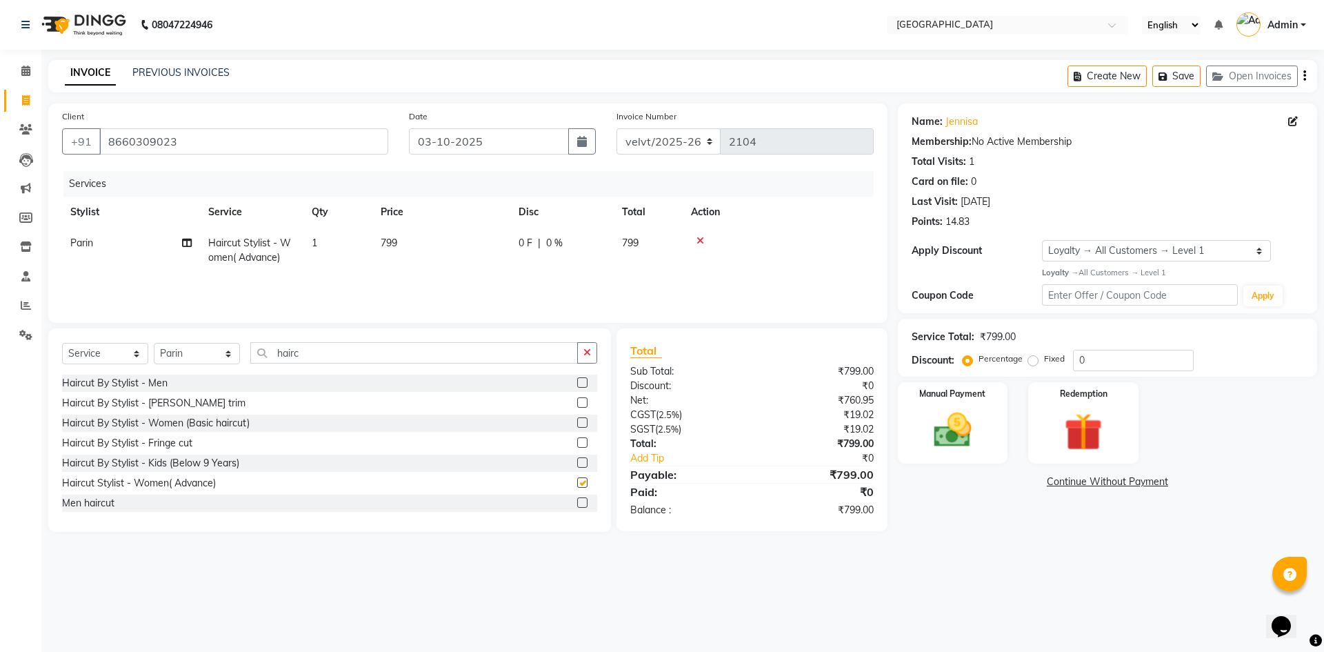
checkbox input "false"
click at [388, 233] on td "799" at bounding box center [441, 251] width 138 height 46
select select "93547"
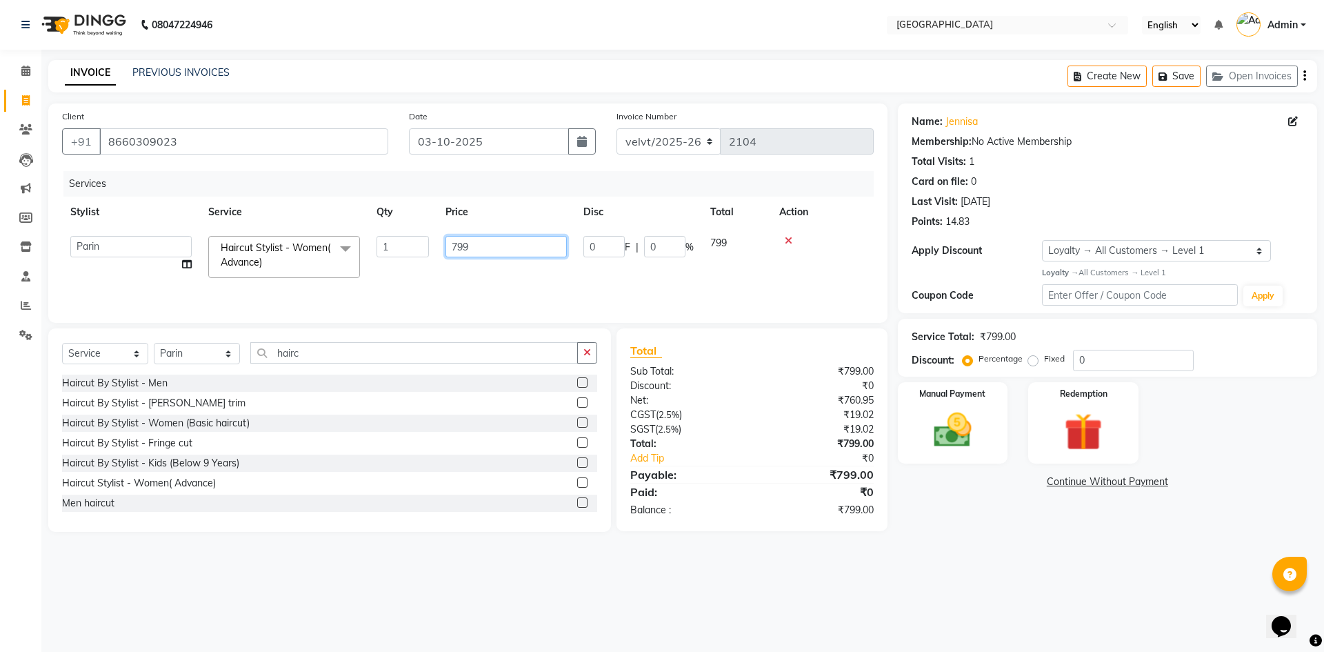
click at [485, 250] on input "799" at bounding box center [505, 246] width 121 height 21
type input "7"
type input "800"
click at [309, 351] on input "hairc" at bounding box center [414, 352] width 328 height 21
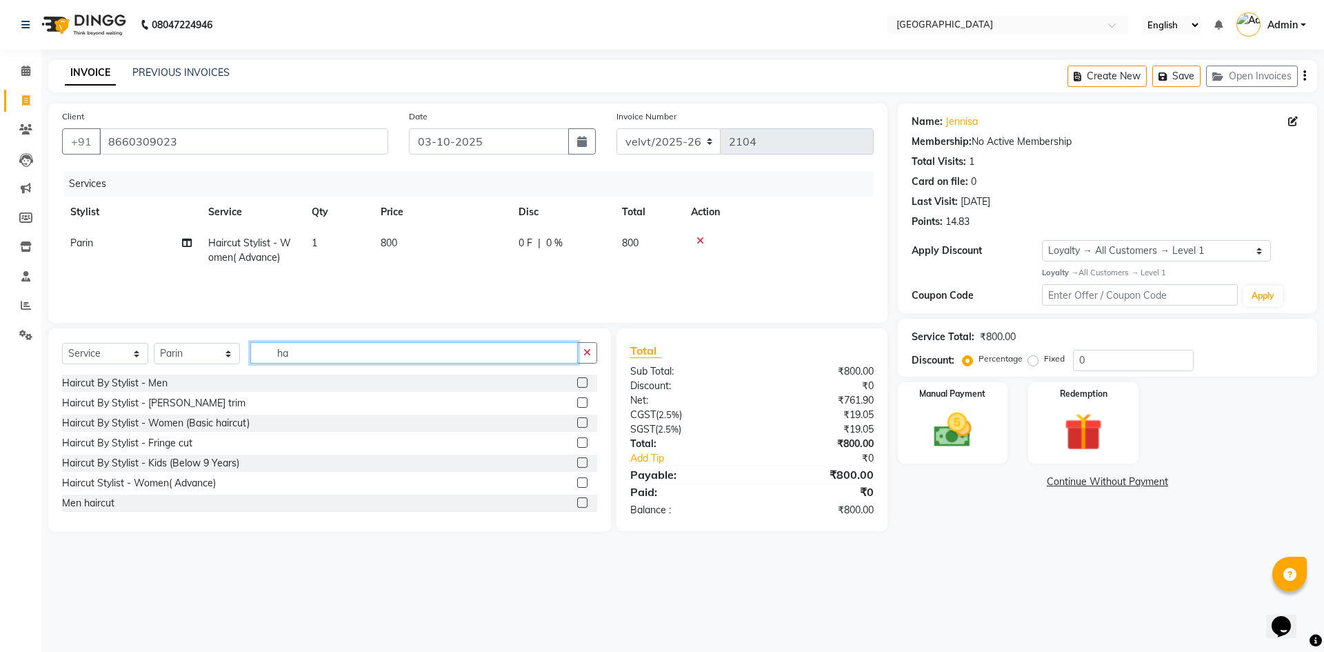
type input "h"
type input "thre"
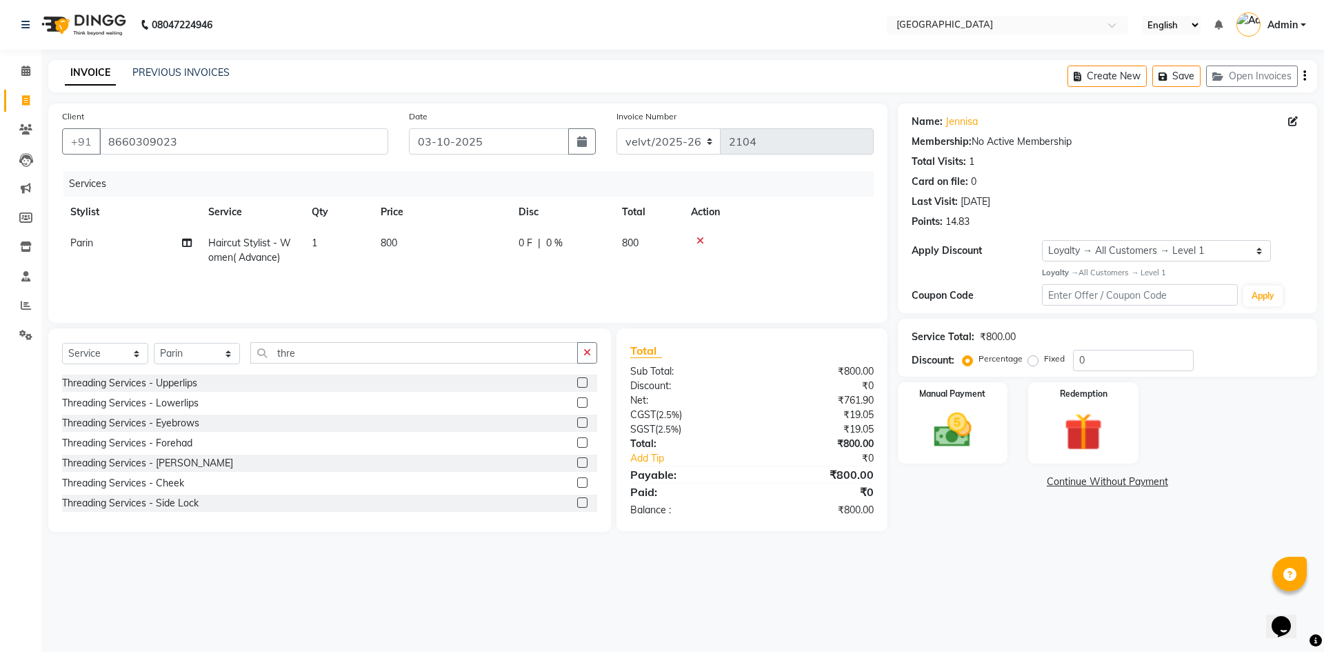
click at [577, 425] on label at bounding box center [582, 422] width 10 height 10
click at [577, 425] on input "checkbox" at bounding box center [581, 423] width 9 height 9
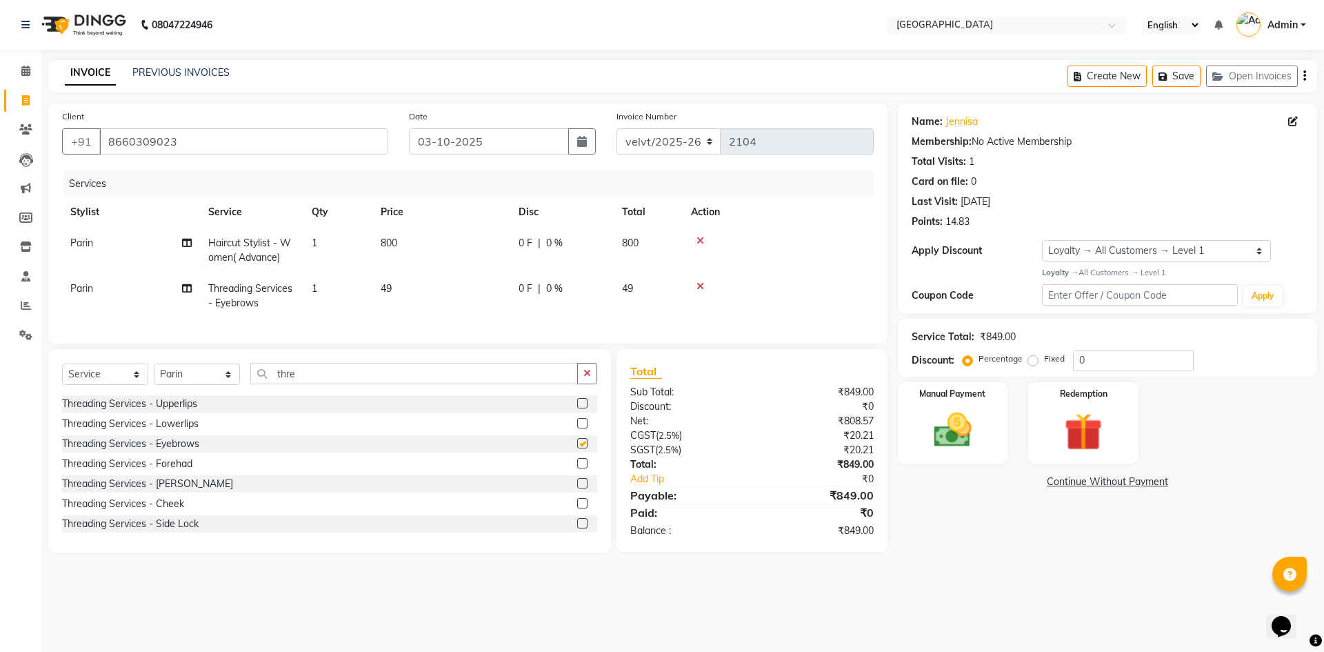
checkbox input "false"
click at [392, 287] on td "49" at bounding box center [441, 296] width 138 height 46
select select "93547"
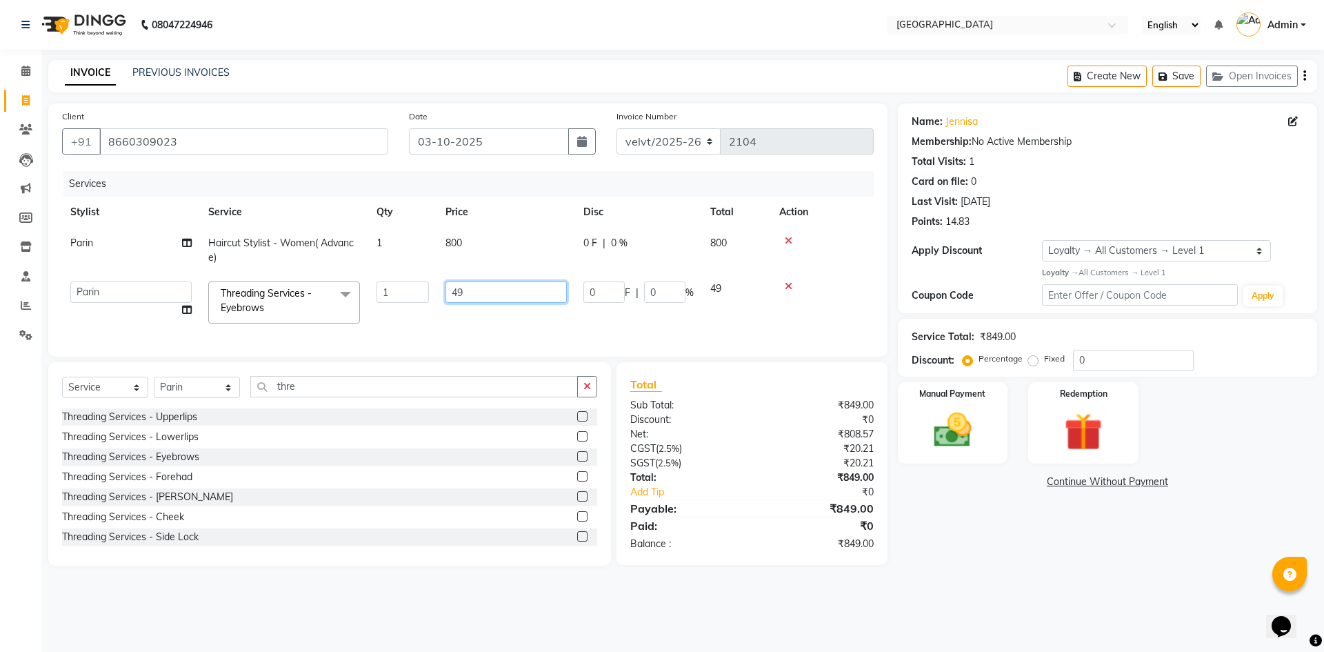
click at [471, 288] on input "49" at bounding box center [505, 291] width 121 height 21
type input "4"
type input "50"
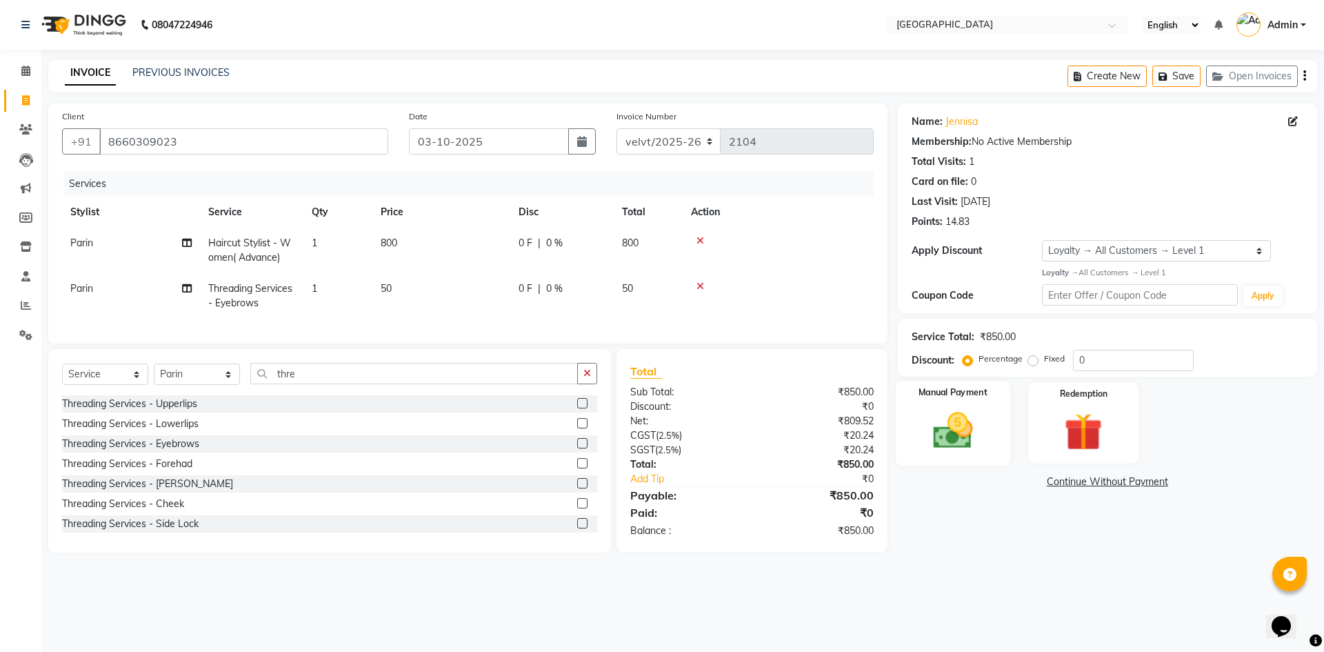
click at [947, 437] on img at bounding box center [953, 431] width 64 height 46
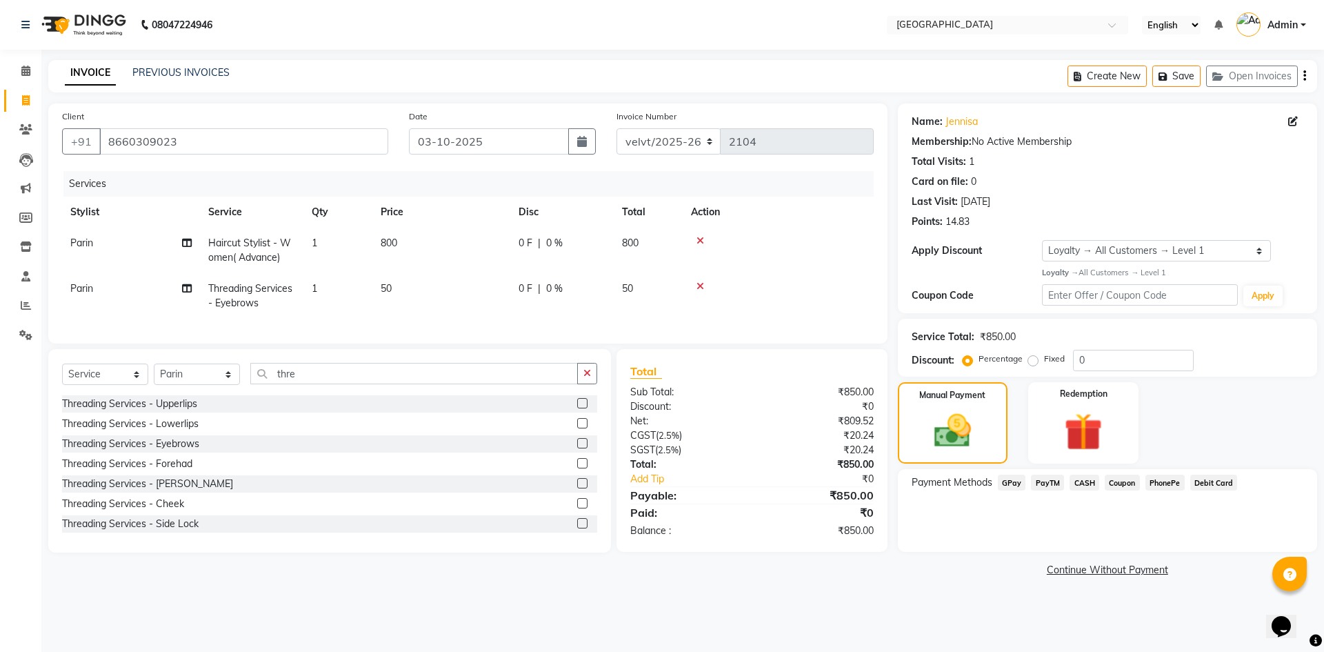
click at [1161, 485] on span "PhonePe" at bounding box center [1164, 482] width 39 height 16
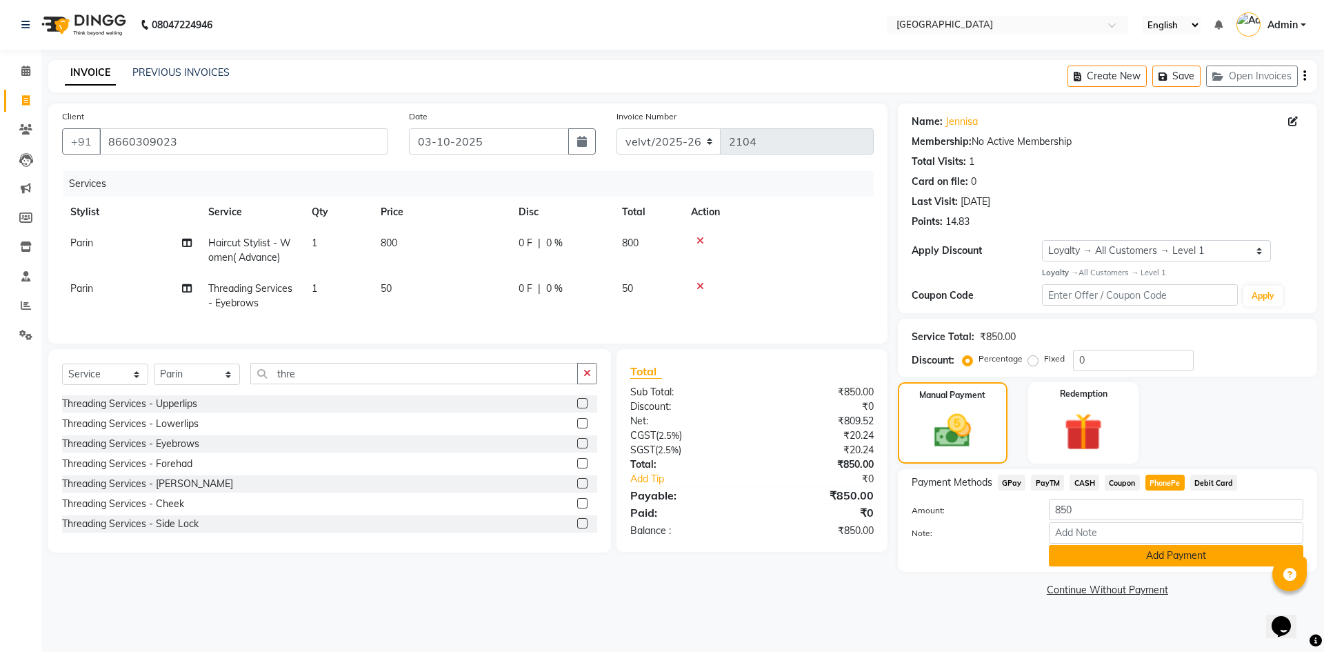
click at [1123, 548] on button "Add Payment" at bounding box center [1176, 555] width 254 height 21
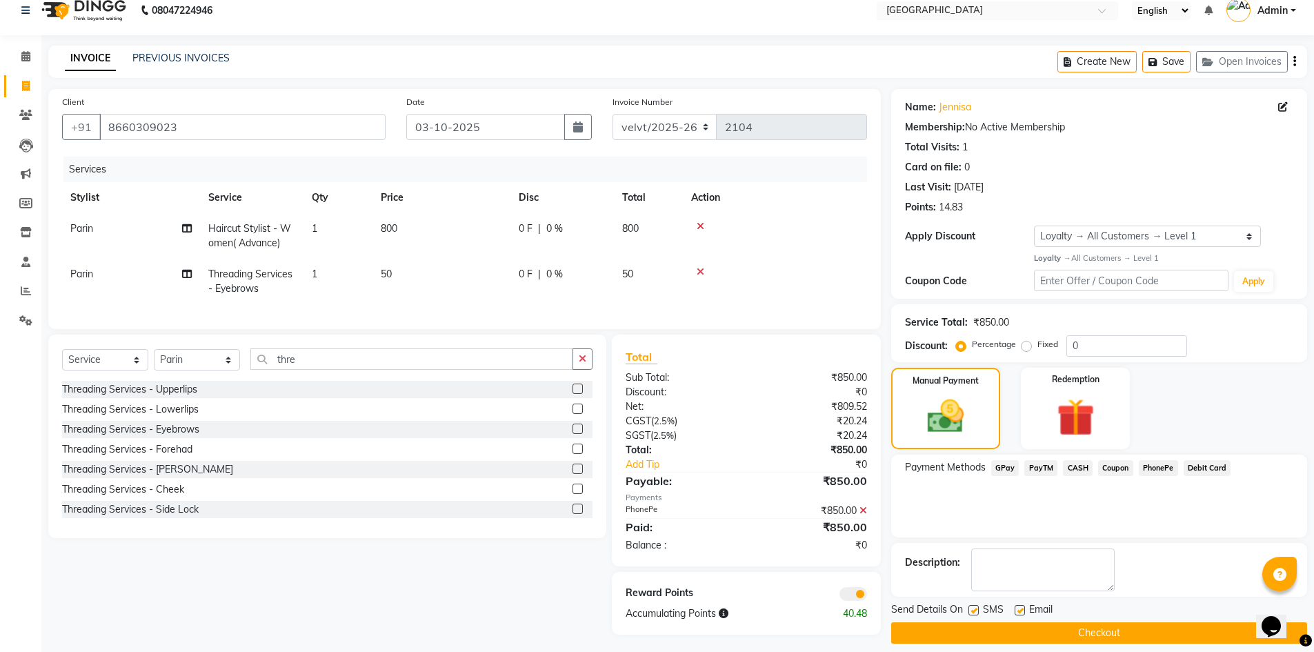
scroll to position [28, 0]
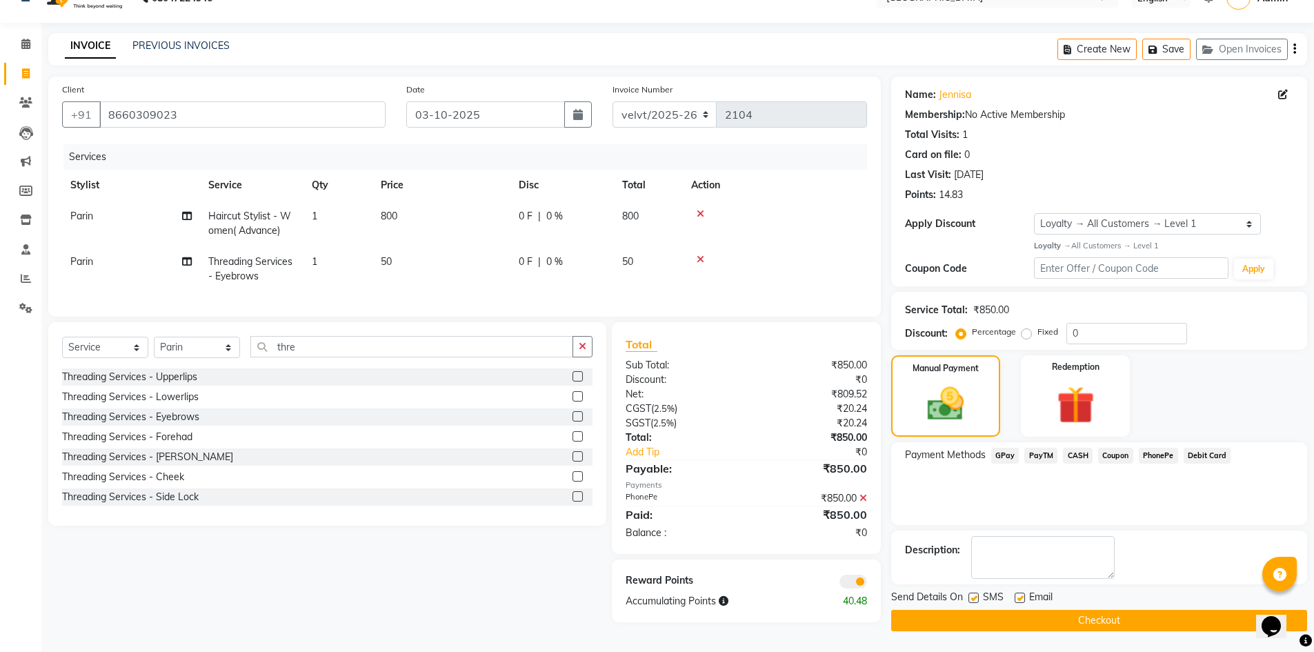
click at [976, 596] on label at bounding box center [973, 597] width 10 height 10
click at [976, 596] on input "checkbox" at bounding box center [972, 598] width 9 height 9
checkbox input "false"
click at [1022, 595] on label at bounding box center [1019, 597] width 10 height 10
click at [1022, 595] on input "checkbox" at bounding box center [1018, 598] width 9 height 9
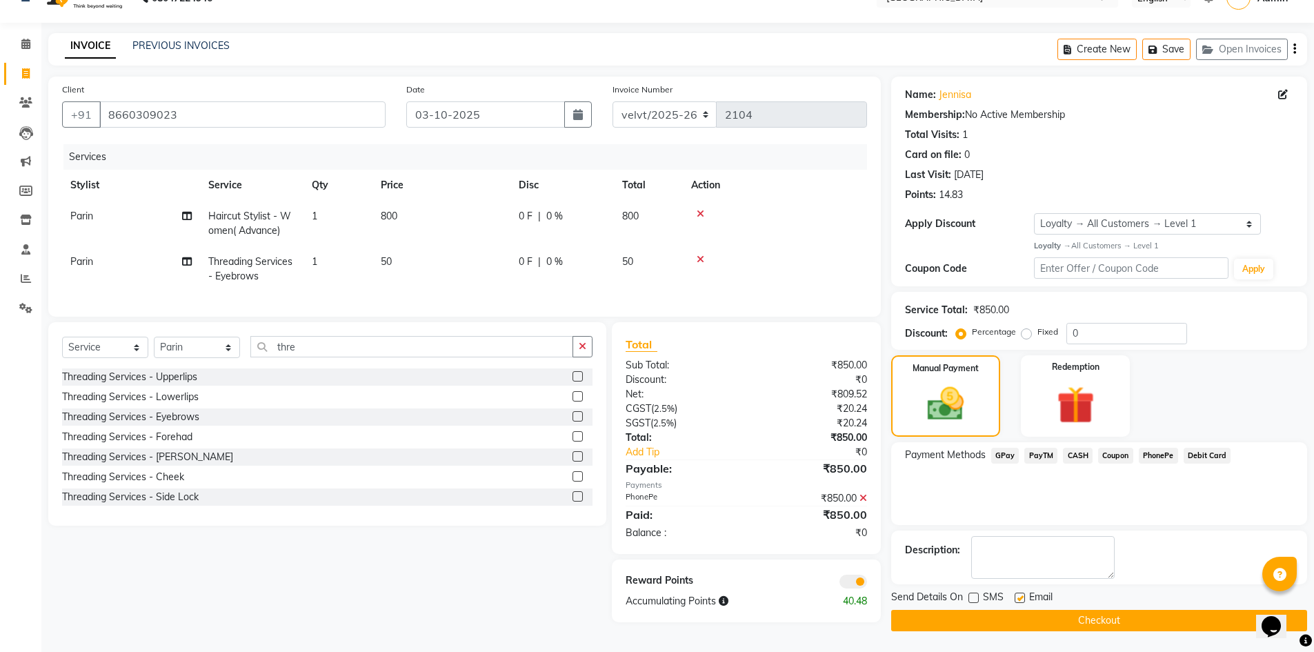
checkbox input "false"
click at [1013, 614] on button "Checkout" at bounding box center [1099, 620] width 416 height 21
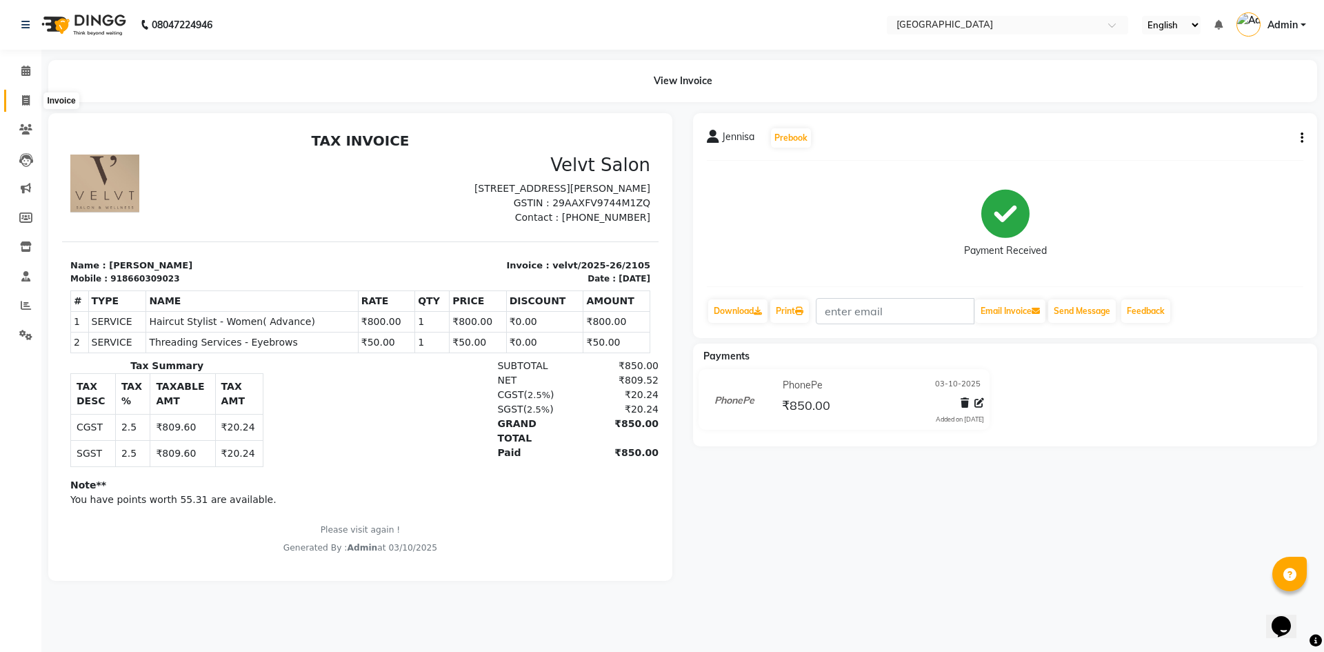
click at [24, 96] on icon at bounding box center [26, 100] width 8 height 10
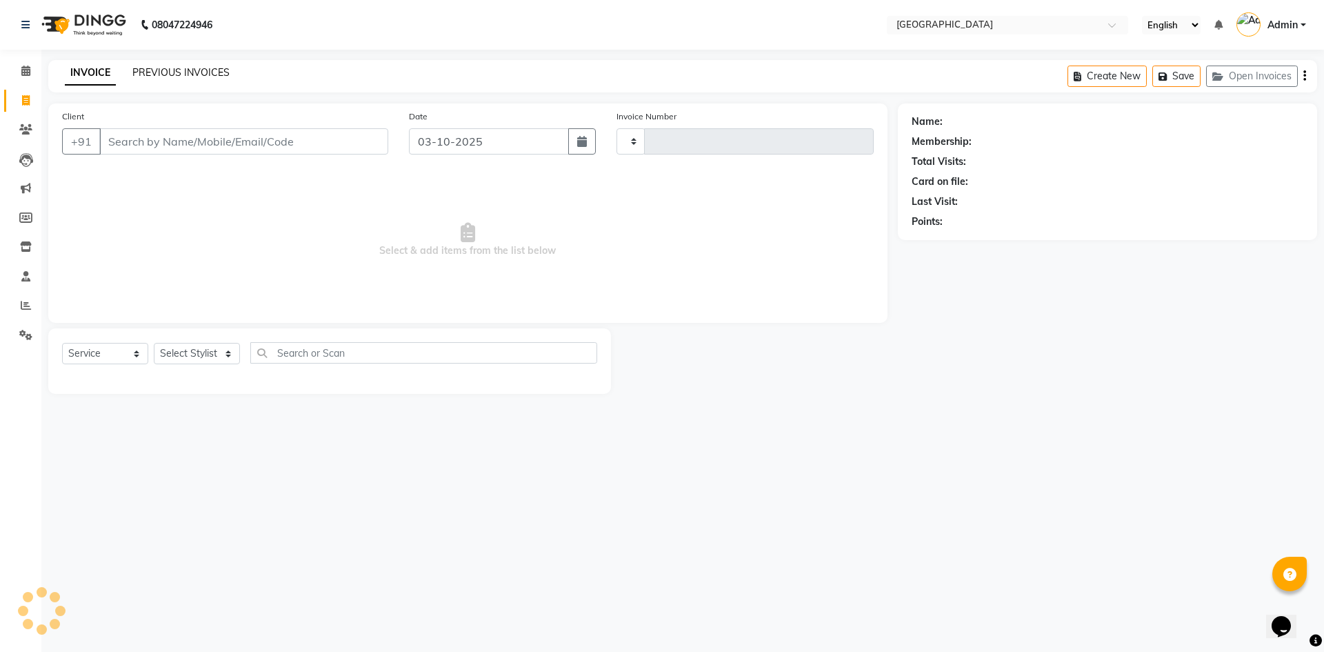
click at [183, 70] on link "PREVIOUS INVOICES" at bounding box center [180, 72] width 97 height 12
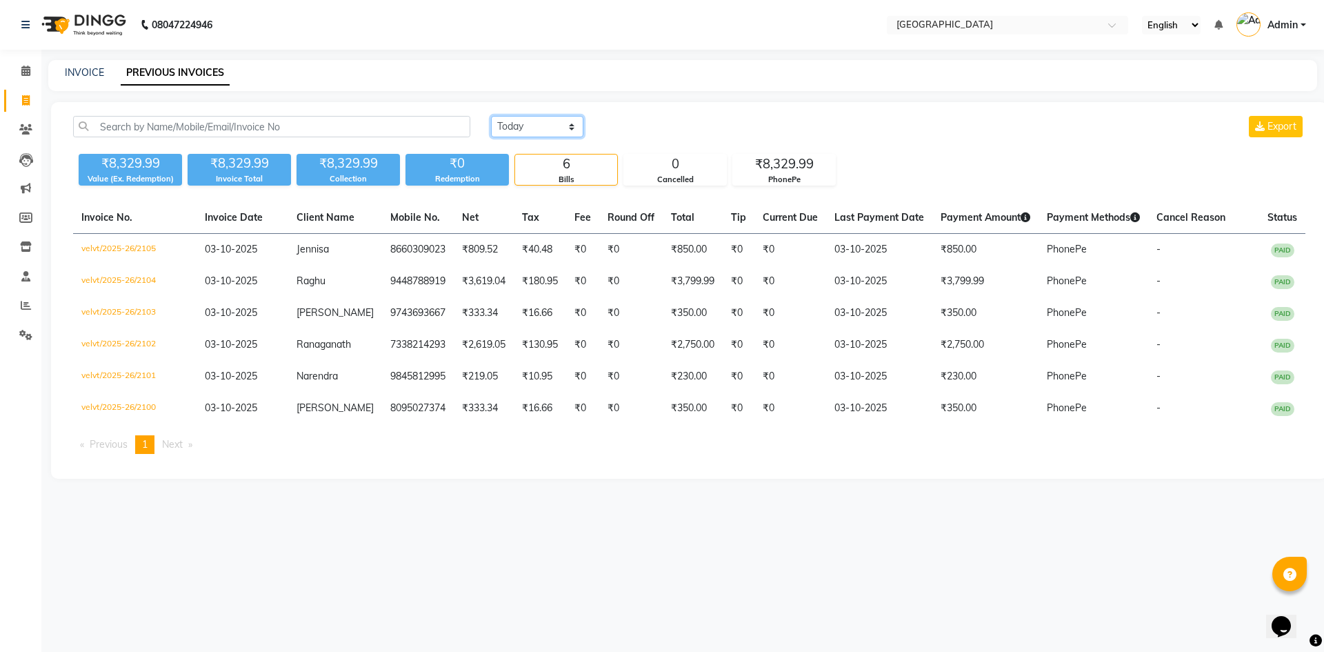
drag, startPoint x: 516, startPoint y: 125, endPoint x: 524, endPoint y: 124, distance: 7.7
click at [516, 125] on select "Today Yesterday Custom Range" at bounding box center [537, 126] width 92 height 21
click at [491, 116] on select "Today Yesterday Custom Range" at bounding box center [537, 126] width 92 height 21
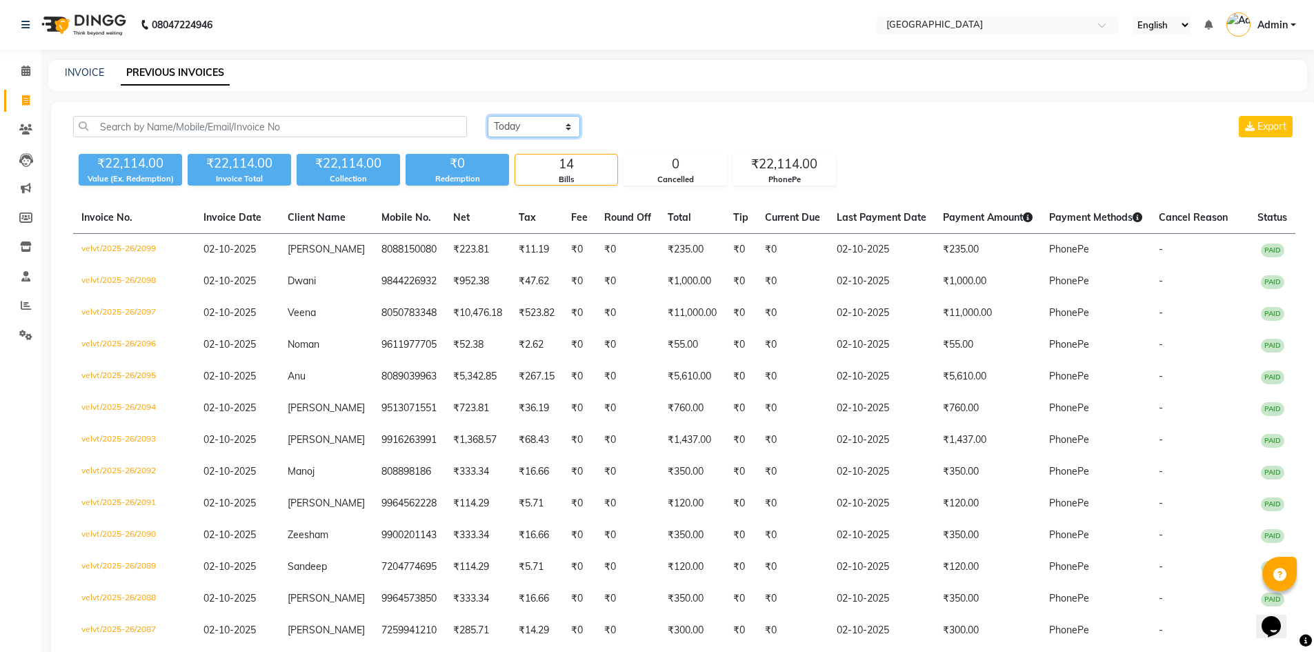
drag, startPoint x: 502, startPoint y: 116, endPoint x: 515, endPoint y: 131, distance: 20.0
click at [502, 116] on select "Today Yesterday Custom Range" at bounding box center [534, 126] width 92 height 21
select select "today"
click at [488, 116] on select "Today Yesterday Custom Range" at bounding box center [534, 126] width 92 height 21
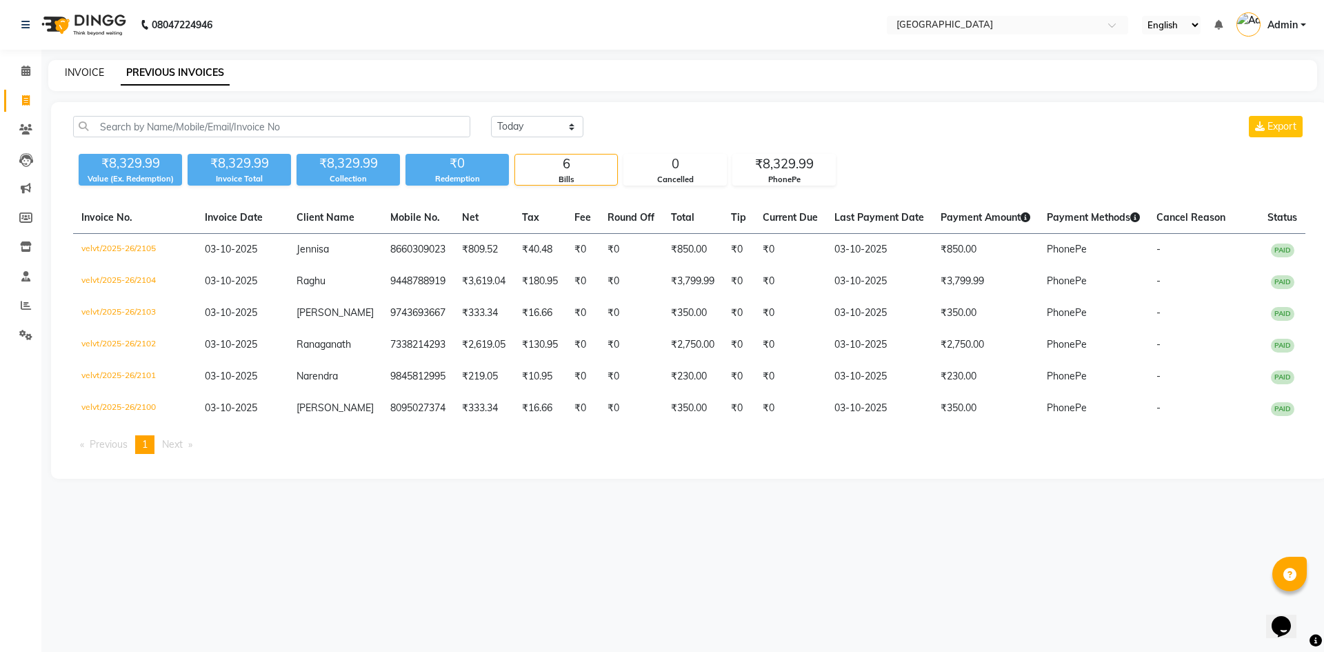
click at [72, 68] on link "INVOICE" at bounding box center [84, 72] width 39 height 12
select select "service"
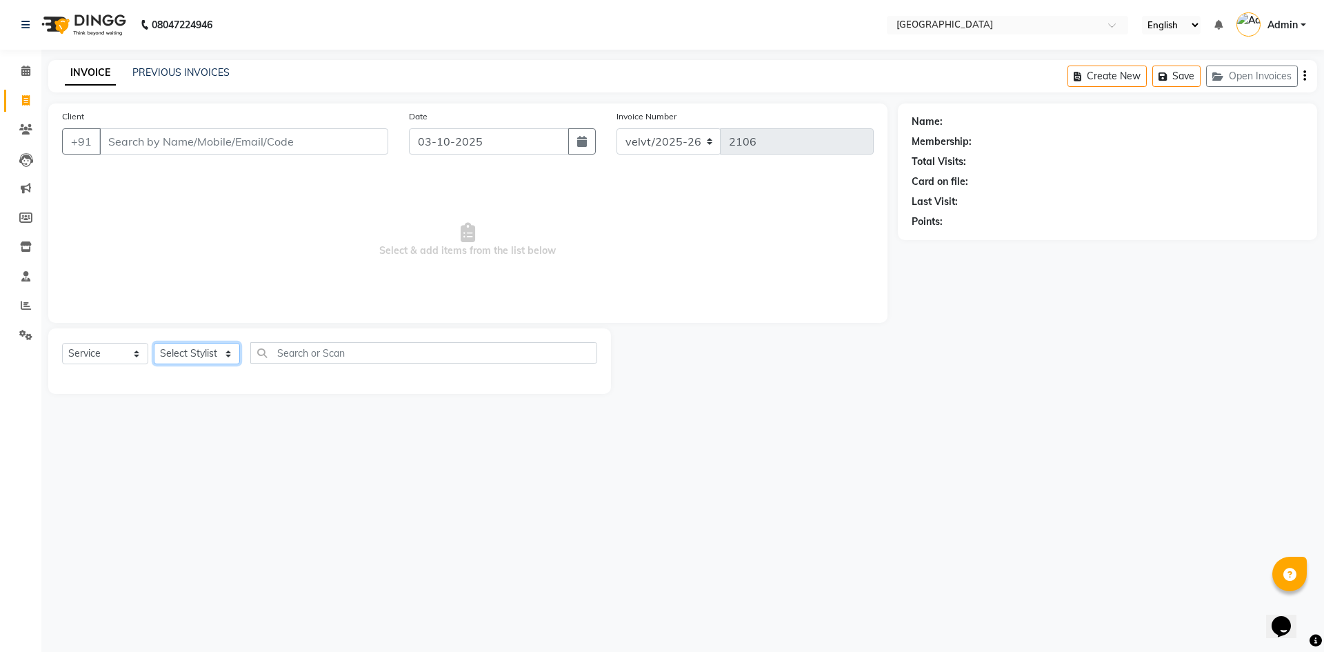
click at [177, 347] on select "Select Stylist Aameer Barkha Kaif Nandini Anchan Nomam Parin Roma Tabrej Zaid" at bounding box center [197, 353] width 86 height 21
select select "68468"
click at [154, 343] on select "Select Stylist Aameer Barkha Kaif Nandini Anchan Nomam Parin Roma Tabrej Zaid" at bounding box center [197, 353] width 86 height 21
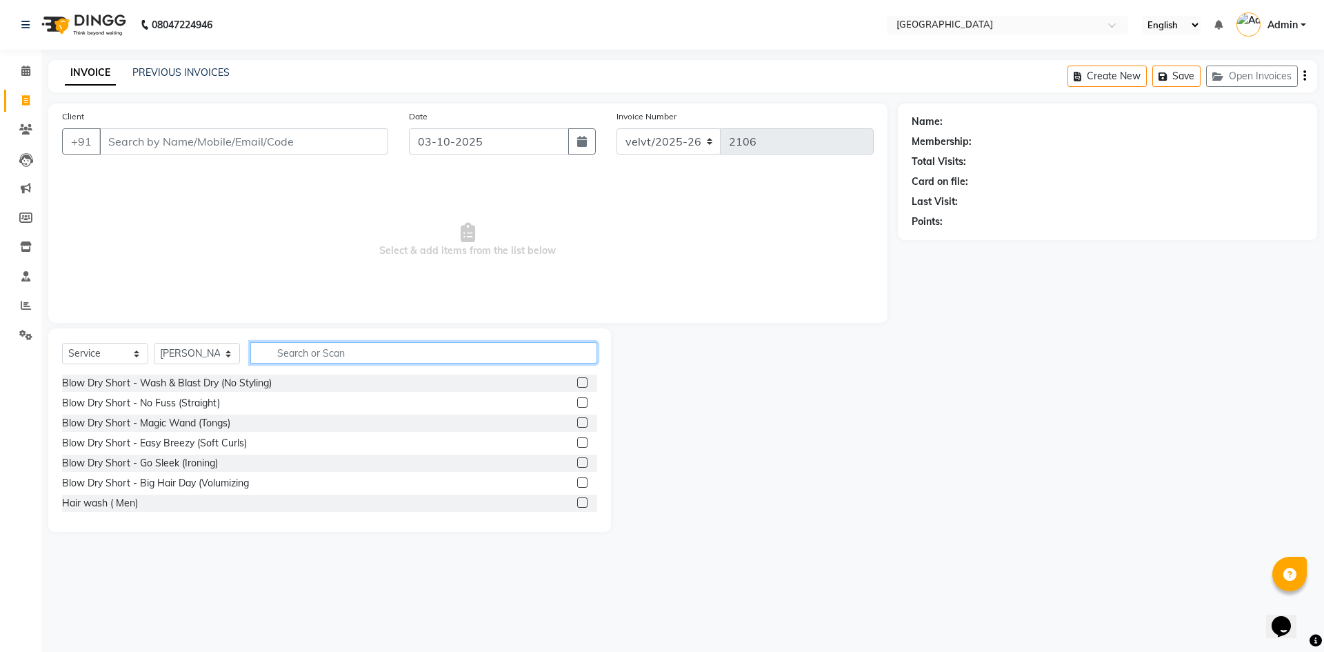
click at [293, 361] on input "text" at bounding box center [423, 352] width 347 height 21
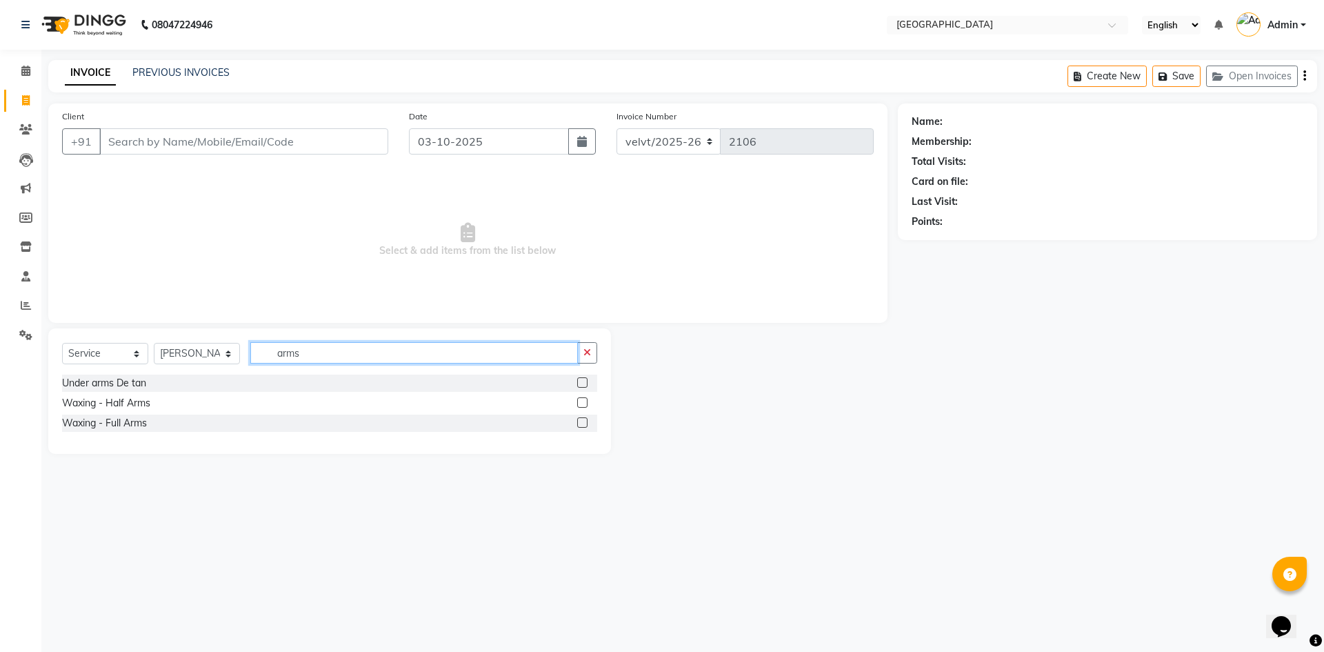
type input "arms"
click at [580, 421] on label at bounding box center [582, 422] width 10 height 10
click at [580, 421] on input "checkbox" at bounding box center [581, 423] width 9 height 9
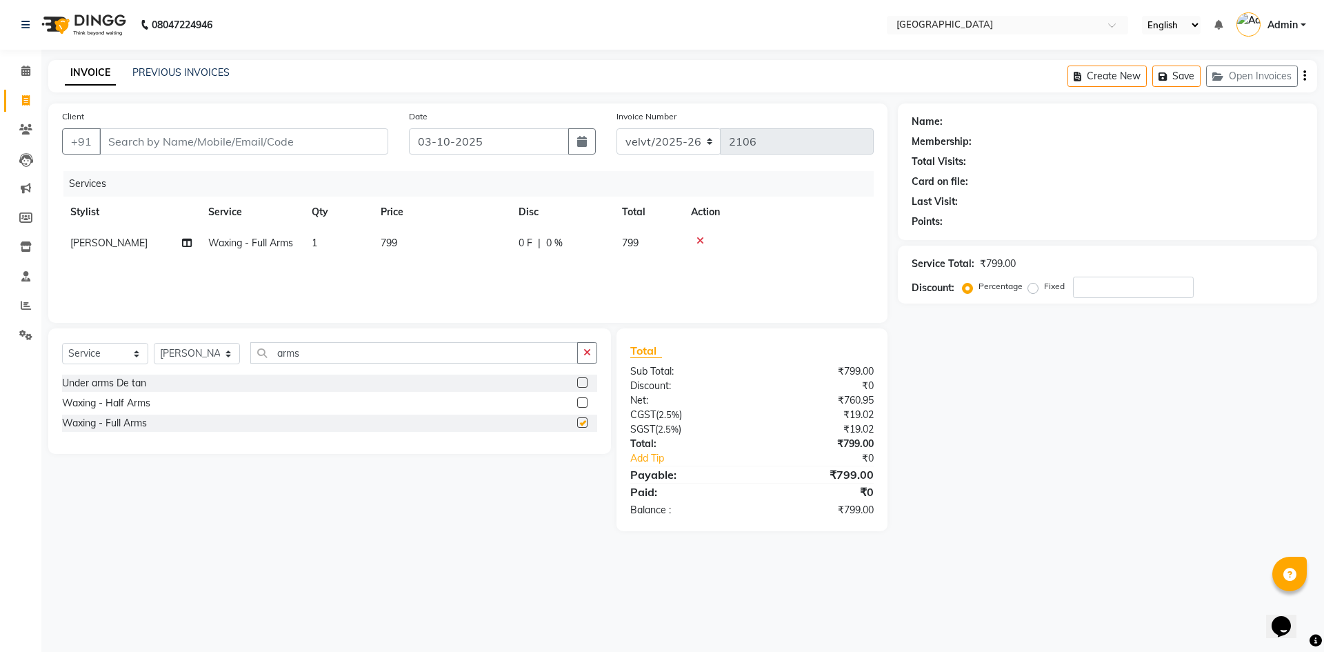
checkbox input "false"
click at [701, 239] on icon at bounding box center [700, 241] width 8 height 10
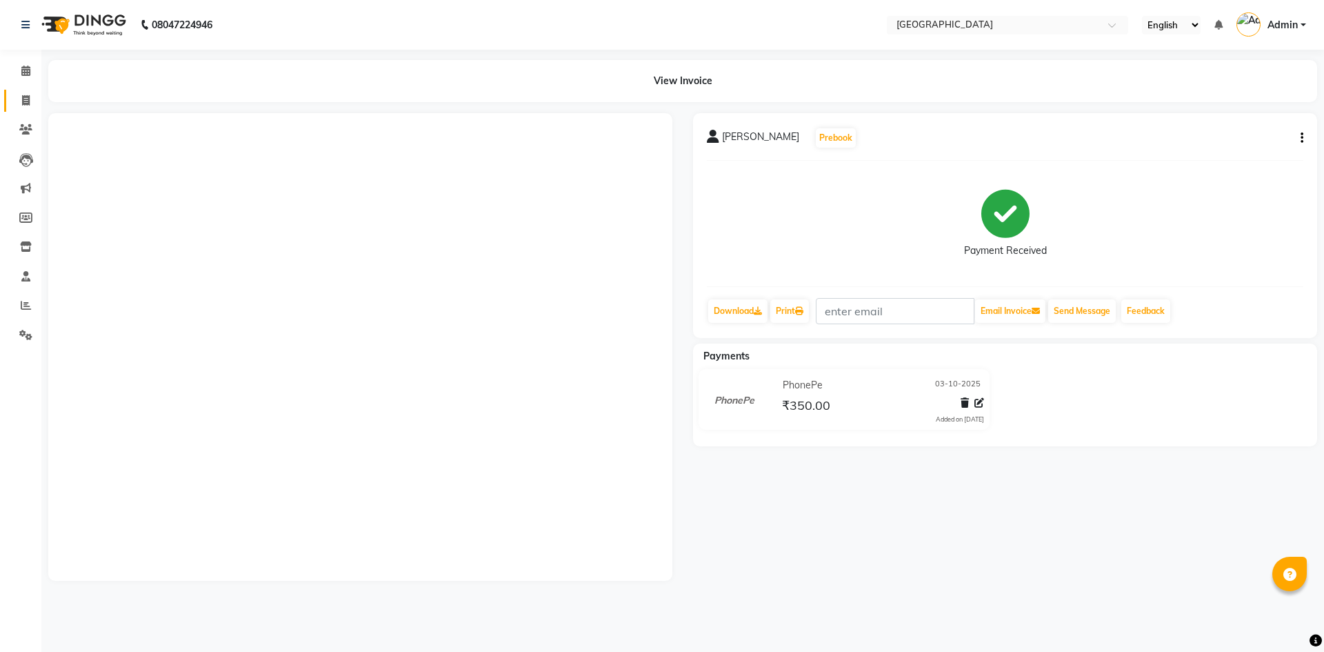
click at [30, 97] on span at bounding box center [26, 101] width 24 height 16
select select "service"
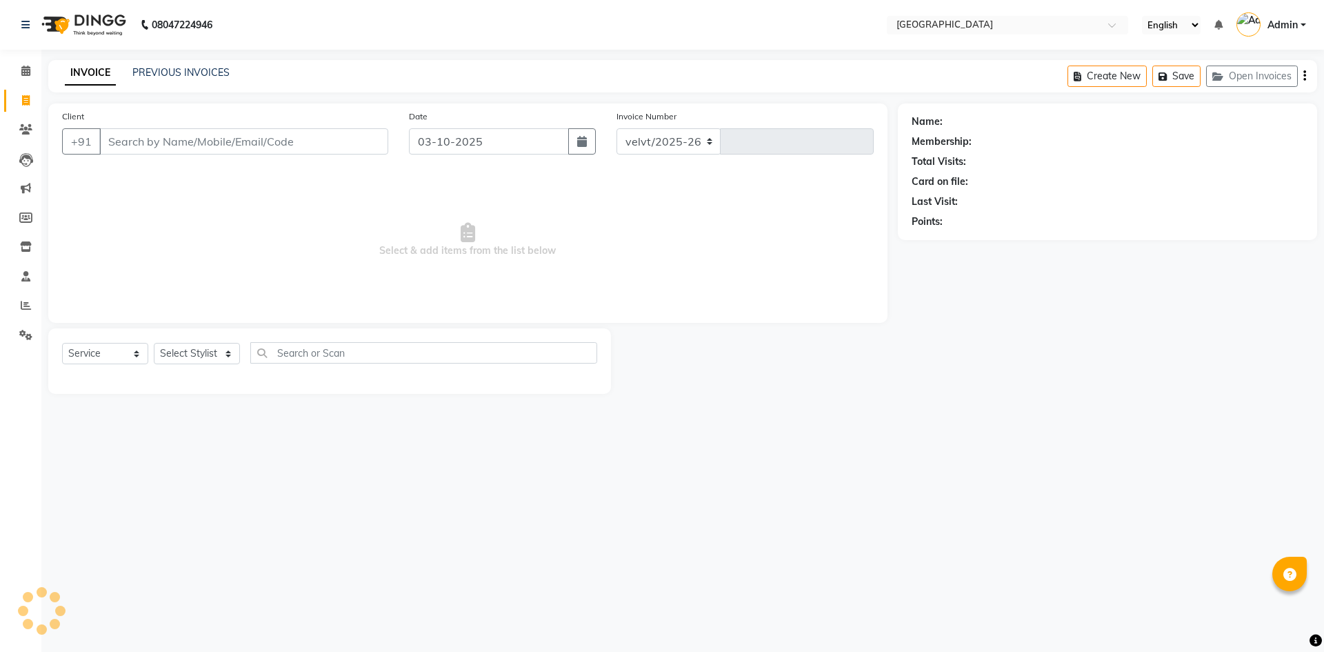
select select "6279"
type input "2104"
click at [188, 354] on select "Select Stylist" at bounding box center [197, 353] width 86 height 21
select select "78264"
click at [154, 343] on select "Select Stylist [PERSON_NAME] Kaif [PERSON_NAME] [PERSON_NAME] [GEOGRAPHIC_DATA]…" at bounding box center [197, 353] width 86 height 21
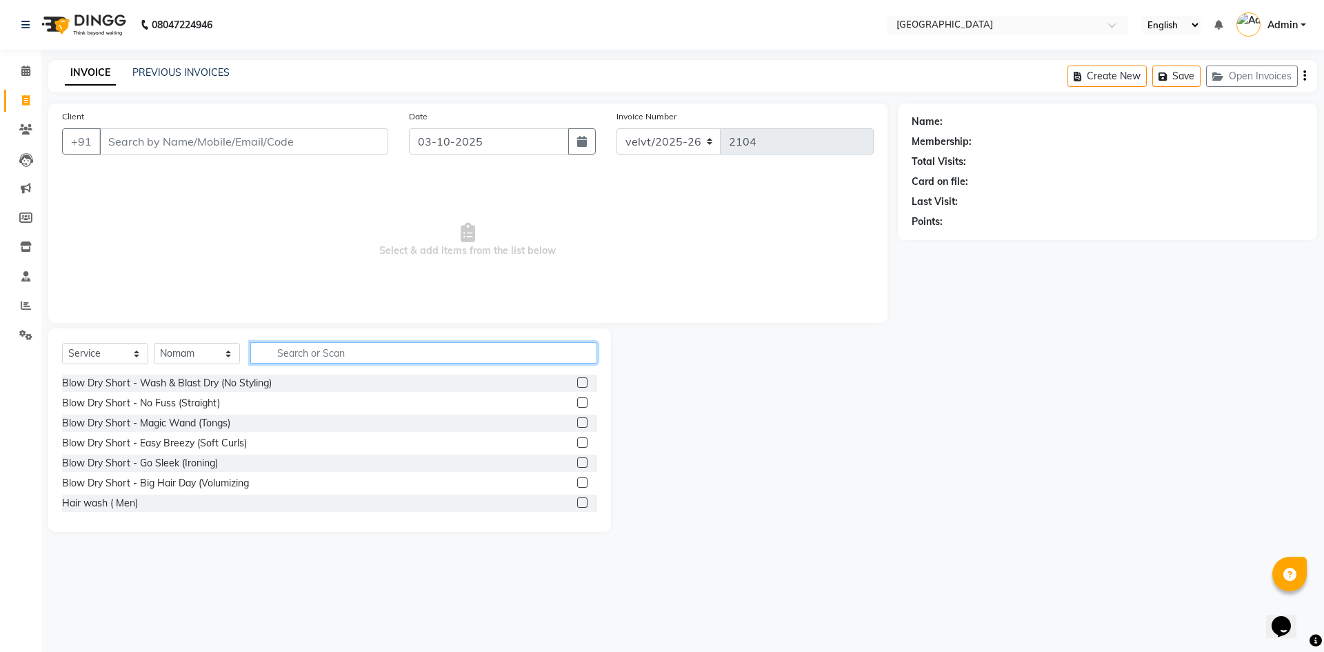
click at [292, 353] on input "text" at bounding box center [423, 352] width 347 height 21
type input "hairc"
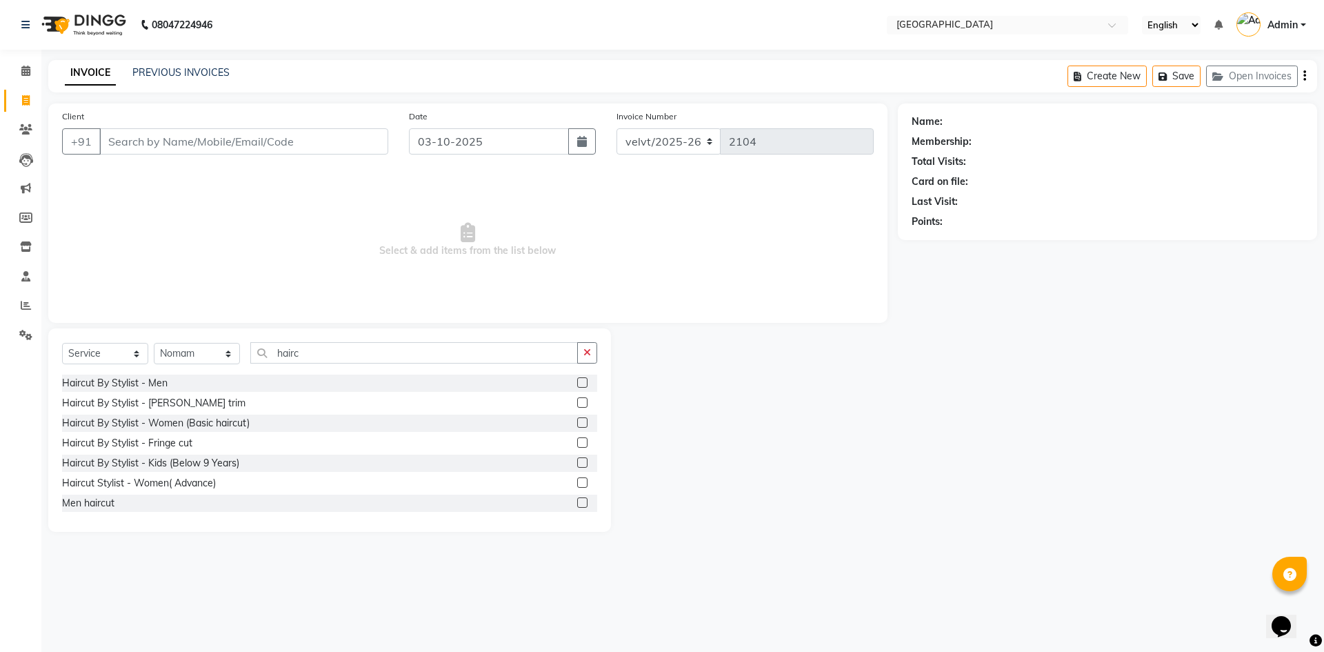
click at [577, 380] on label at bounding box center [582, 382] width 10 height 10
click at [577, 380] on input "checkbox" at bounding box center [581, 383] width 9 height 9
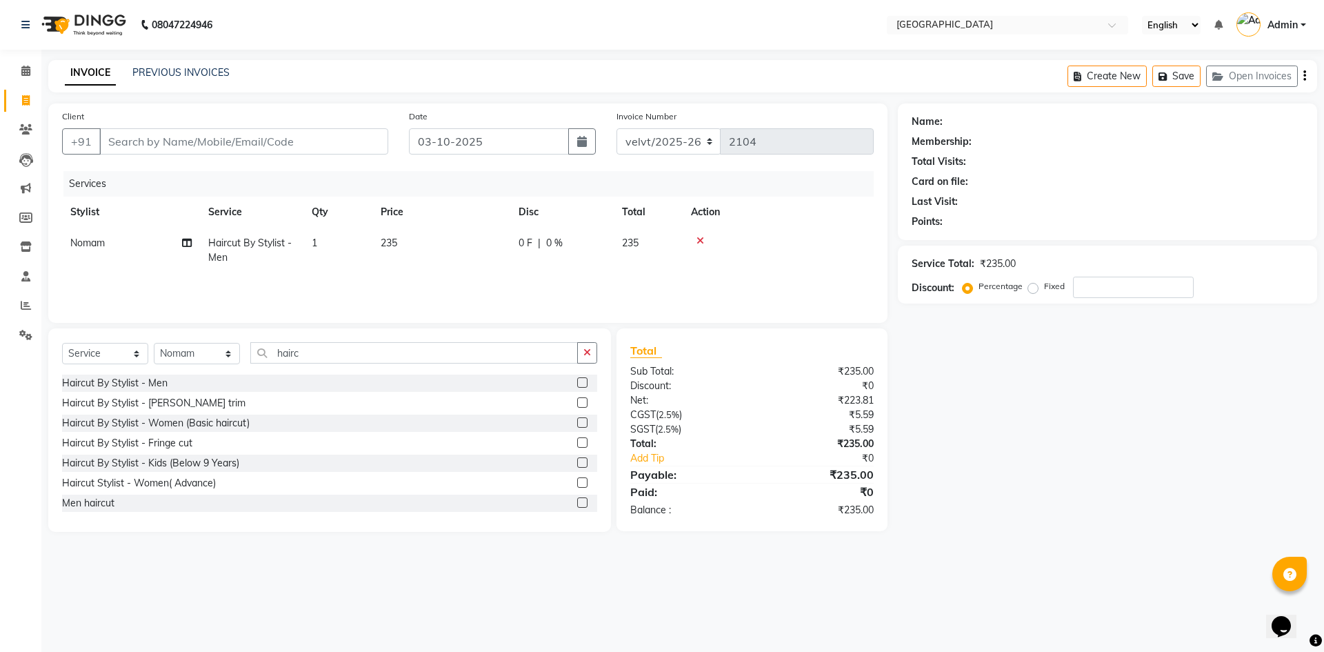
checkbox input "false"
click at [577, 401] on label at bounding box center [582, 402] width 10 height 10
click at [577, 401] on input "checkbox" at bounding box center [581, 403] width 9 height 9
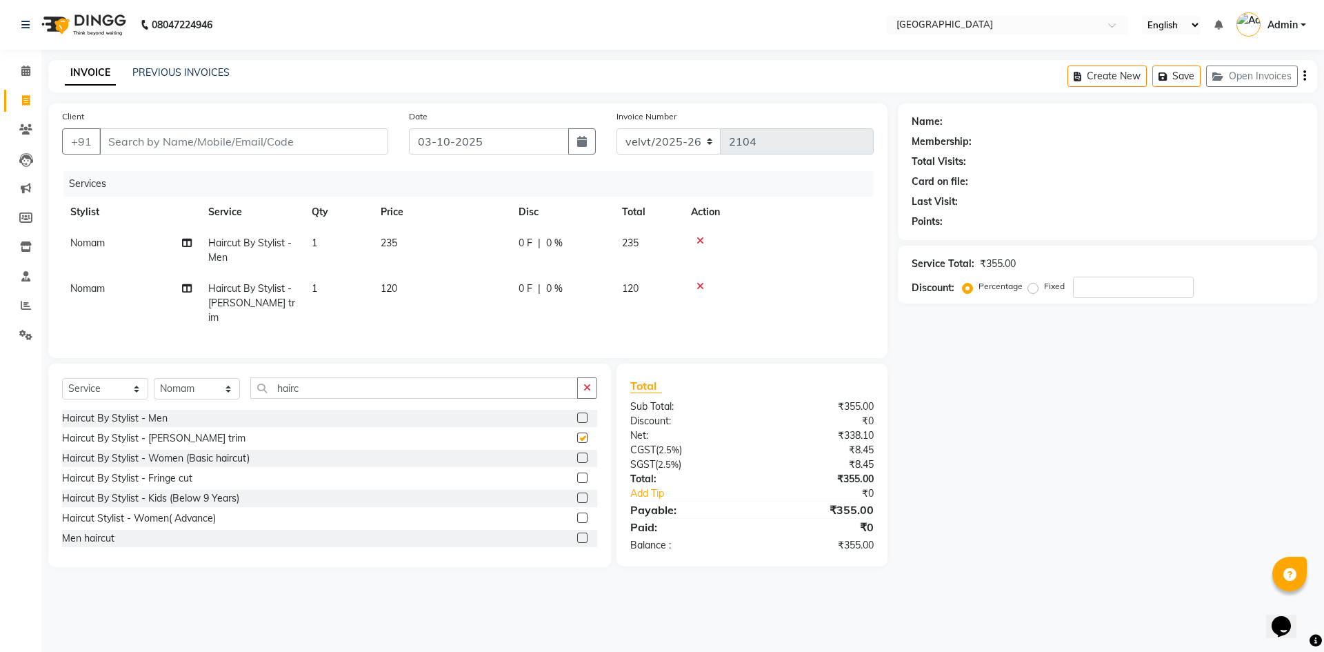
checkbox input "false"
click at [126, 139] on input "Client" at bounding box center [243, 141] width 289 height 26
click at [124, 140] on input "Client" at bounding box center [243, 141] width 289 height 26
type input "8"
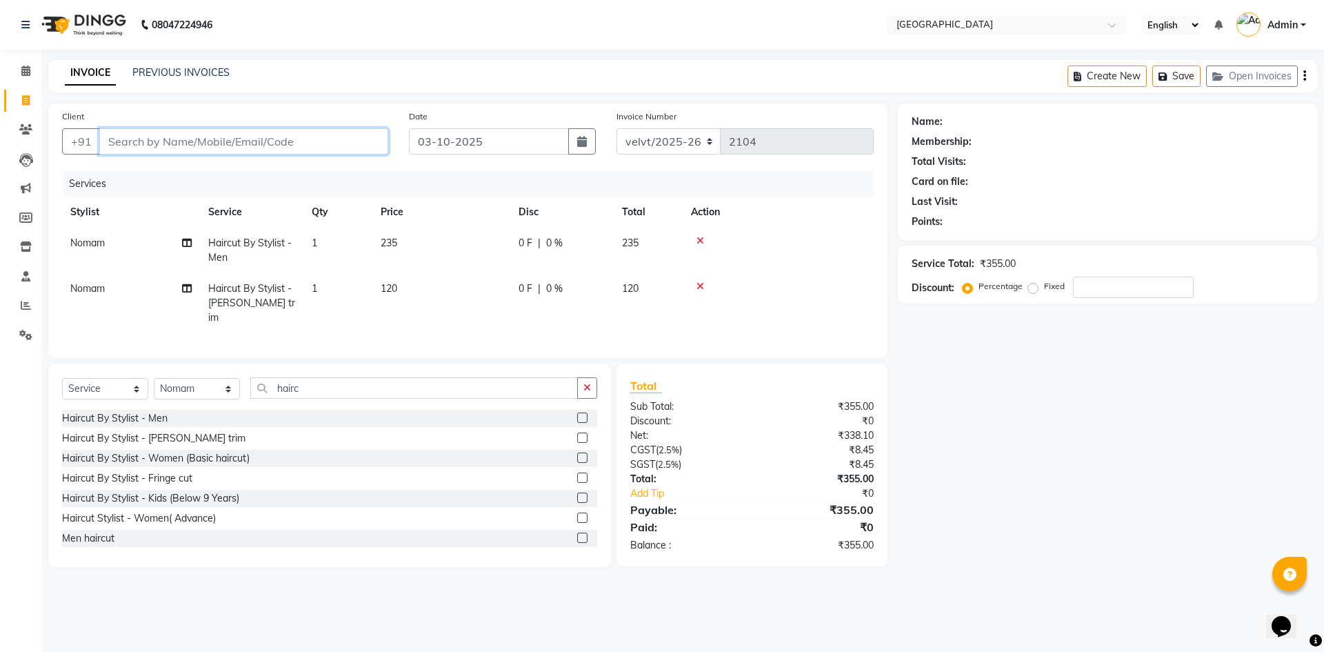
type input "0"
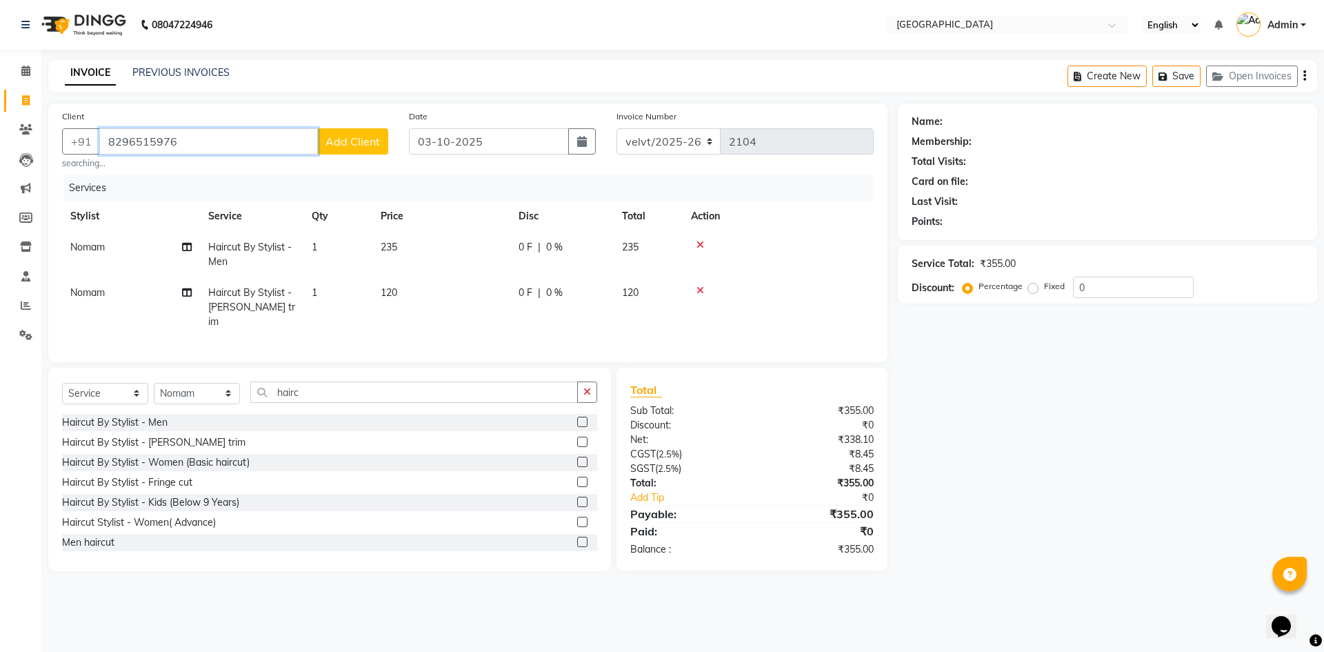
type input "8296515976"
click at [337, 150] on button "Add Client" at bounding box center [352, 141] width 71 height 26
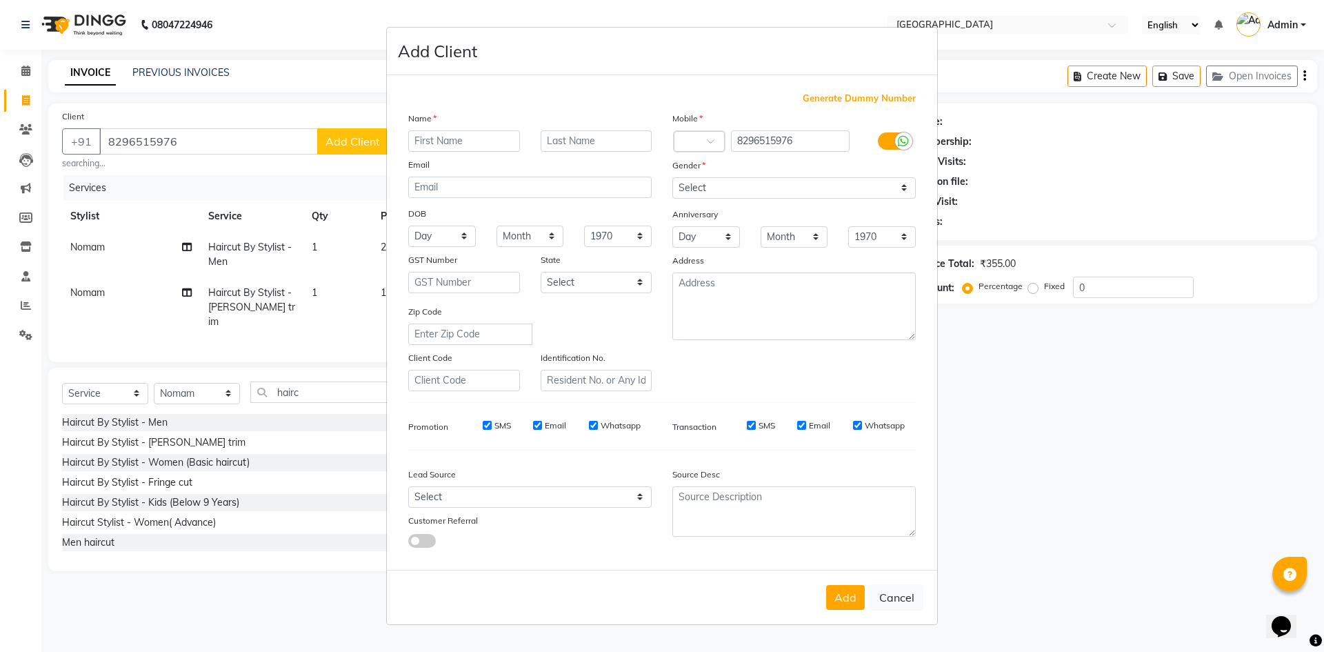
click at [436, 145] on input "text" at bounding box center [464, 140] width 112 height 21
type input "Sathwik"
click at [727, 189] on select "Select Male Female Other Prefer Not To Say" at bounding box center [793, 187] width 243 height 21
select select "male"
click at [672, 177] on select "Select Male Female Other Prefer Not To Say" at bounding box center [793, 187] width 243 height 21
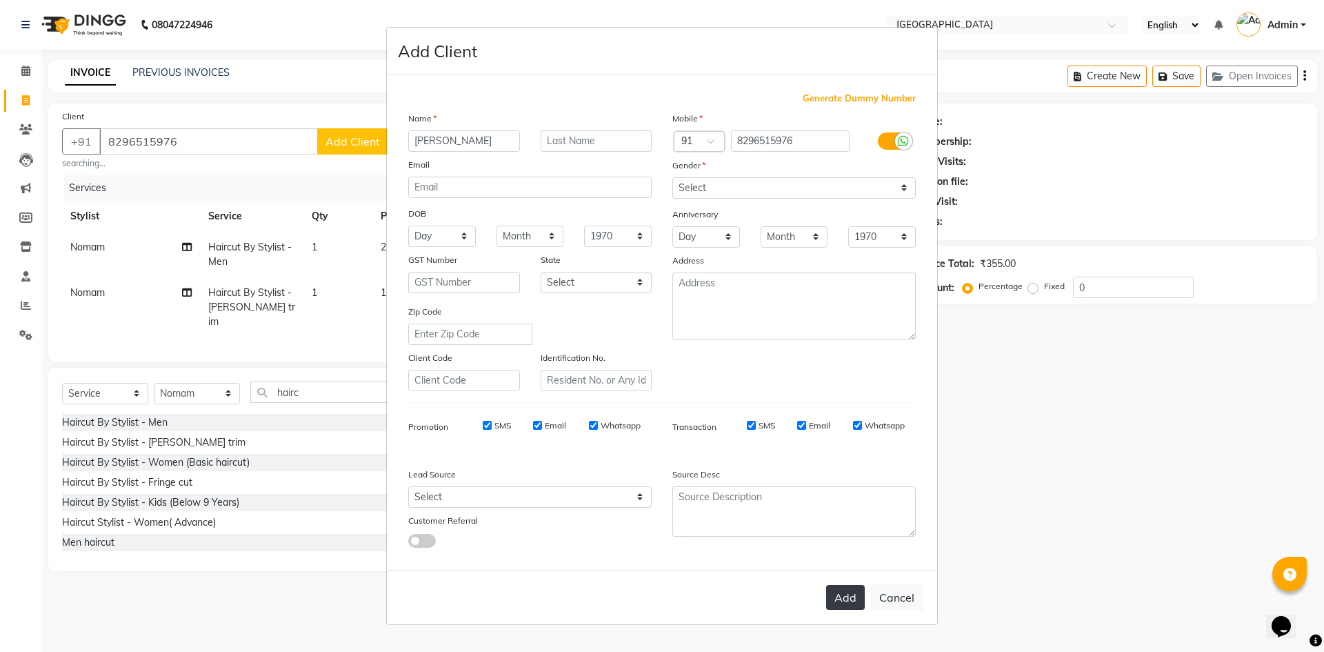
click at [850, 594] on button "Add" at bounding box center [845, 597] width 39 height 25
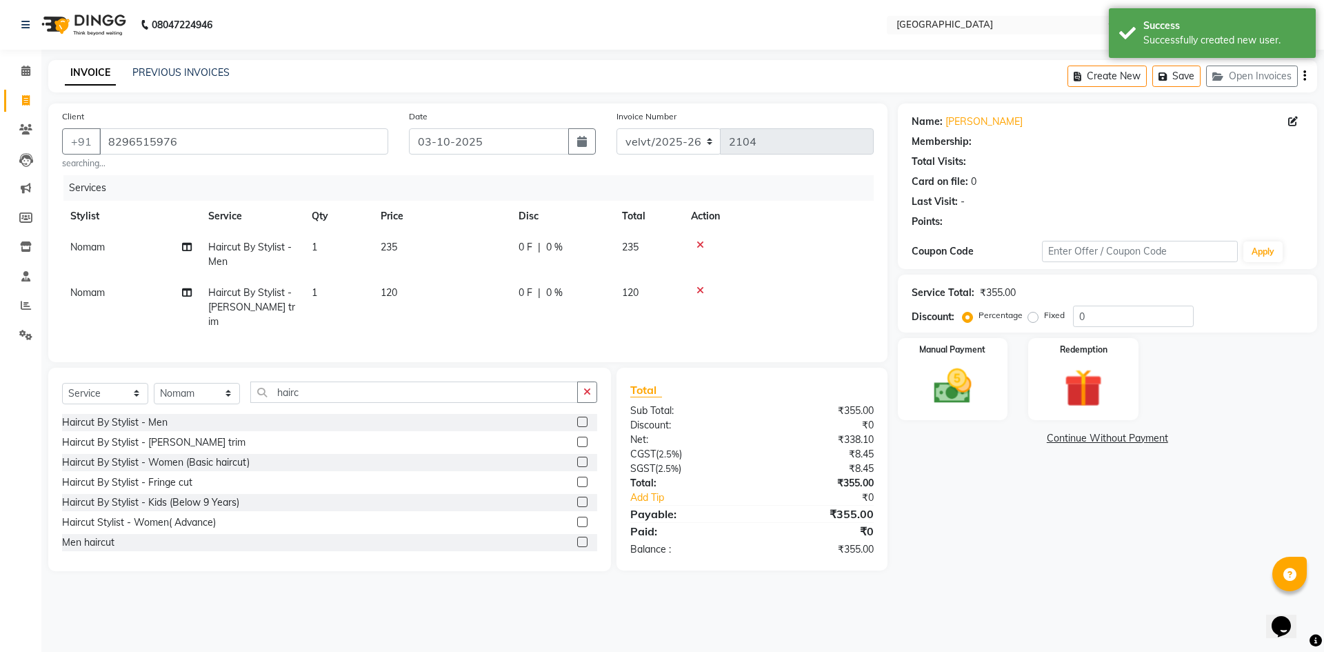
select select "1: Object"
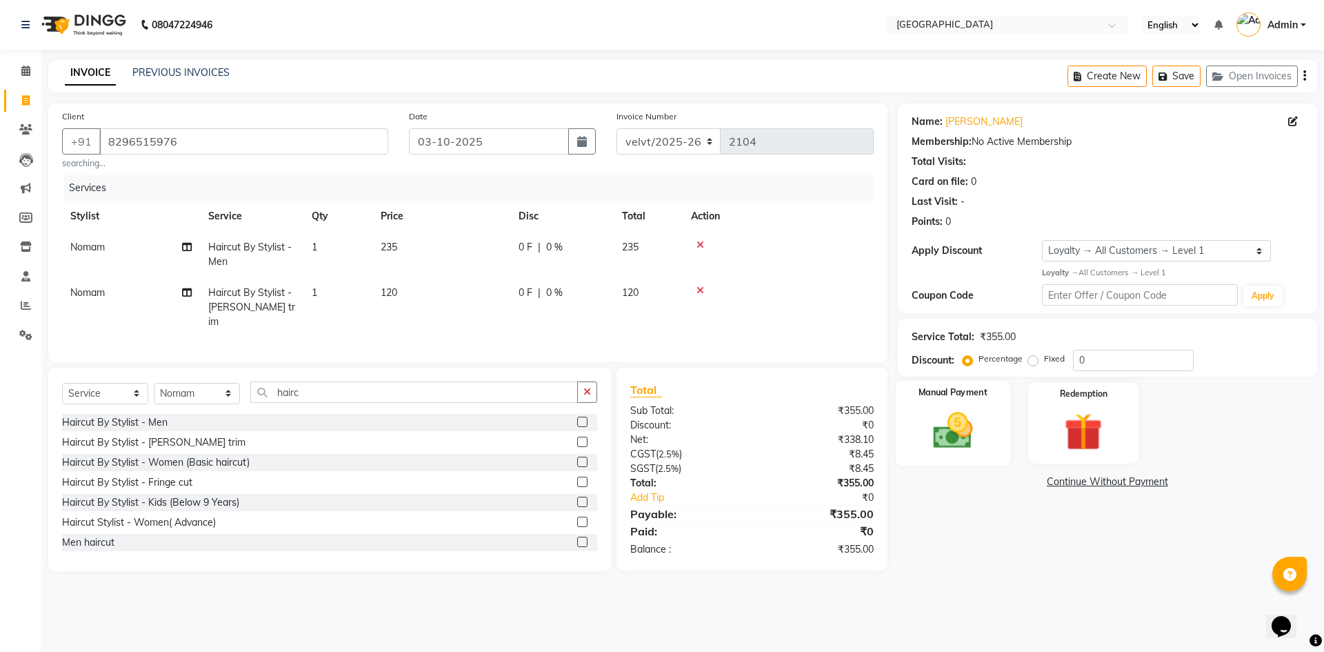
click at [944, 436] on img at bounding box center [953, 431] width 64 height 46
